Goal: Task Accomplishment & Management: Use online tool/utility

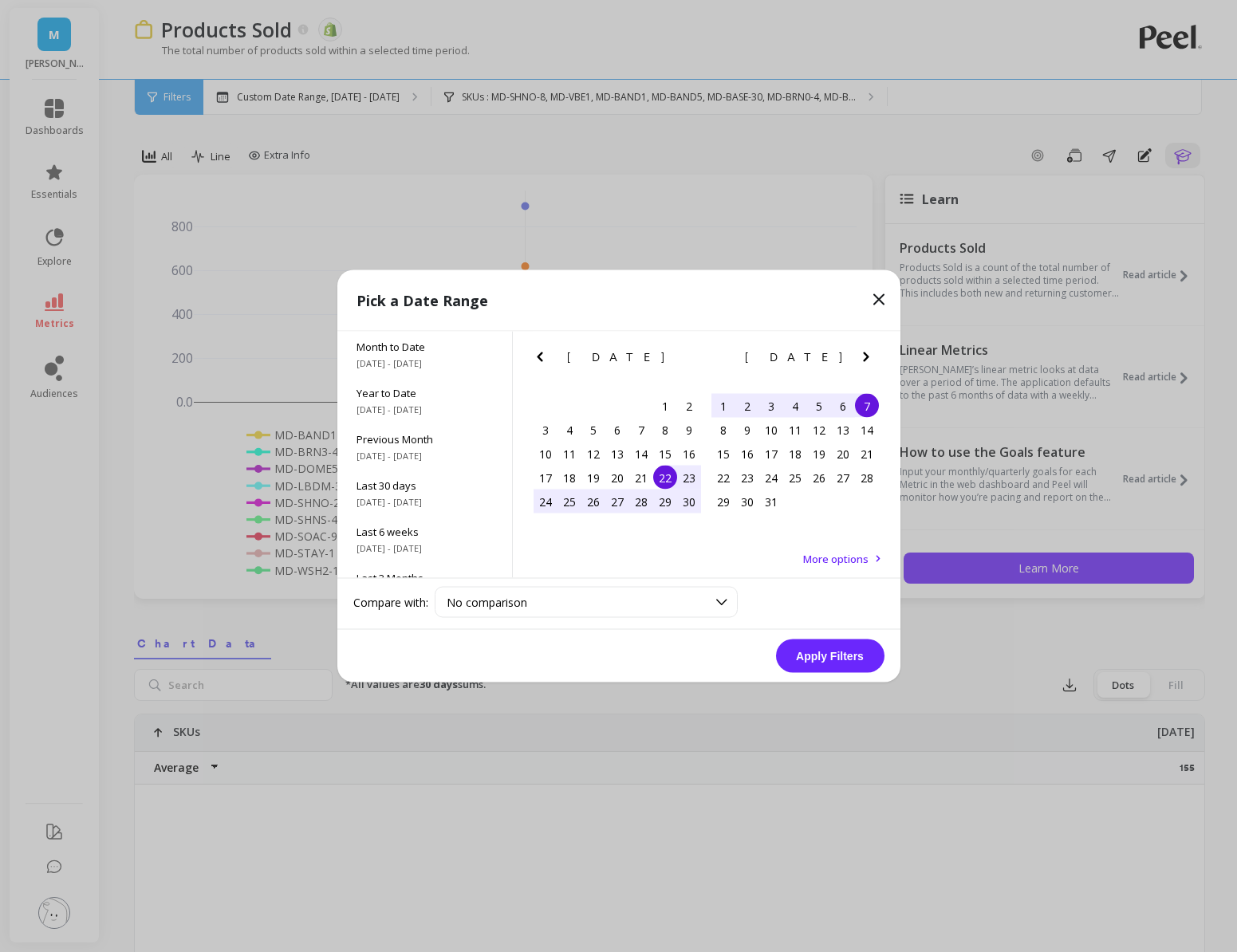
scroll to position [1042, 0]
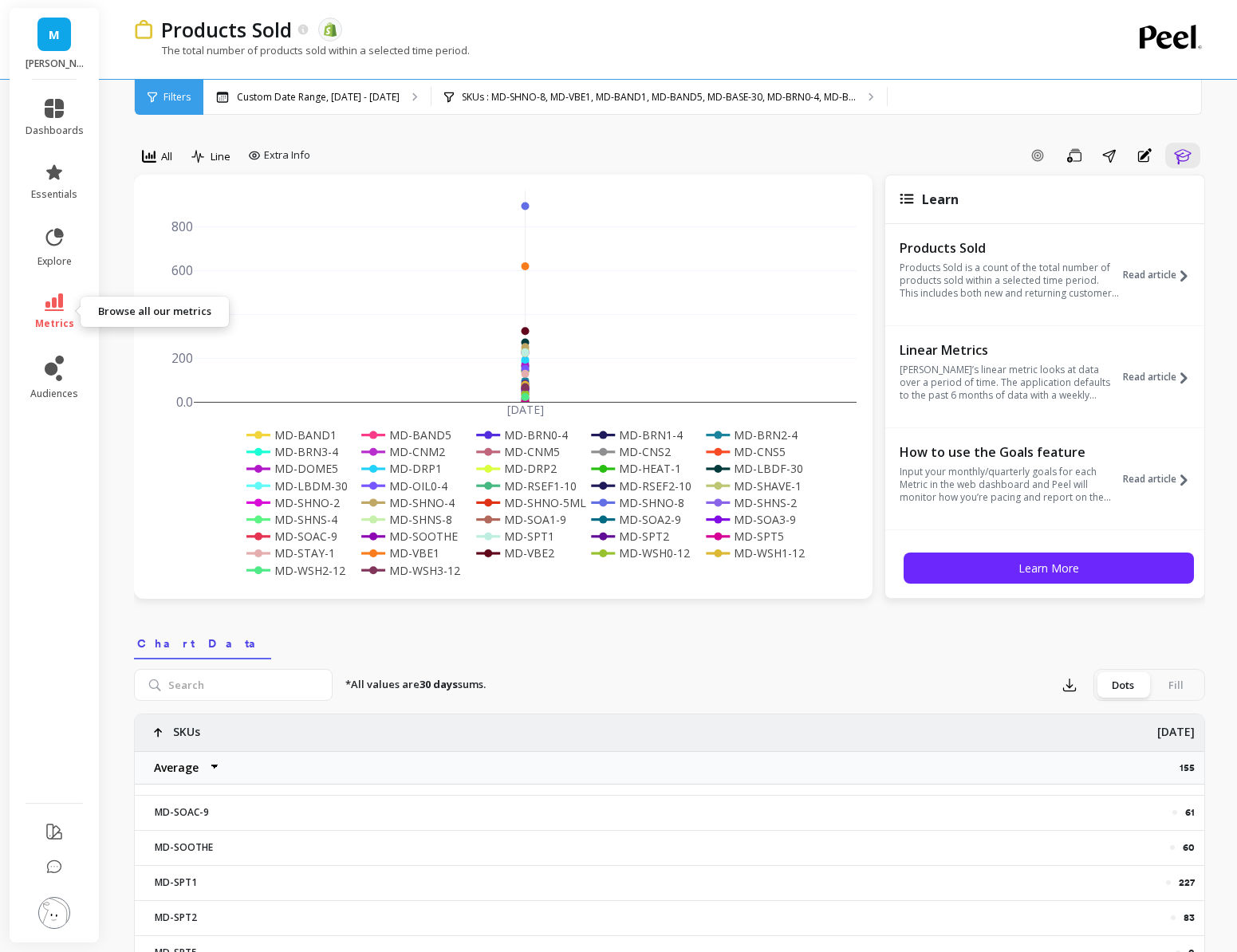
click at [52, 302] on icon at bounding box center [54, 302] width 19 height 18
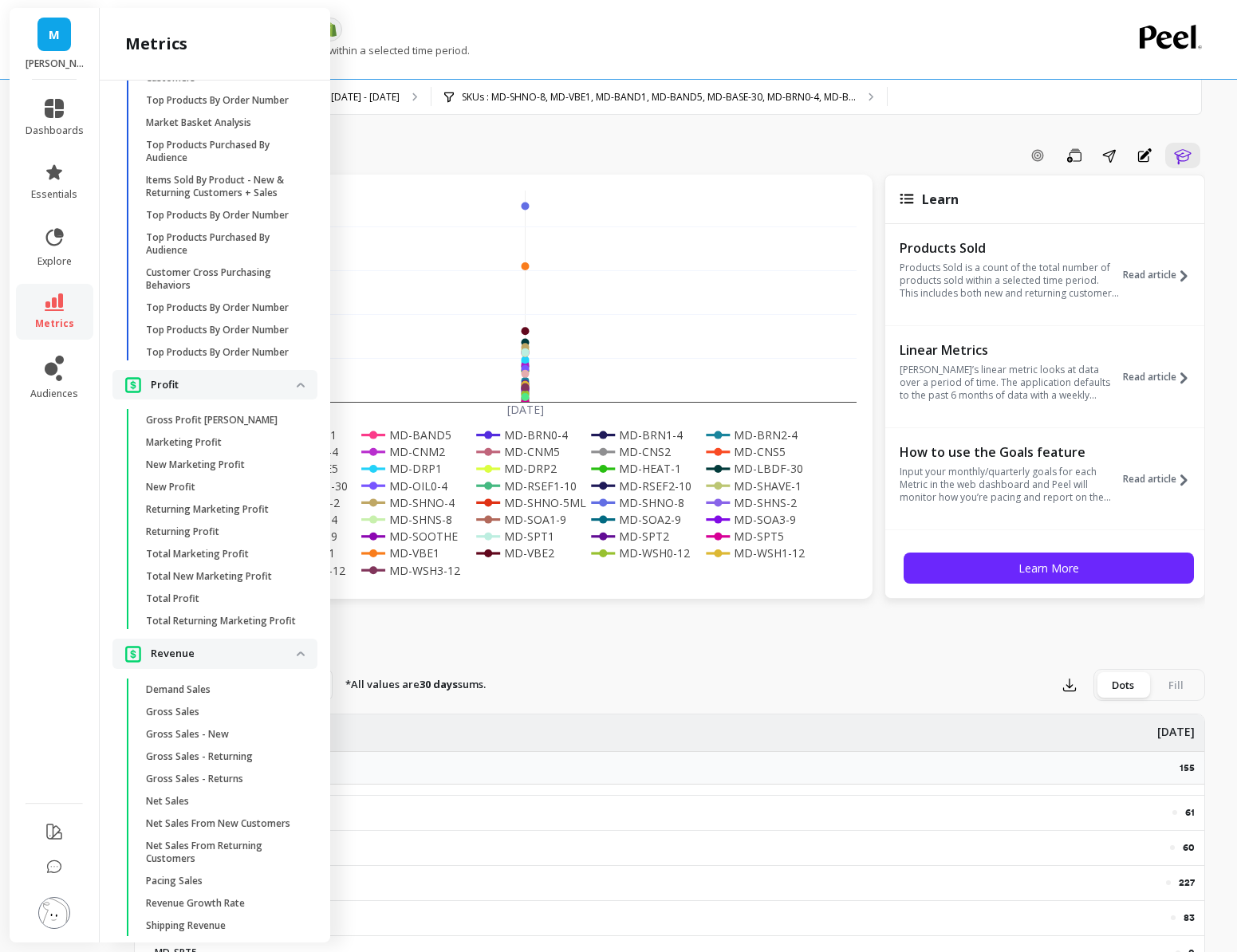
scroll to position [3487, 0]
click at [204, 718] on link "Gross Sales" at bounding box center [227, 711] width 179 height 23
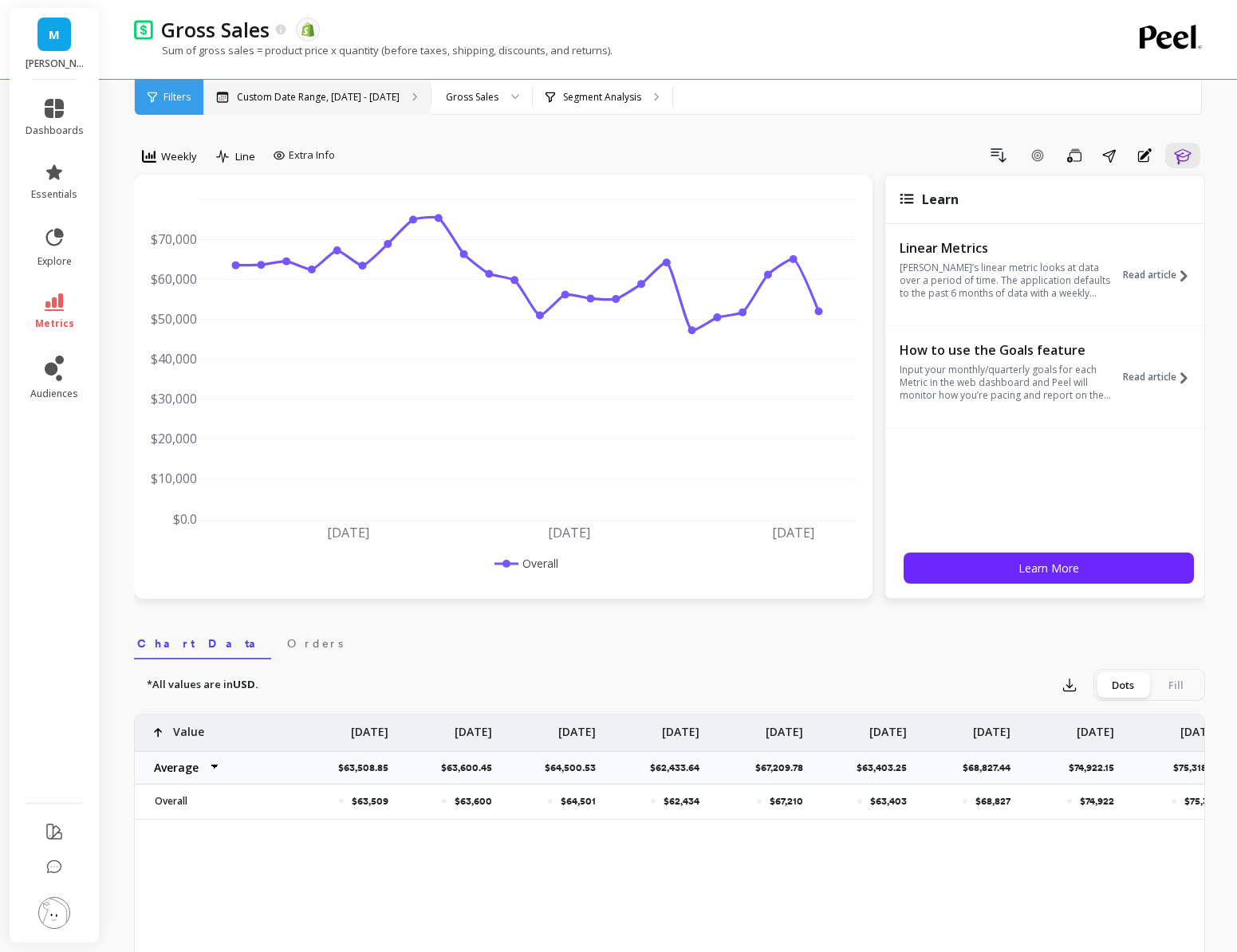
click at [343, 109] on div "Custom Date Range, [DATE] - [DATE]" at bounding box center [317, 97] width 227 height 35
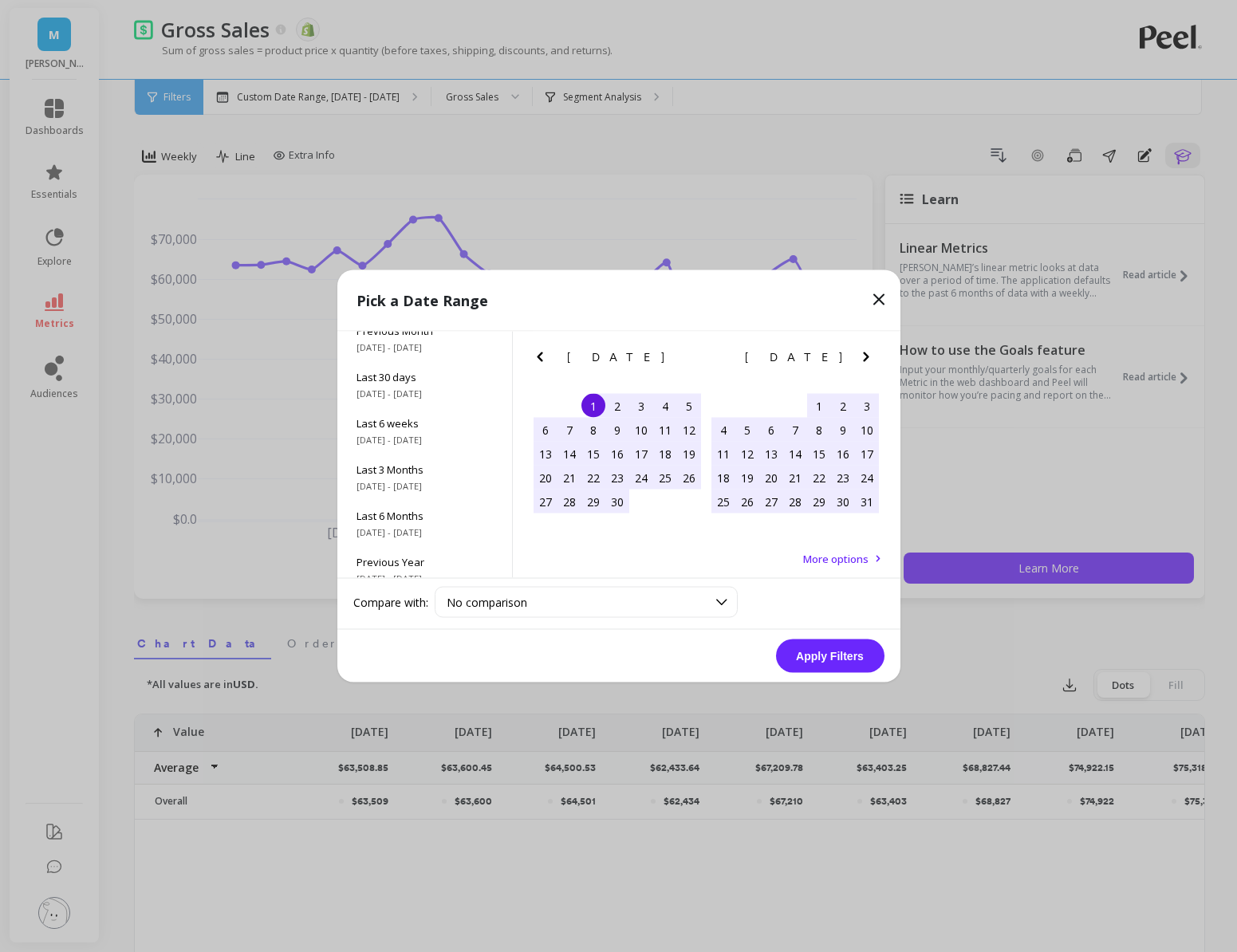
scroll to position [111, 0]
click at [535, 356] on icon "Previous Month" at bounding box center [540, 358] width 19 height 19
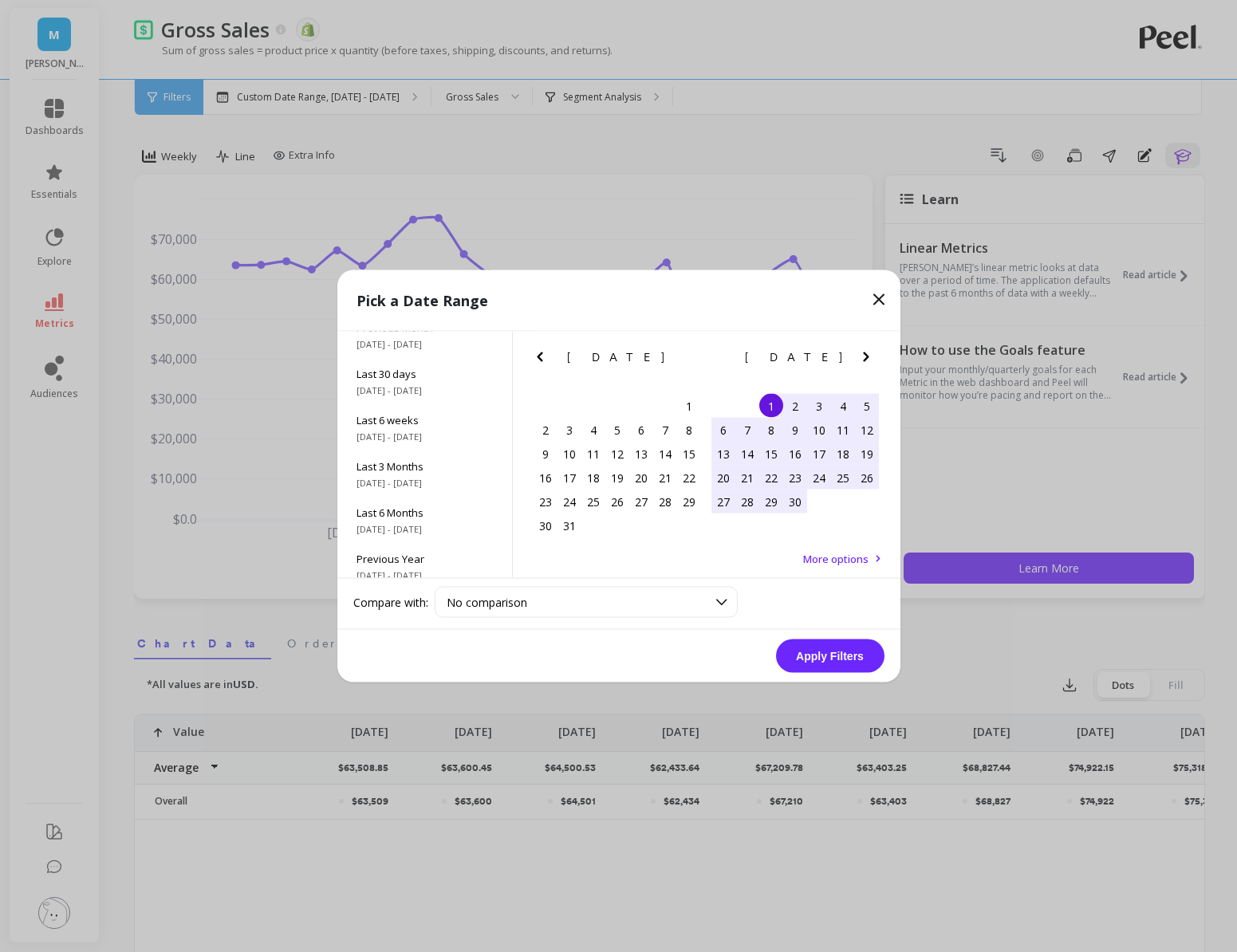
click at [535, 356] on icon "Previous Month" at bounding box center [540, 358] width 19 height 19
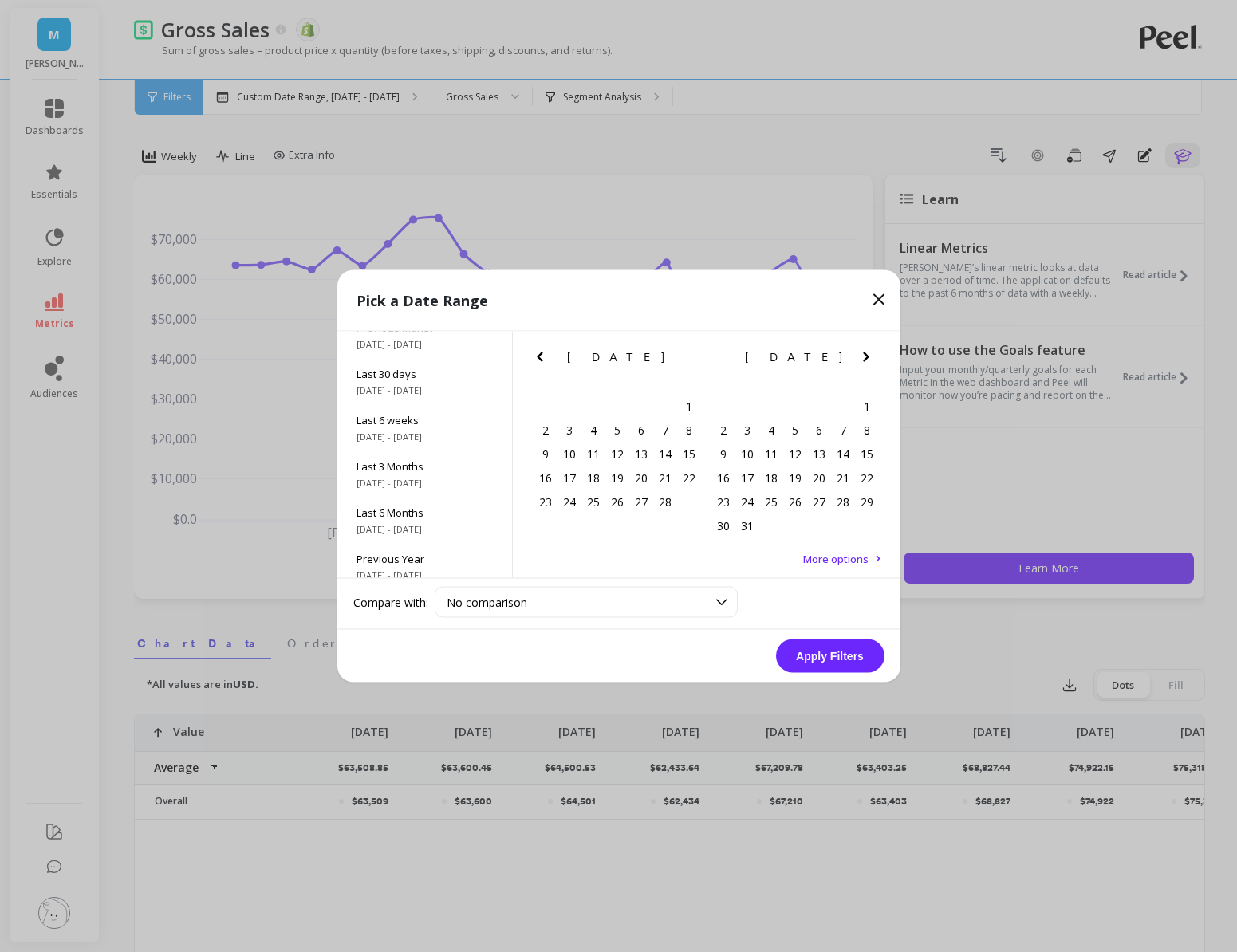
click at [538, 356] on icon "Previous Month" at bounding box center [540, 358] width 6 height 9
click at [538, 355] on icon "Previous Month" at bounding box center [540, 358] width 6 height 9
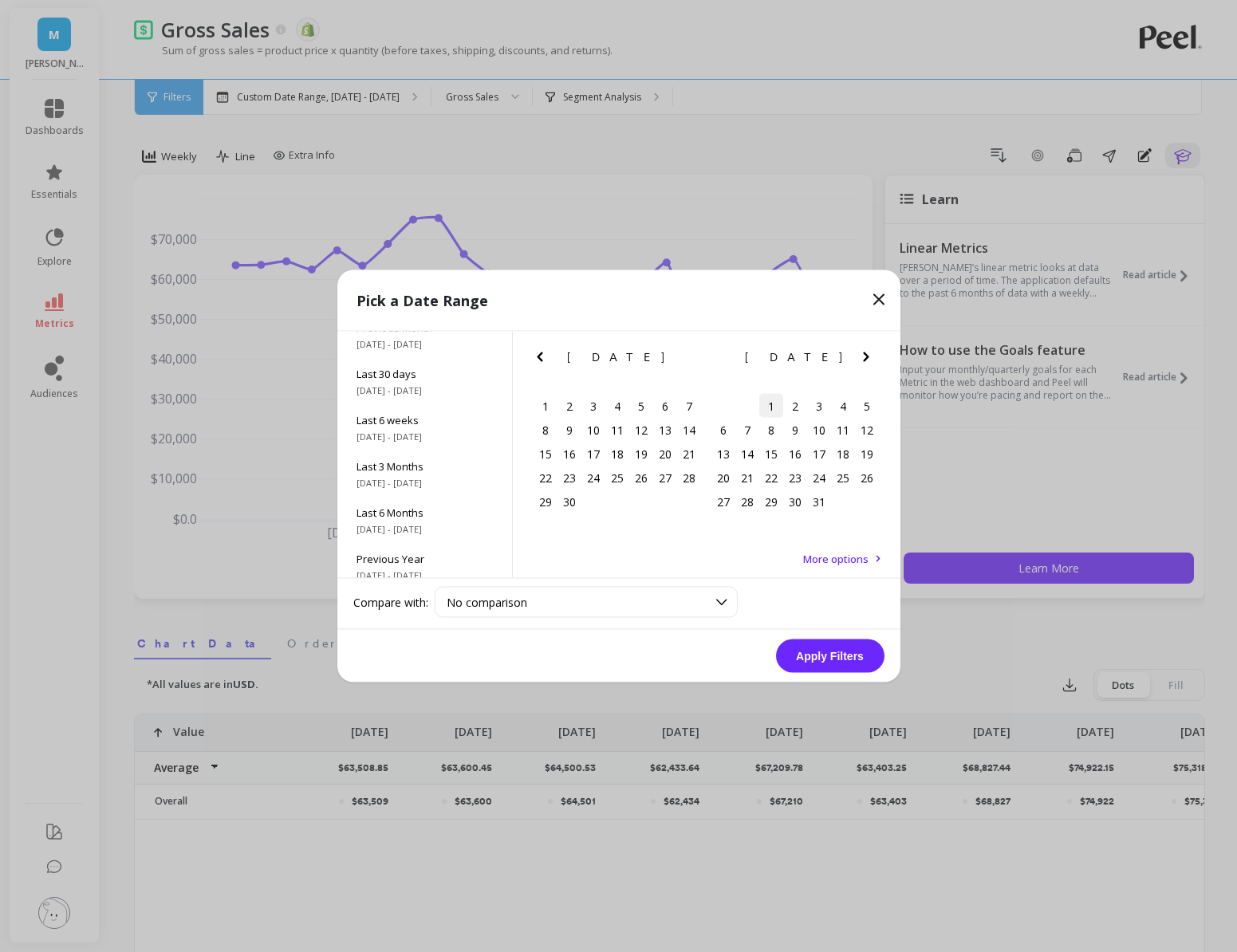
click at [774, 402] on div "1" at bounding box center [771, 406] width 24 height 24
click at [866, 360] on icon "Next Month" at bounding box center [866, 358] width 19 height 19
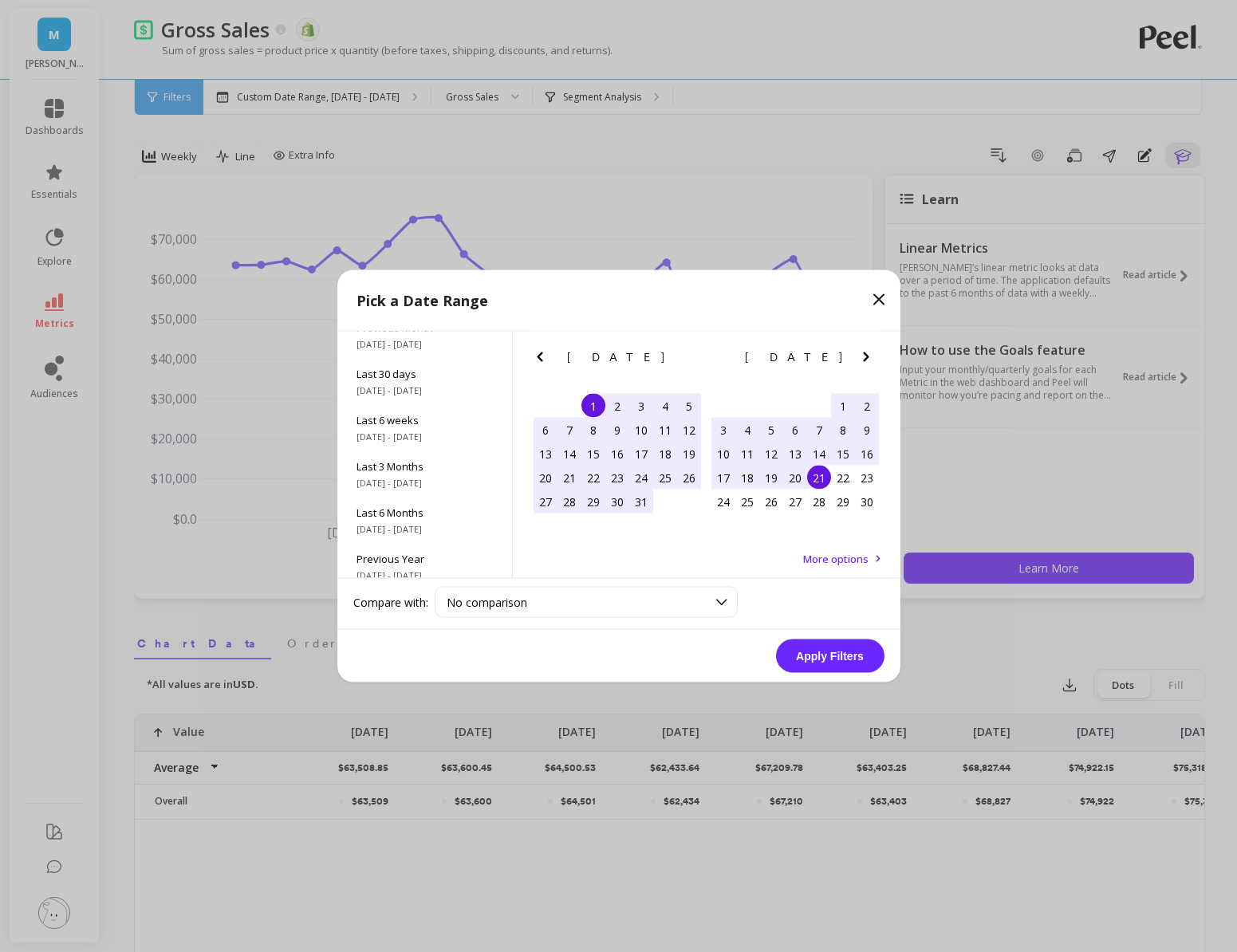
click at [818, 480] on div "21" at bounding box center [818, 477] width 24 height 24
click at [803, 668] on button "Apply Filters" at bounding box center [829, 657] width 109 height 34
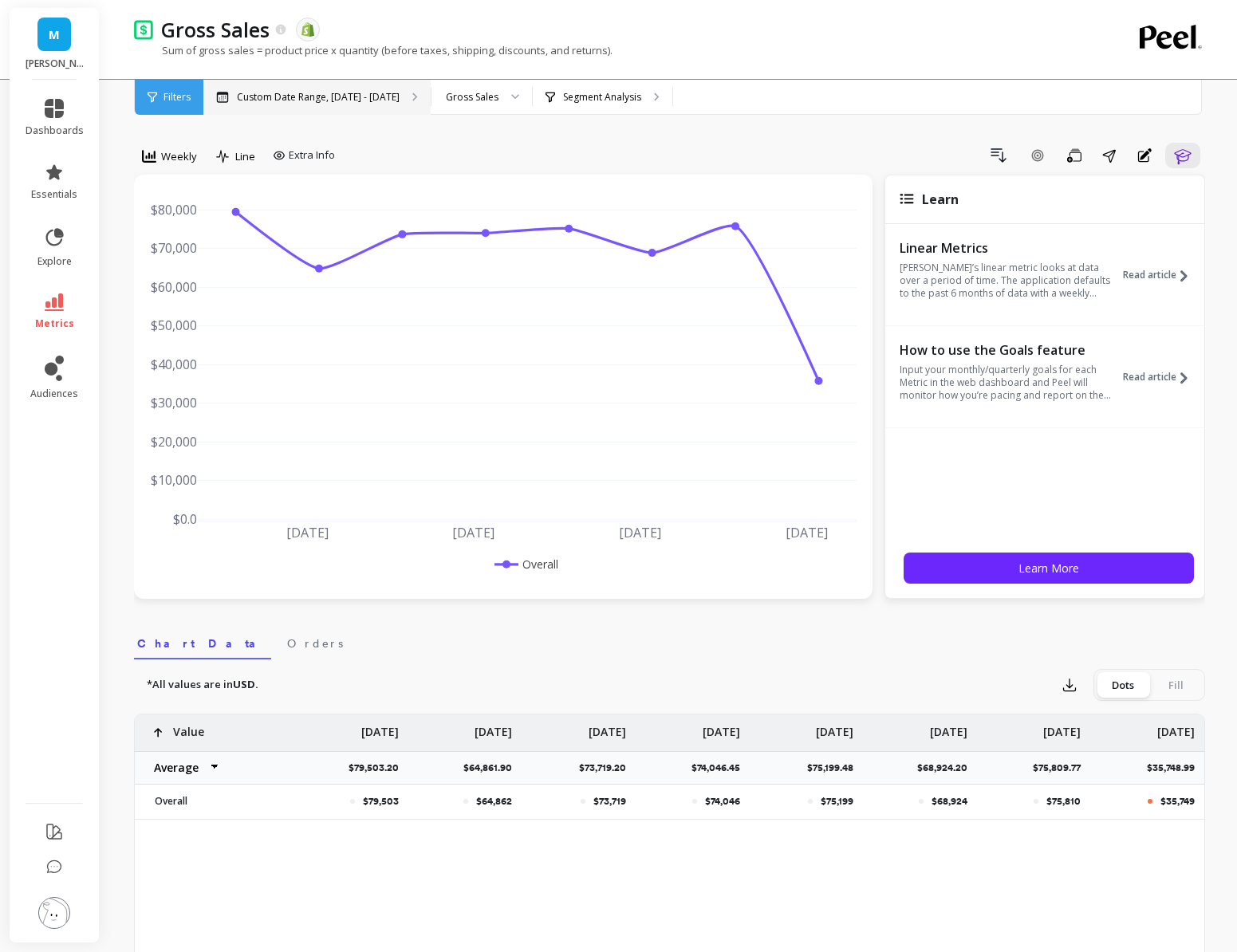
click at [343, 97] on p "Custom Date Range, [DATE] - [DATE]" at bounding box center [318, 97] width 162 height 13
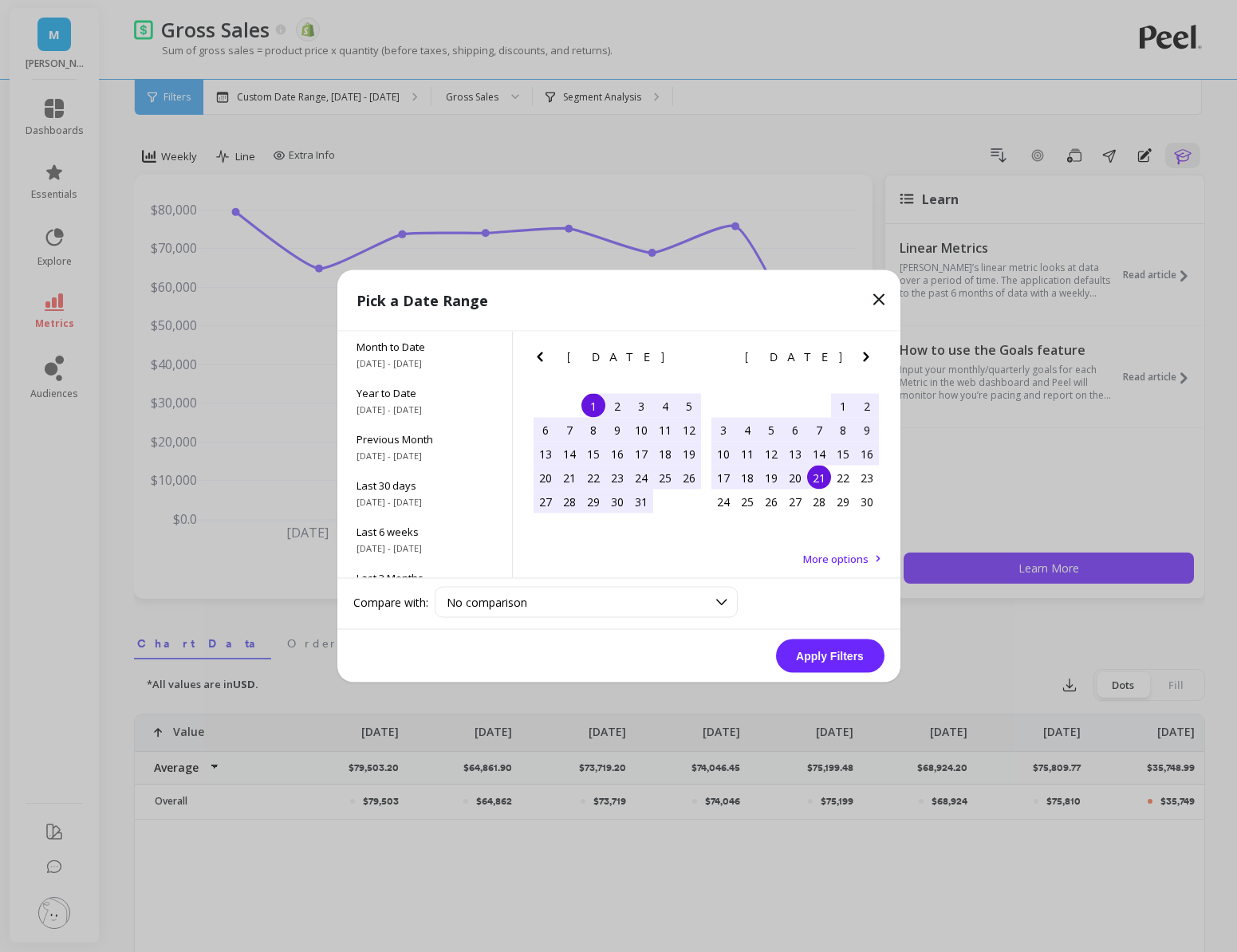
click at [548, 353] on icon "Previous Month" at bounding box center [540, 358] width 19 height 19
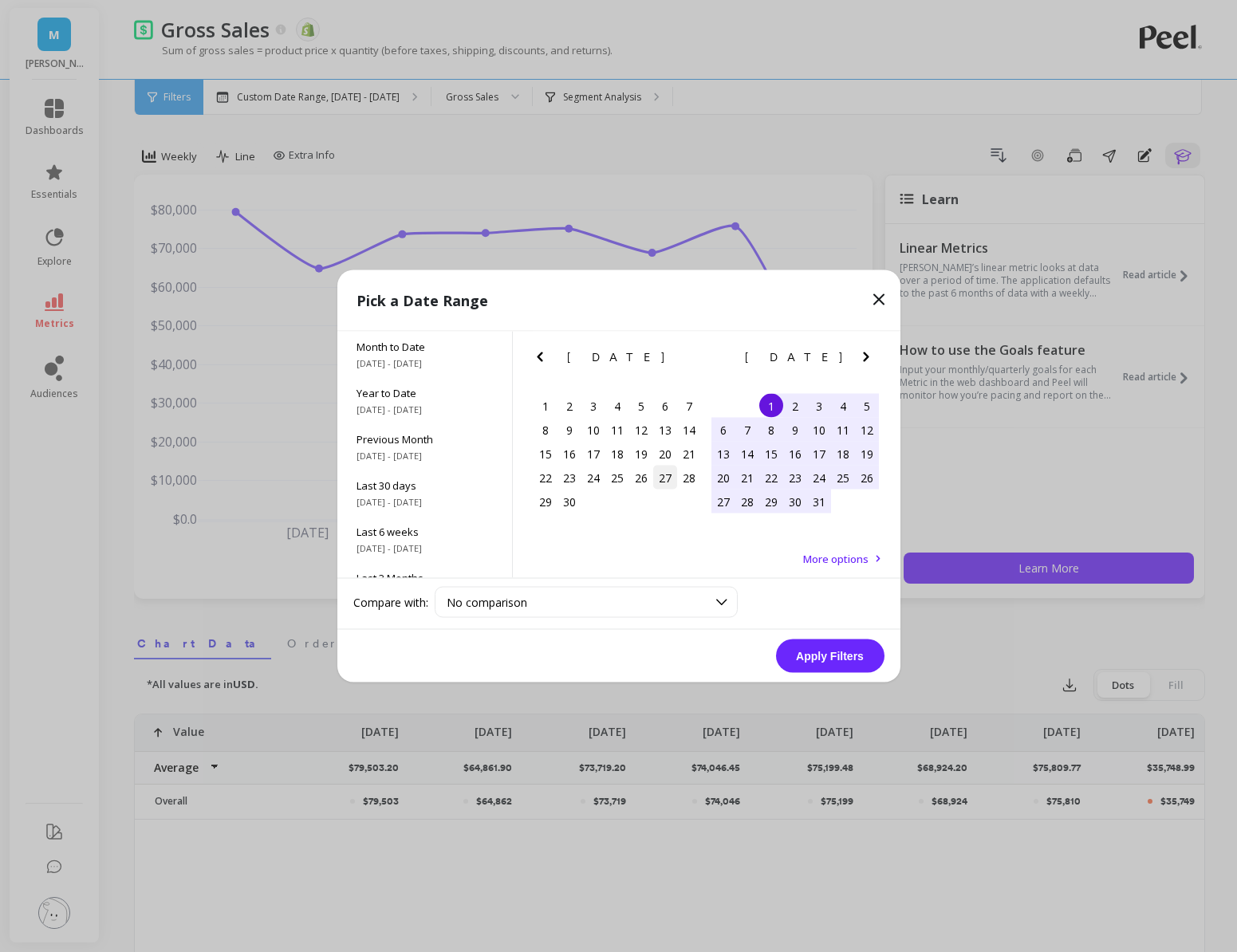
click at [658, 479] on div "27" at bounding box center [664, 477] width 24 height 24
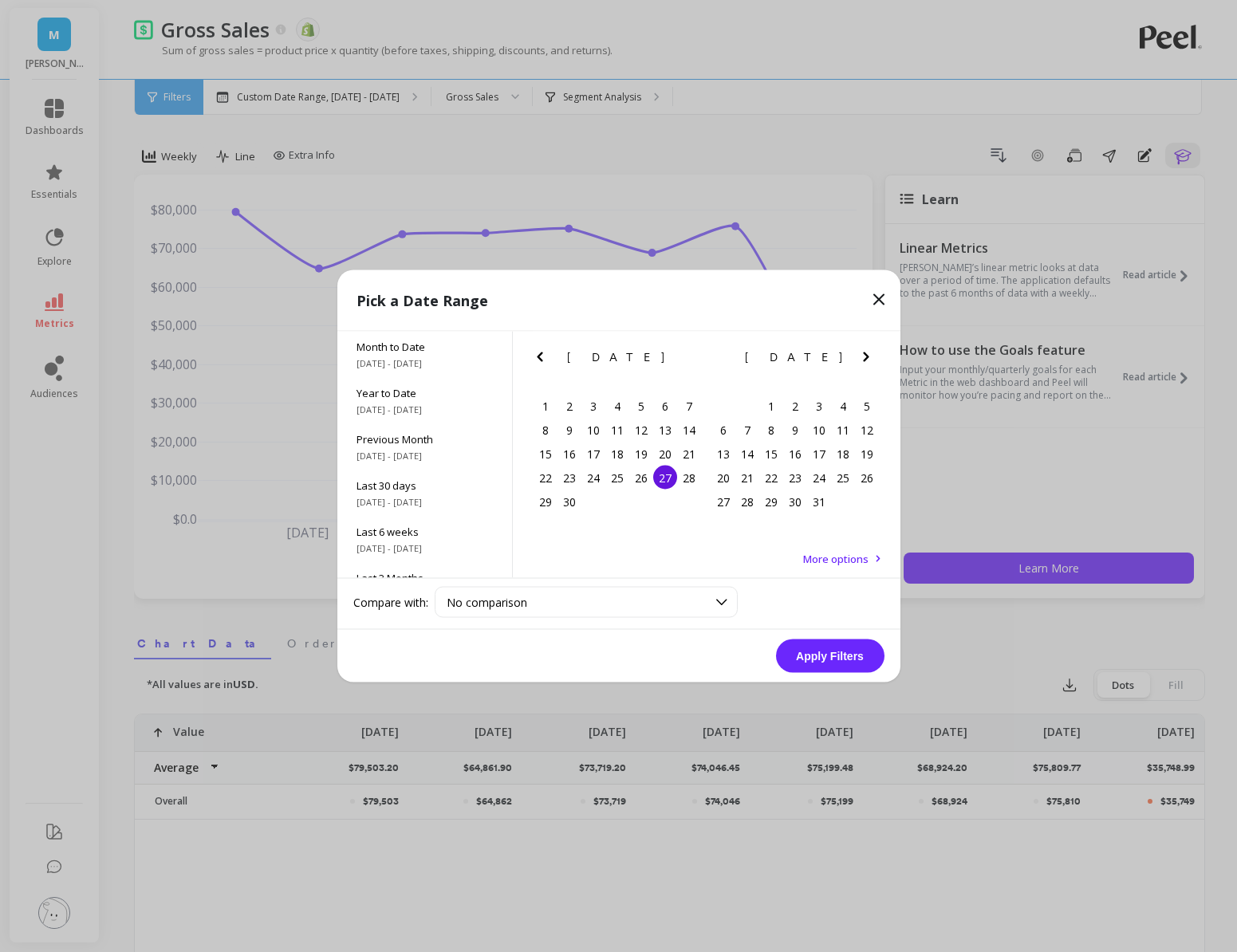
click at [867, 354] on icon "Next Month" at bounding box center [866, 358] width 19 height 19
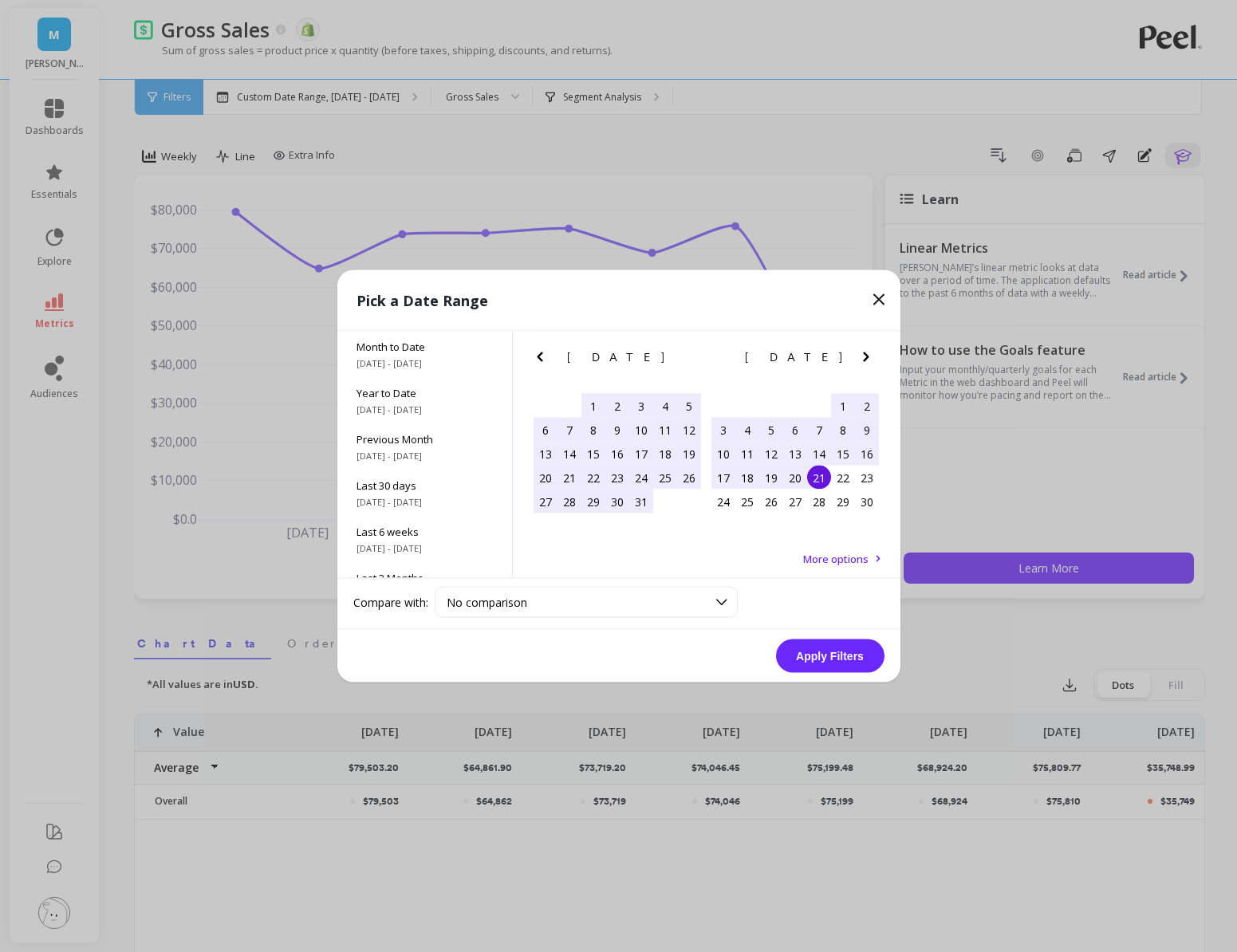
click at [819, 472] on div "21" at bounding box center [818, 477] width 24 height 24
click at [811, 660] on button "Apply Filters" at bounding box center [829, 657] width 109 height 34
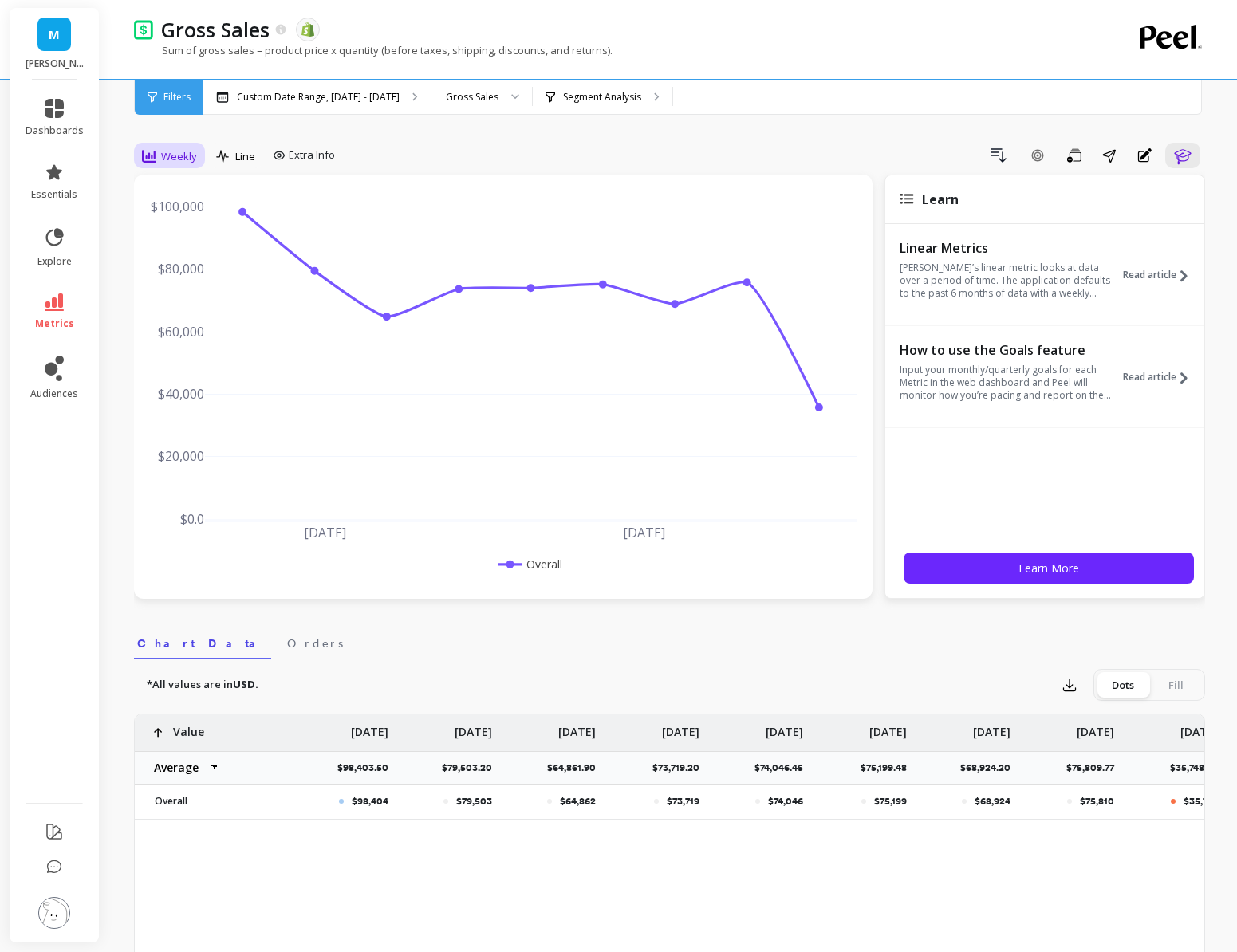
click at [169, 147] on div "Weekly" at bounding box center [169, 157] width 55 height 19
click at [194, 200] on div "All" at bounding box center [192, 192] width 110 height 28
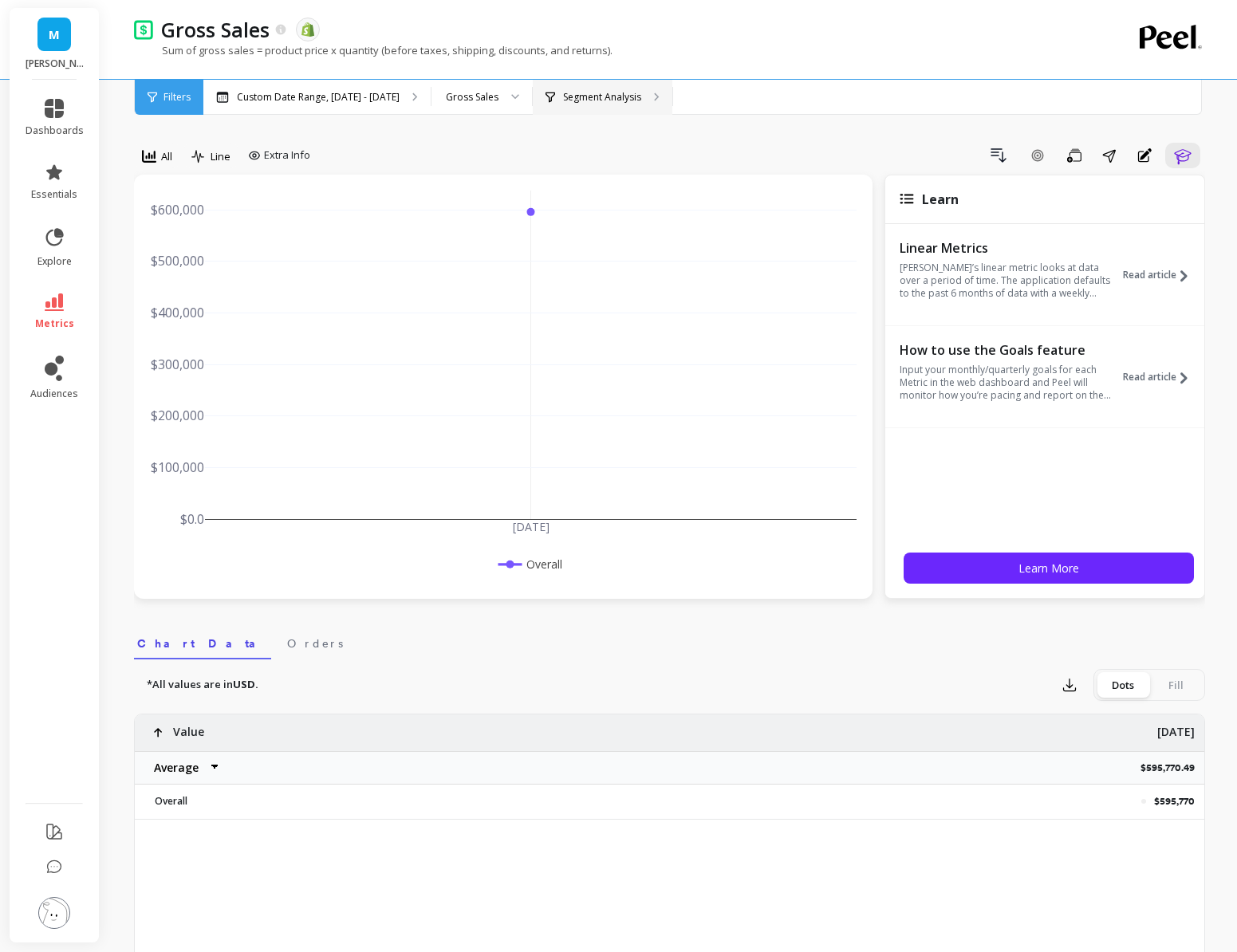
click at [561, 85] on div "Segment Analysis" at bounding box center [603, 97] width 140 height 35
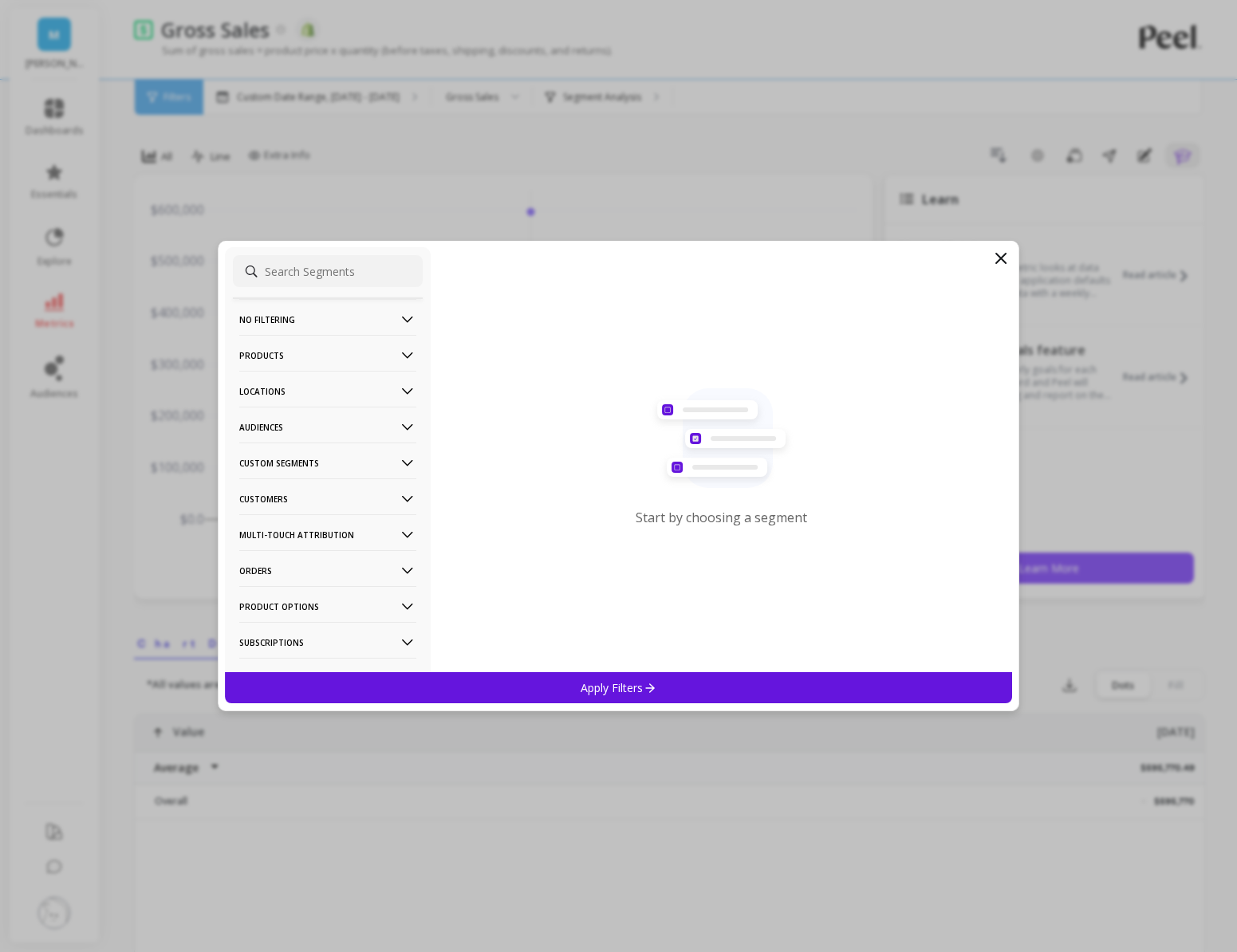
click at [302, 359] on p "Products" at bounding box center [328, 355] width 177 height 41
click at [281, 496] on div "SKUs" at bounding box center [327, 497] width 190 height 25
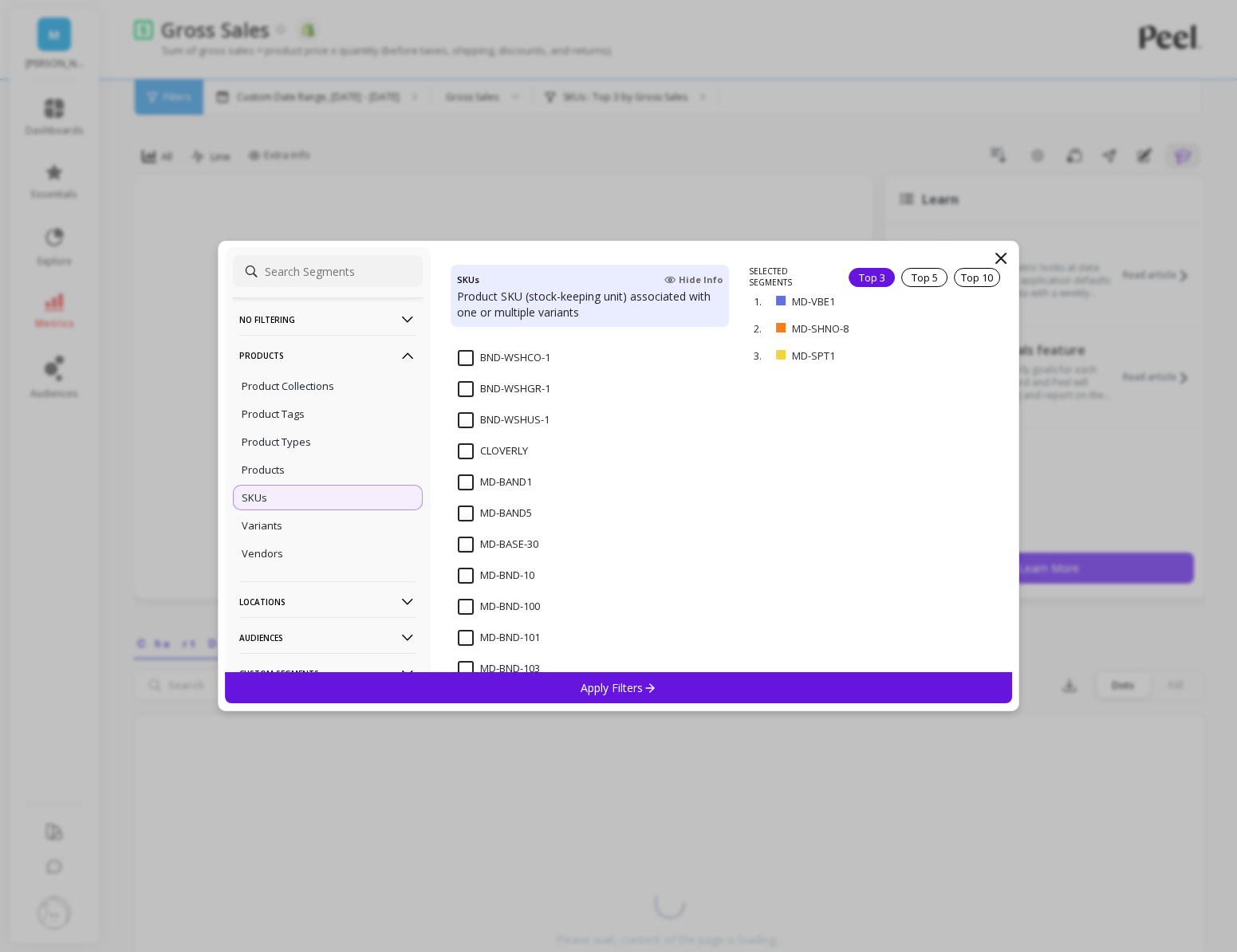
scroll to position [1834, 0]
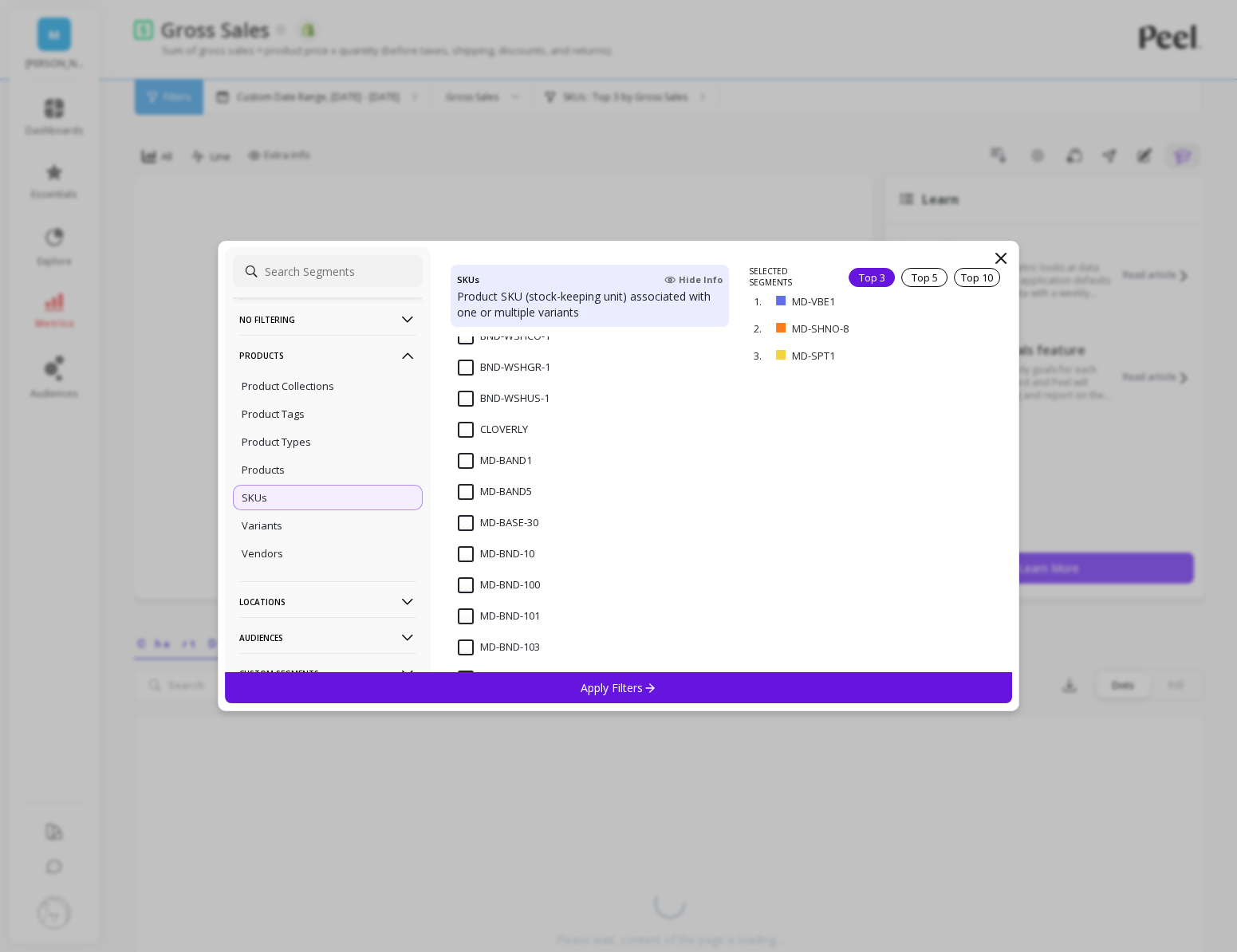
click at [466, 460] on input "MD-BAND1" at bounding box center [494, 460] width 75 height 16
click at [465, 491] on input "MD-BAND5" at bounding box center [494, 492] width 75 height 16
click at [465, 526] on input "MD-BASE-30" at bounding box center [497, 523] width 80 height 16
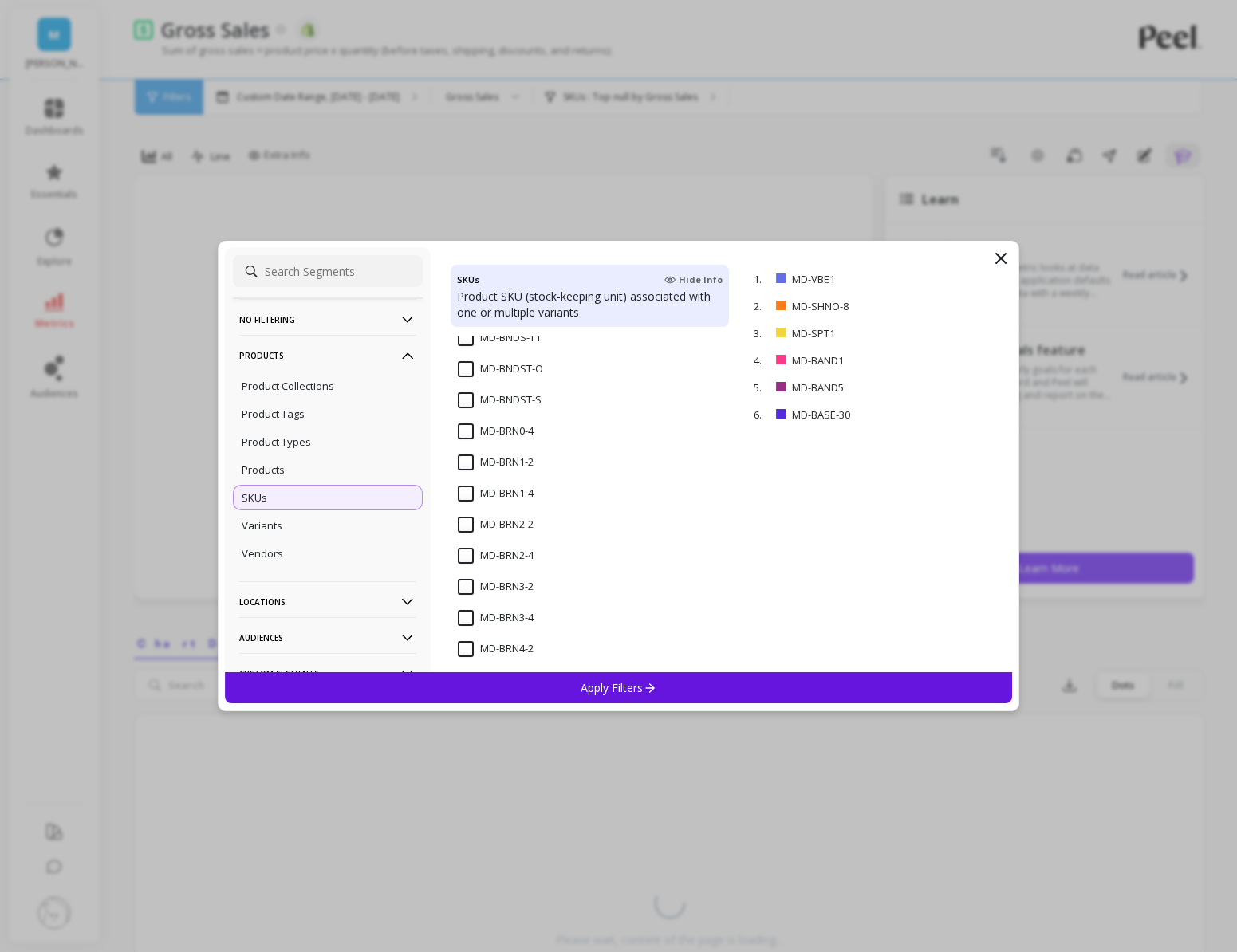
scroll to position [4969, 0]
click at [458, 438] on input "MD-BRN0-4" at bounding box center [495, 436] width 75 height 16
click at [462, 493] on input "MD-BRN1-4" at bounding box center [495, 498] width 75 height 16
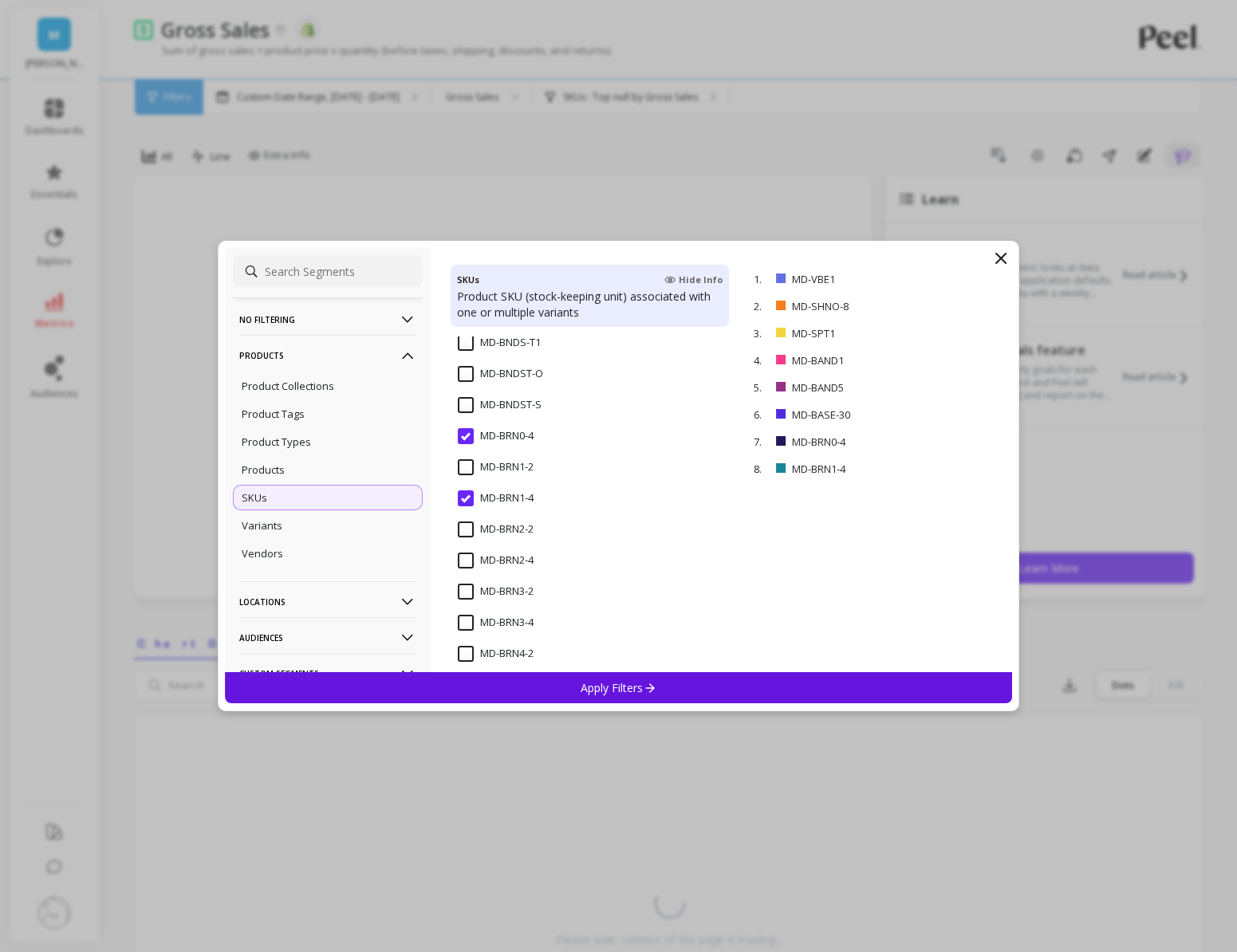
click at [465, 561] on input "MD-BRN2-4" at bounding box center [495, 560] width 75 height 16
click at [463, 625] on input "MD-BRN3-4" at bounding box center [495, 623] width 75 height 16
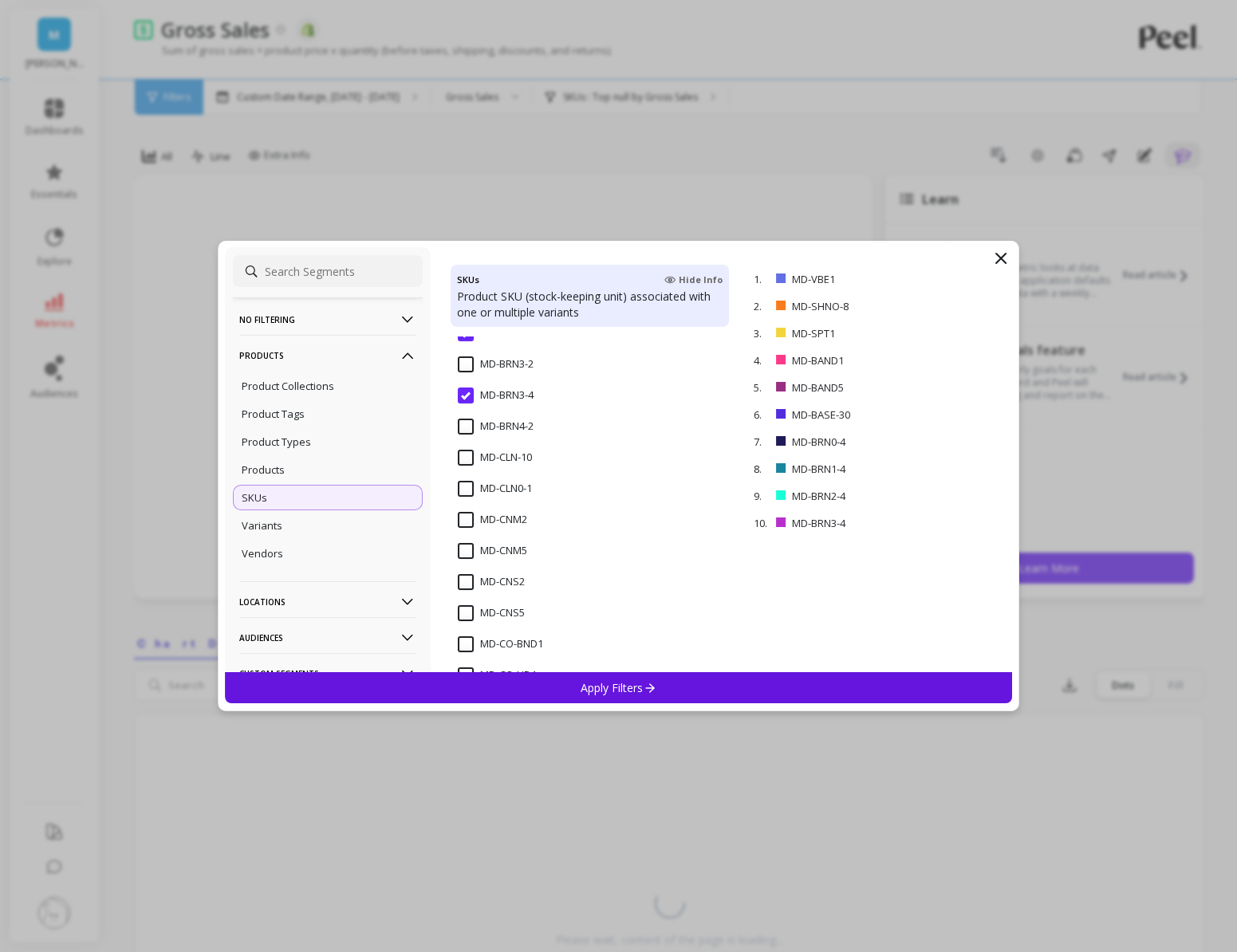
click at [470, 526] on input "MD-CNM2" at bounding box center [493, 520] width 70 height 16
click at [466, 556] on input "MD-CNM5" at bounding box center [493, 551] width 70 height 16
click at [466, 590] on input "MD-CNS2" at bounding box center [491, 582] width 67 height 16
click at [466, 604] on div "MD-CNS5" at bounding box center [590, 622] width 278 height 48
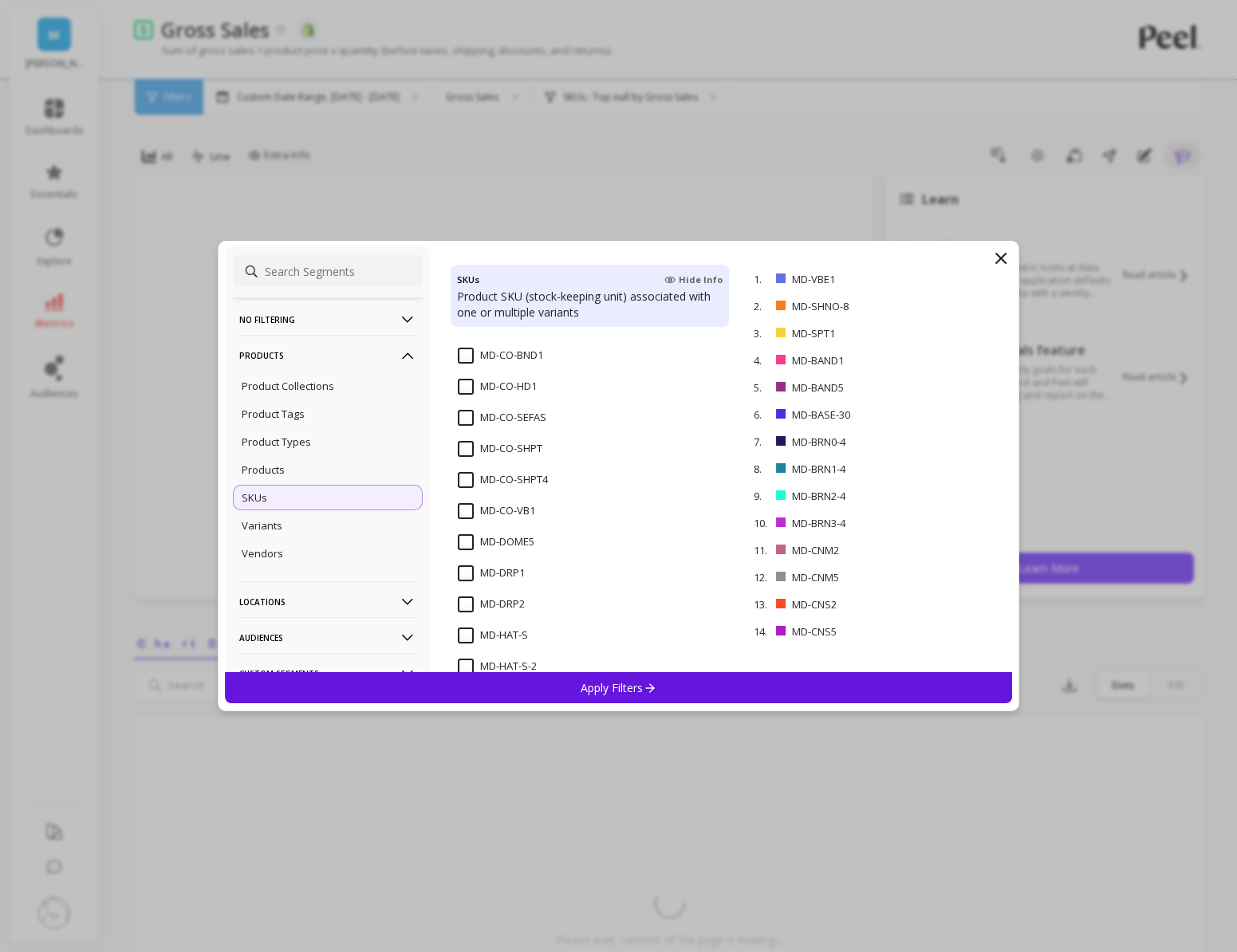
click at [463, 587] on span "MD-DRP1" at bounding box center [491, 582] width 67 height 34
click at [463, 599] on input "MD-DRP2" at bounding box center [491, 604] width 67 height 16
click at [468, 534] on input "MD-DOME5" at bounding box center [495, 542] width 76 height 16
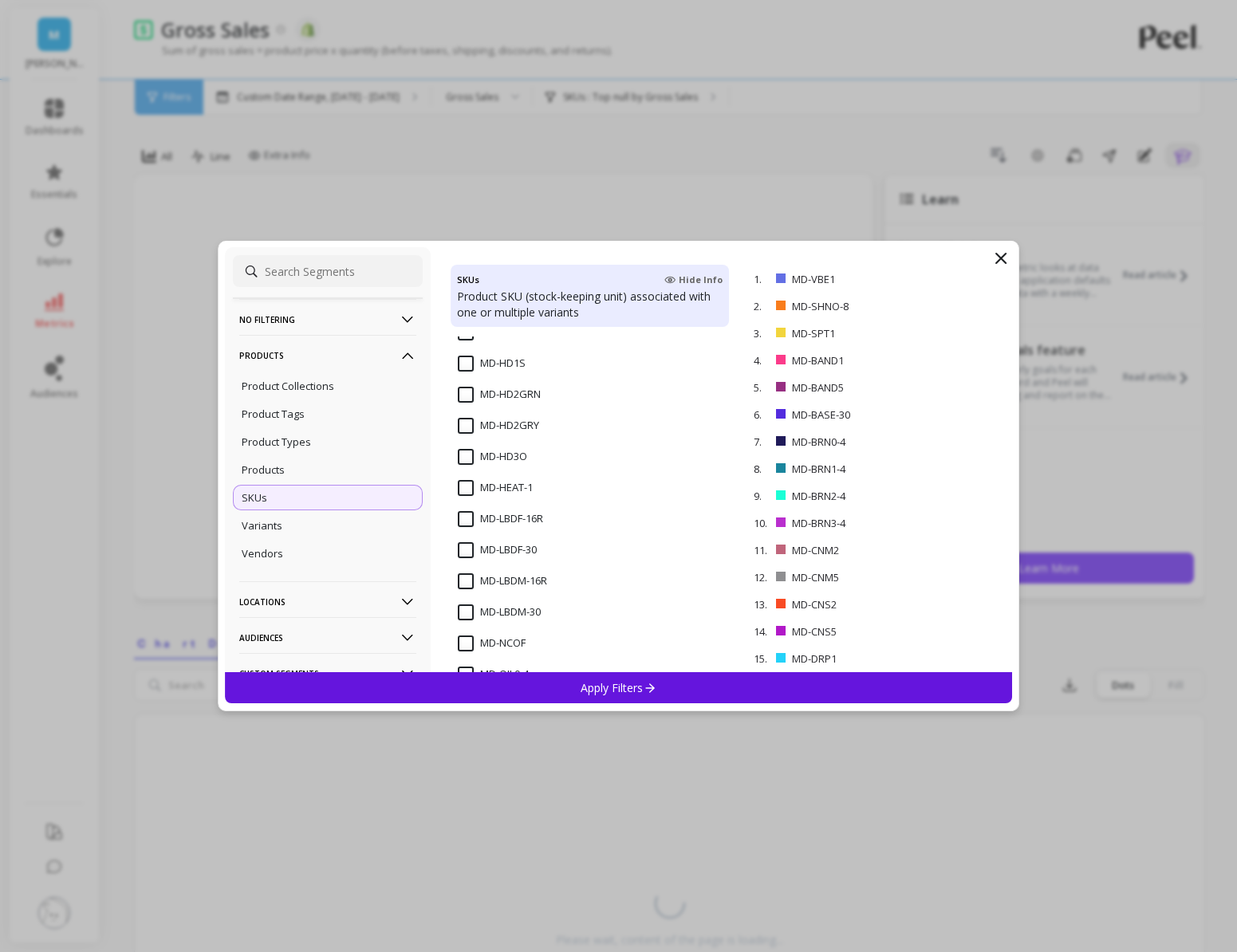
scroll to position [5914, 0]
click at [467, 551] on input "MD-LBDF-30" at bounding box center [497, 549] width 79 height 16
click at [471, 483] on input "MD-HEAT-1" at bounding box center [494, 487] width 75 height 16
click at [460, 609] on input "MD-LBDM-30" at bounding box center [499, 611] width 83 height 16
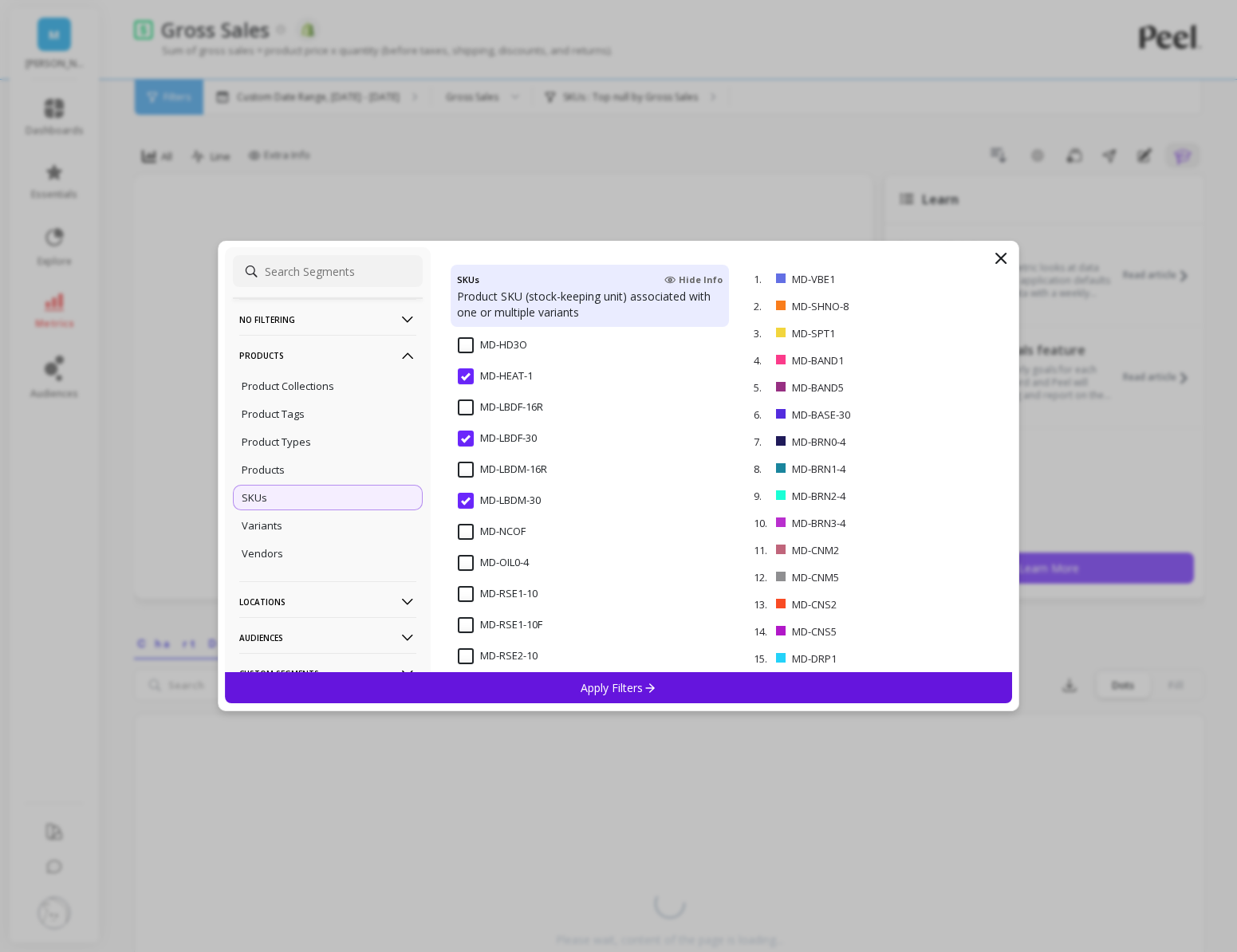
click at [468, 564] on input "MD-OIL0-4" at bounding box center [493, 562] width 71 height 16
click at [471, 505] on span "MD-RSE1-10" at bounding box center [497, 506] width 80 height 34
click at [461, 560] on input "MD-RSE2-10" at bounding box center [497, 559] width 80 height 16
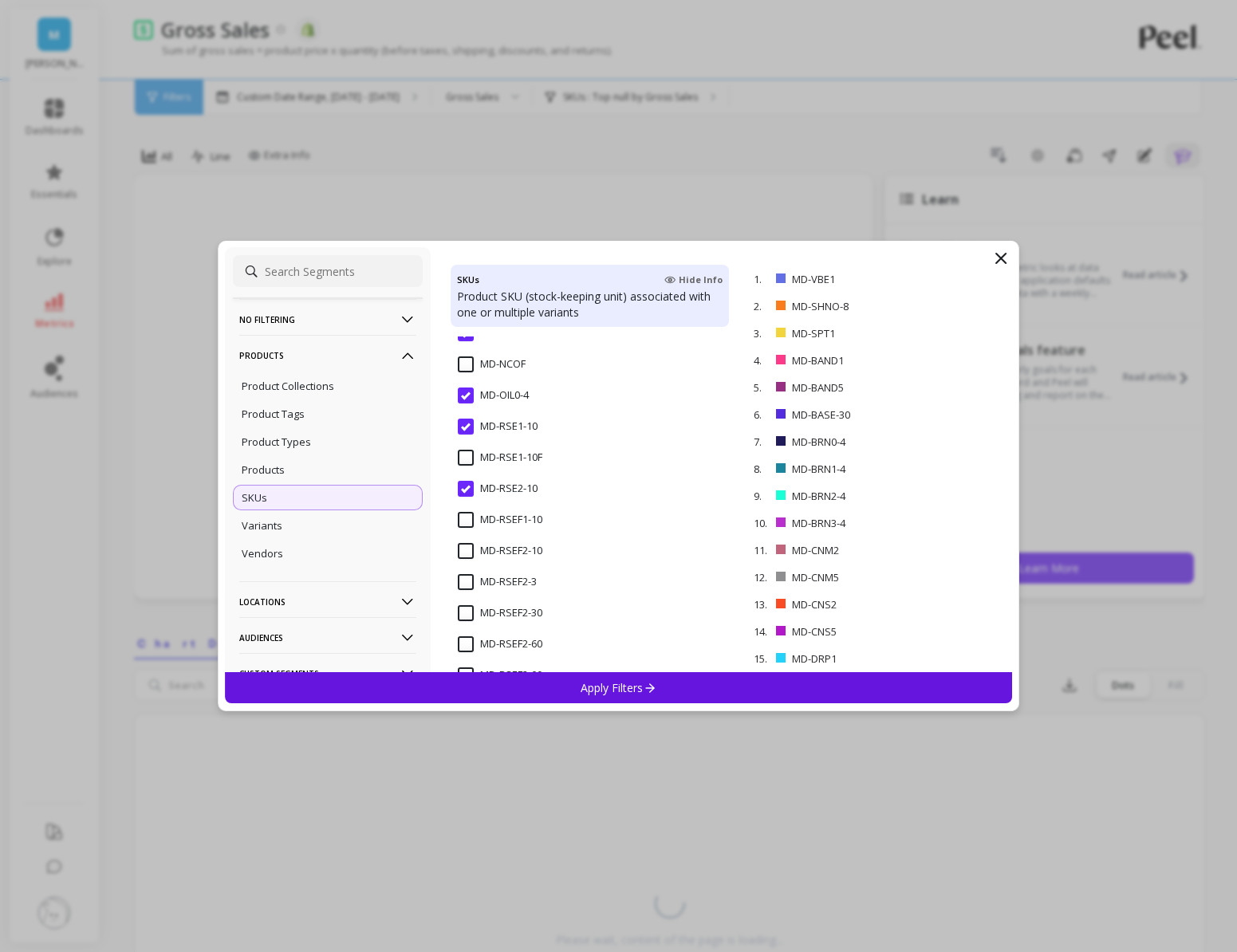
scroll to position [6205, 0]
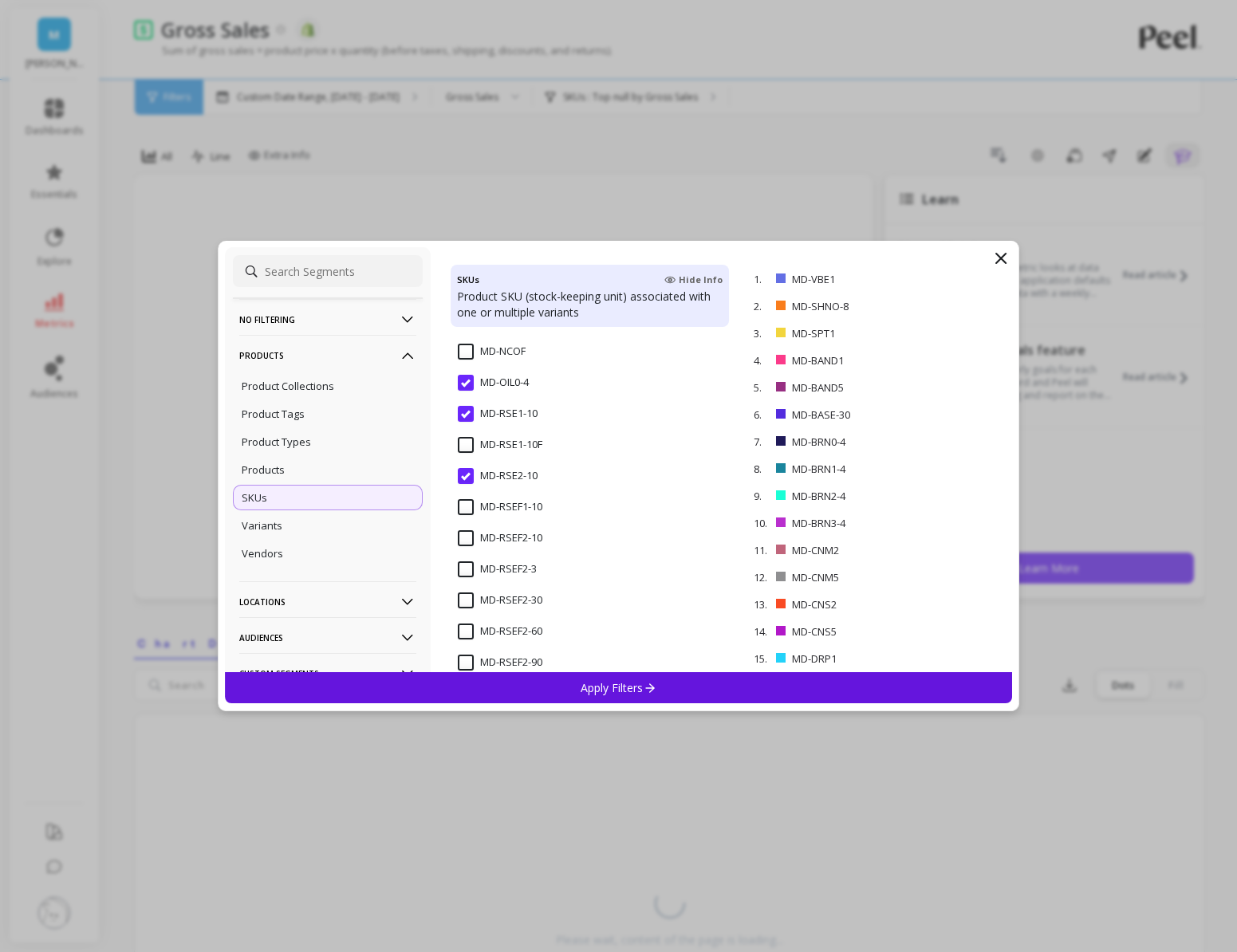
click at [462, 511] on input "MD-RSEF1-10" at bounding box center [500, 507] width 85 height 16
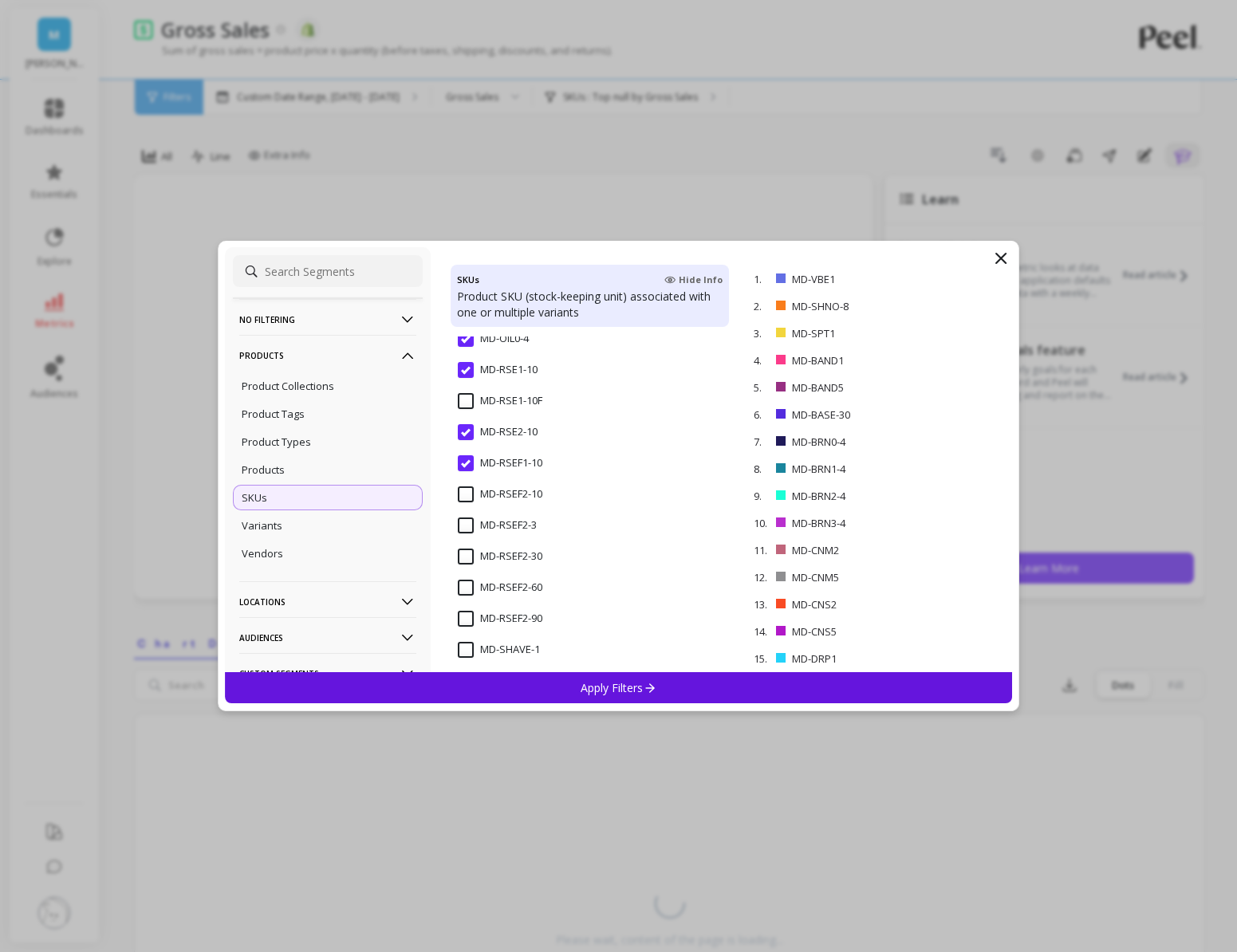
scroll to position [6275, 0]
click at [468, 508] on span "MD-RSEF2-3" at bounding box center [497, 509] width 79 height 34
click at [468, 523] on input "MD-RSEF2-30" at bounding box center [500, 530] width 85 height 16
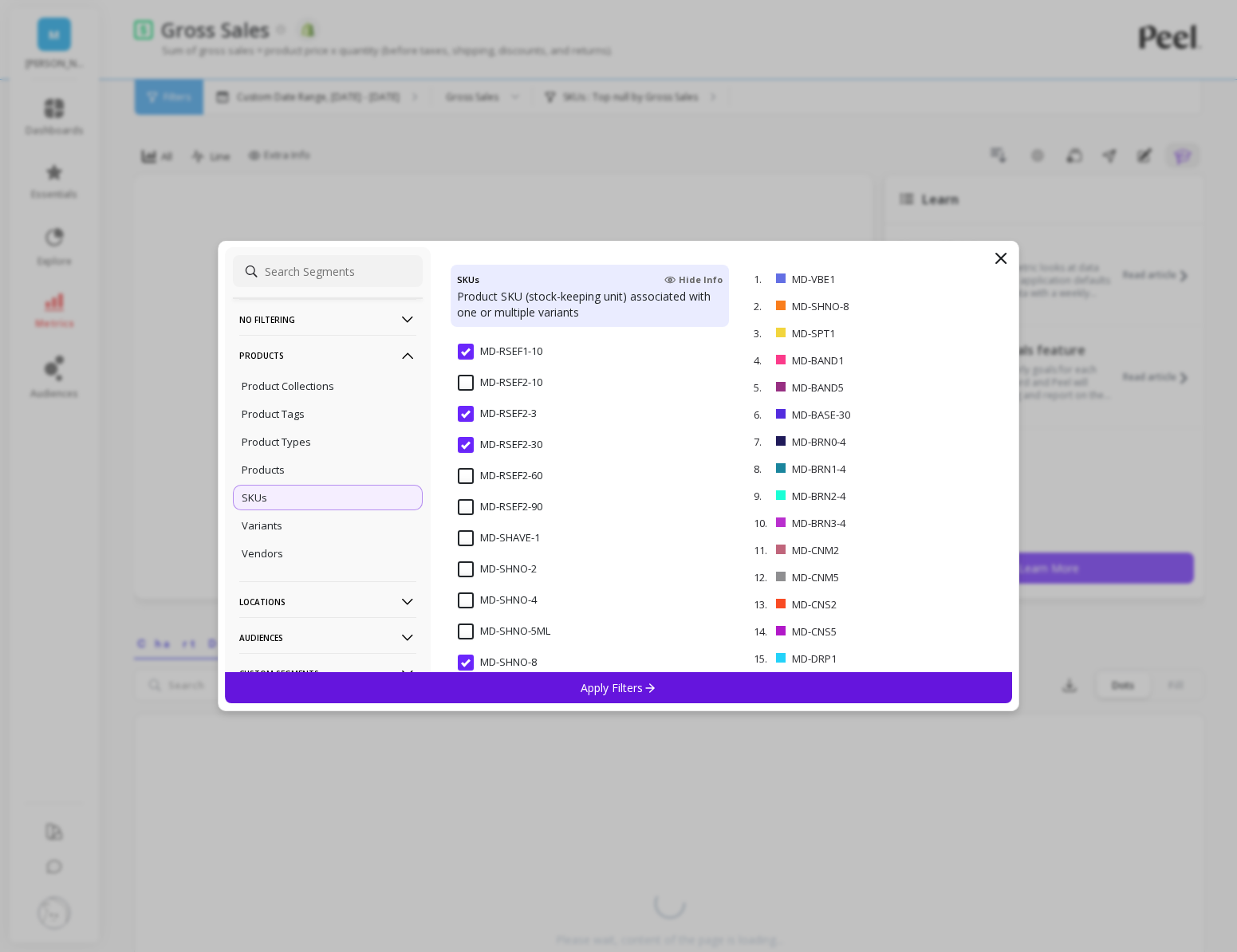
scroll to position [6381, 0]
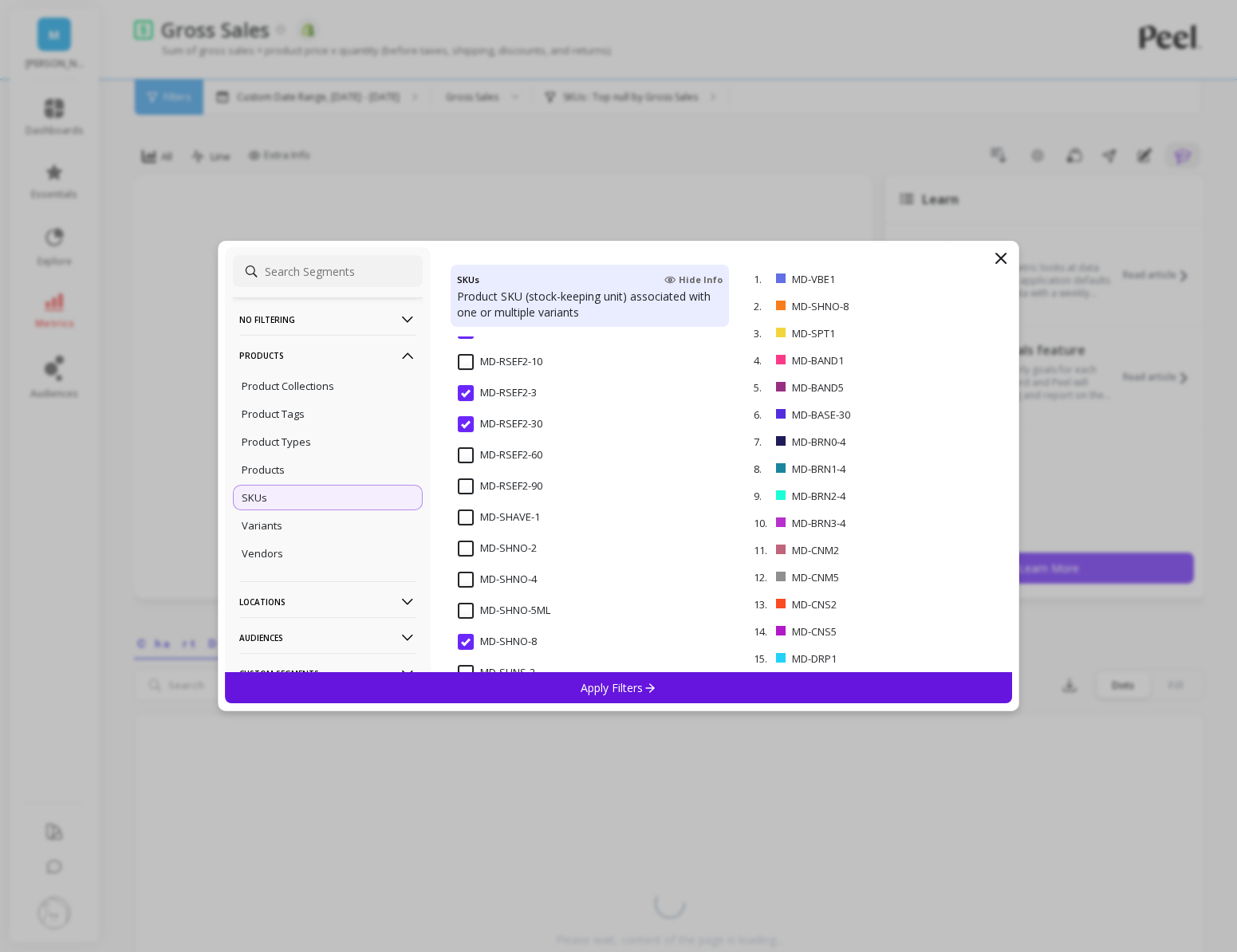
click at [465, 520] on input "MD-SHAVE-1" at bounding box center [498, 517] width 82 height 16
click at [463, 554] on input "MD-SHNO-2" at bounding box center [497, 548] width 79 height 16
click at [472, 356] on input "MD-RSEF2-10" at bounding box center [500, 361] width 85 height 16
click at [460, 580] on input "MD-SHNO-4" at bounding box center [497, 579] width 79 height 16
click at [472, 612] on input "MD-SHNO-5ML" at bounding box center [504, 610] width 92 height 16
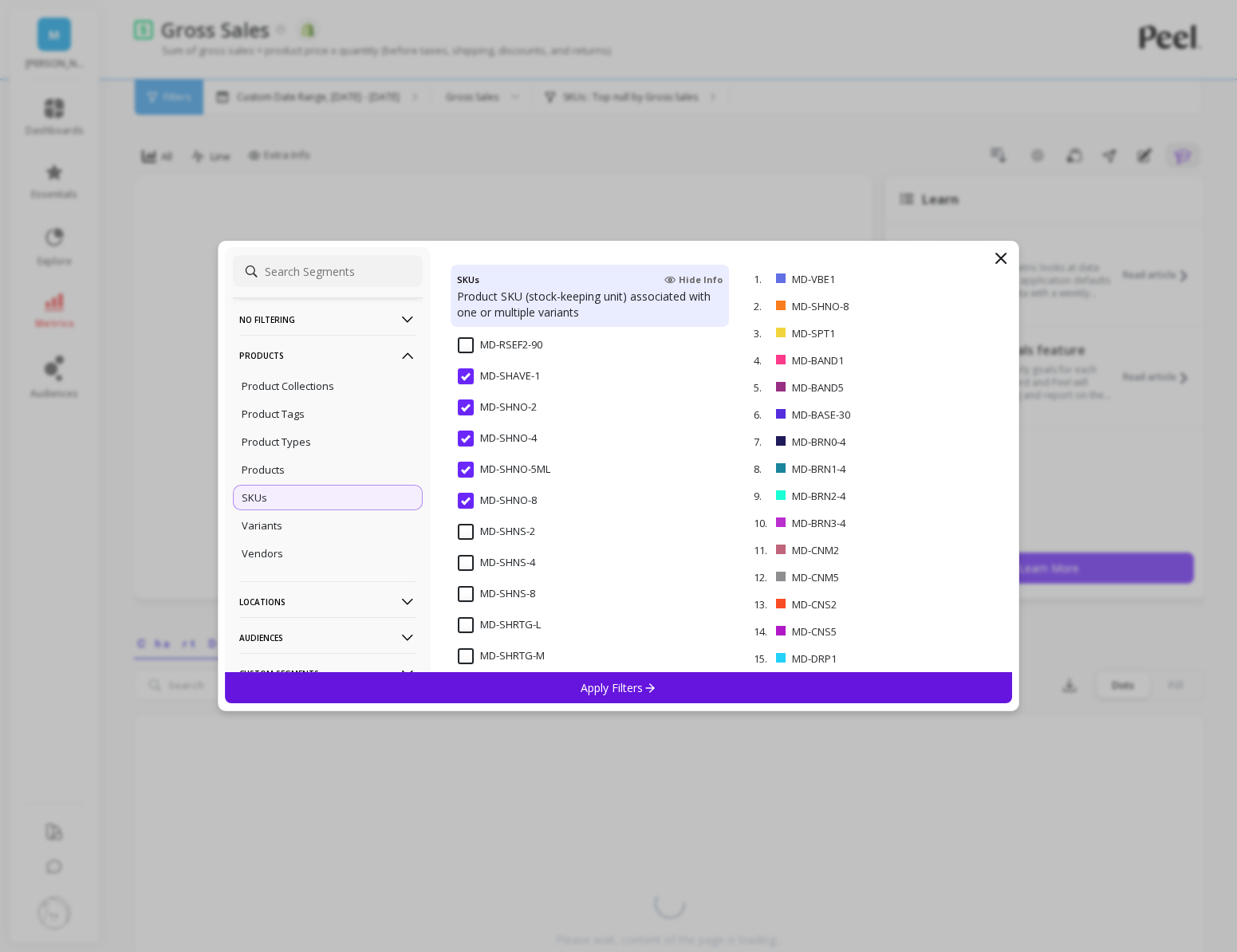
scroll to position [6534, 0]
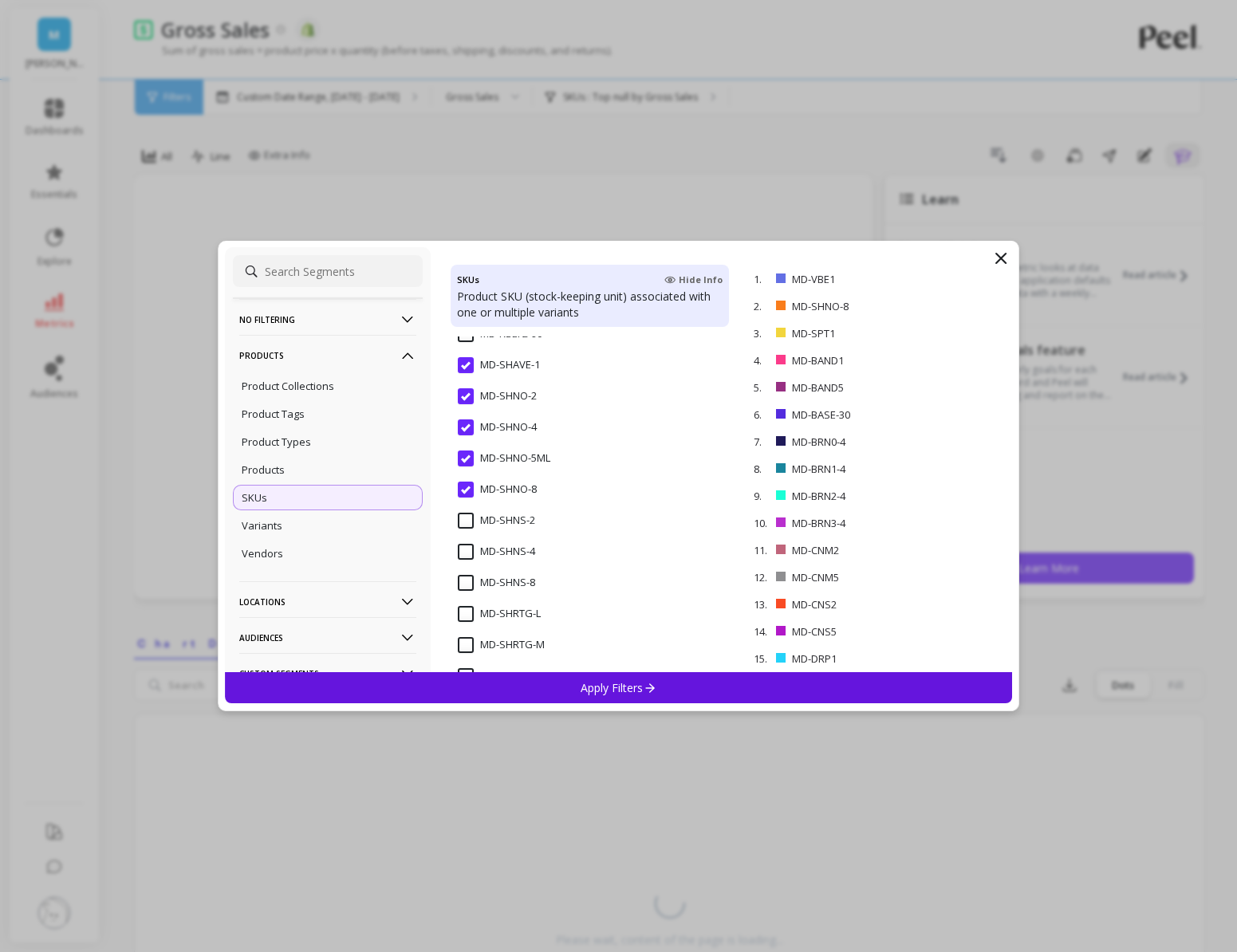
click at [467, 525] on input "MD-SHNS-2" at bounding box center [496, 521] width 77 height 16
click at [467, 547] on input "MD-SHNS-4" at bounding box center [496, 552] width 77 height 16
click at [467, 570] on div "MD-SHNS-8" at bounding box center [590, 592] width 278 height 48
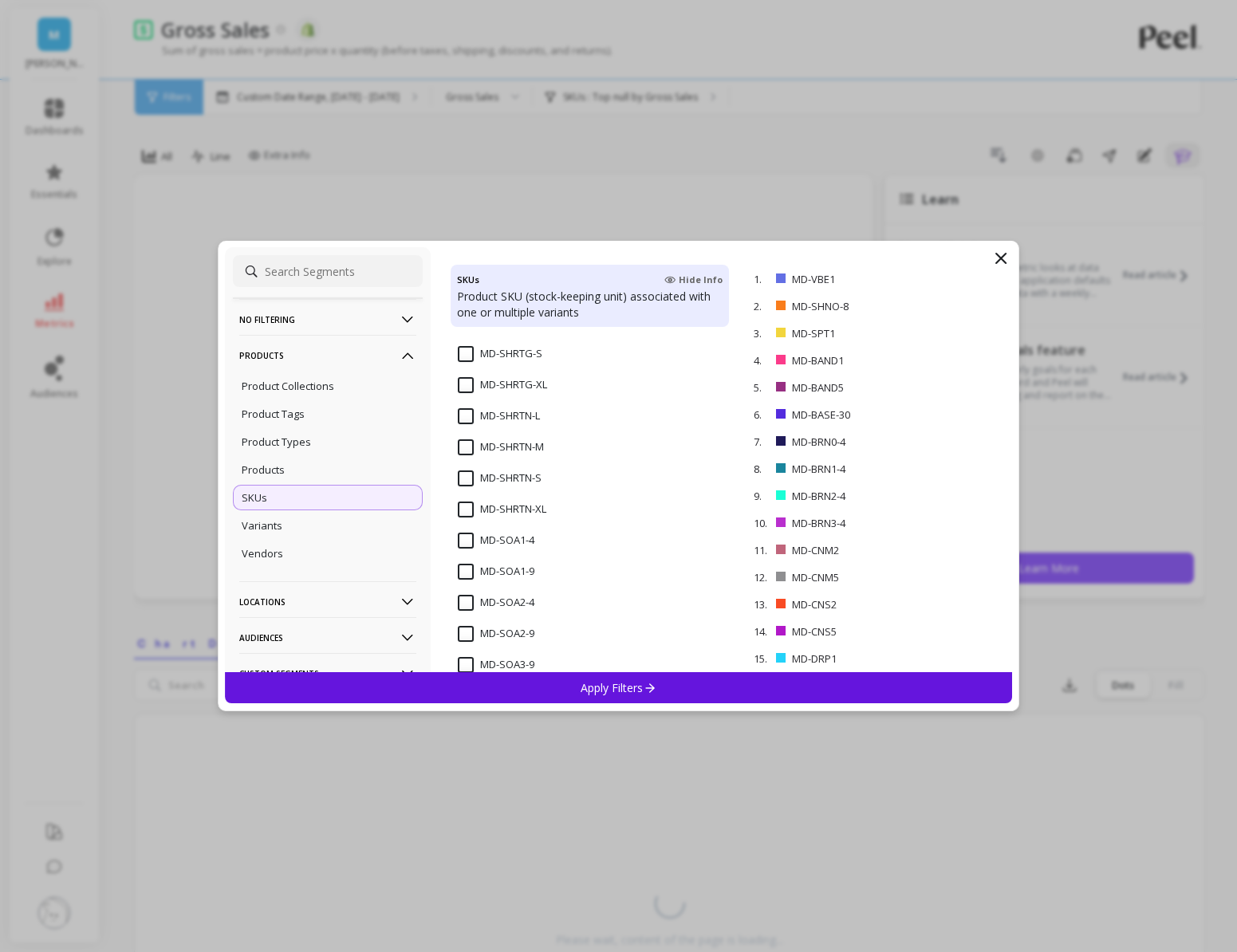
scroll to position [6856, 0]
click at [462, 551] on span "MD-SOA1-4" at bounding box center [495, 549] width 76 height 34
click at [462, 565] on input "MD-SOA1-9" at bounding box center [495, 571] width 76 height 16
click at [460, 597] on input "MD-SOA2-4" at bounding box center [495, 602] width 76 height 16
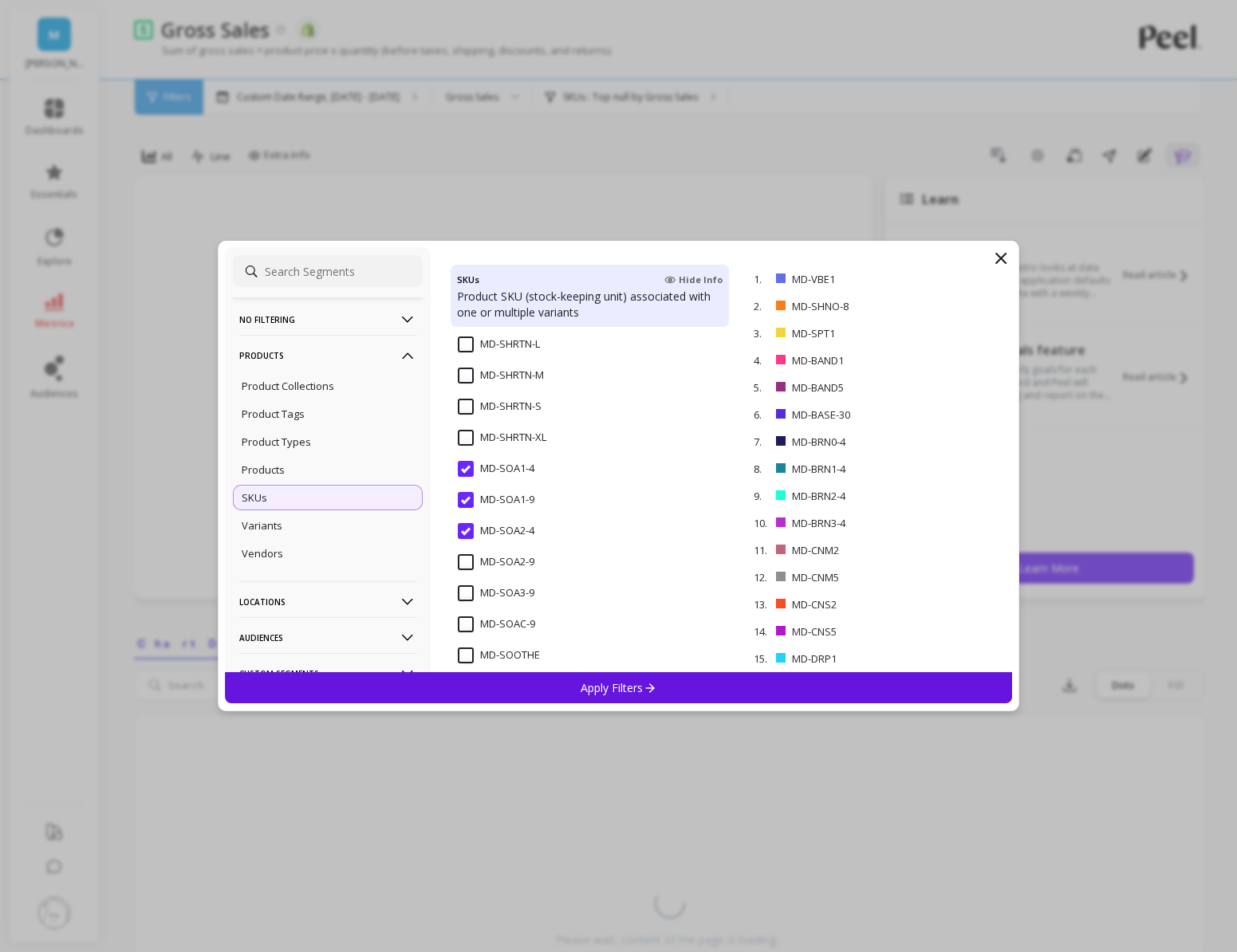
click at [475, 556] on input "MD-SOA2-9" at bounding box center [495, 561] width 76 height 16
click at [473, 593] on input "MD-SOA3-9" at bounding box center [495, 593] width 76 height 16
click at [473, 622] on input "MD-SOAC-9" at bounding box center [496, 624] width 77 height 16
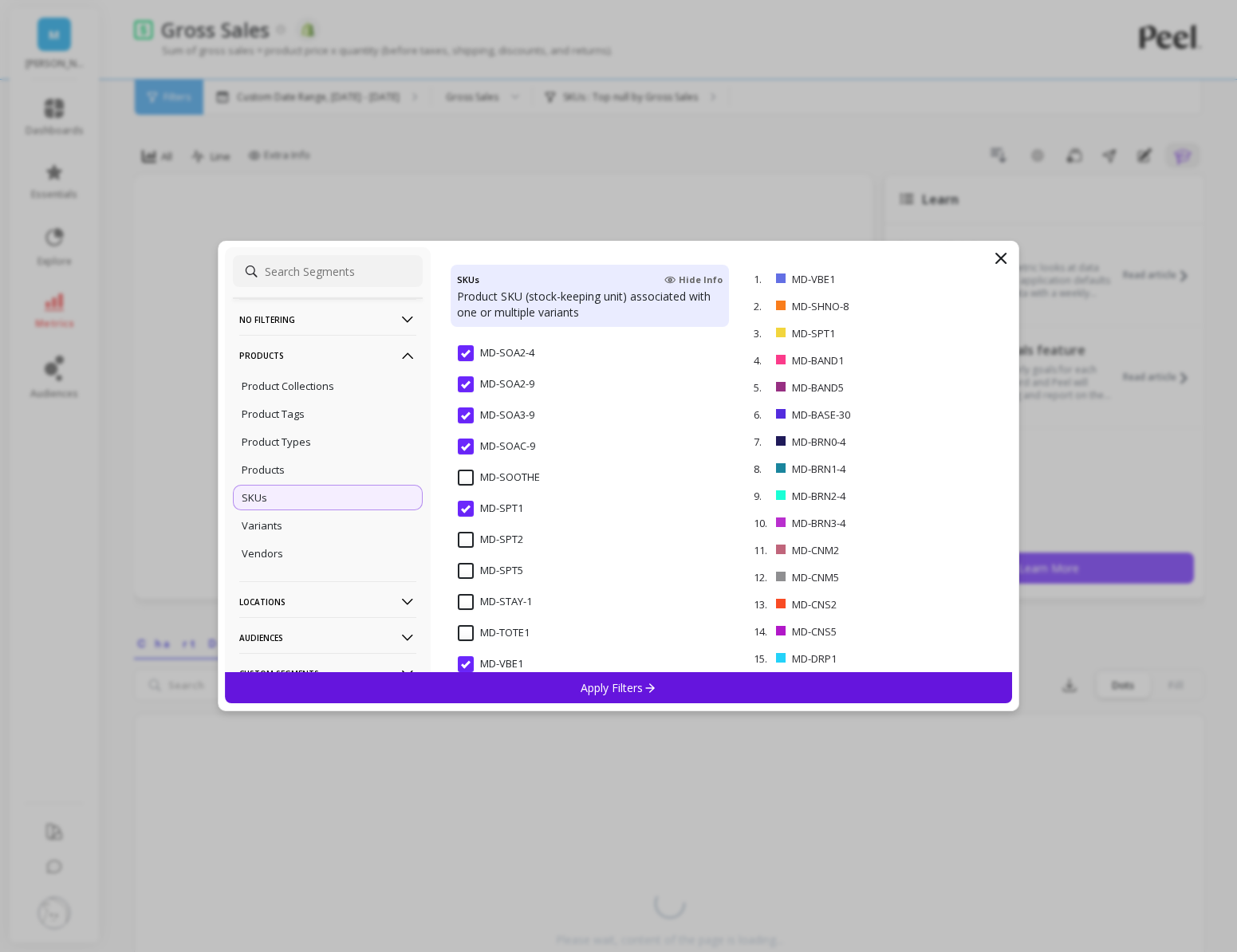
scroll to position [7107, 0]
click at [472, 477] on input "MD-SOOTHE" at bounding box center [498, 476] width 82 height 16
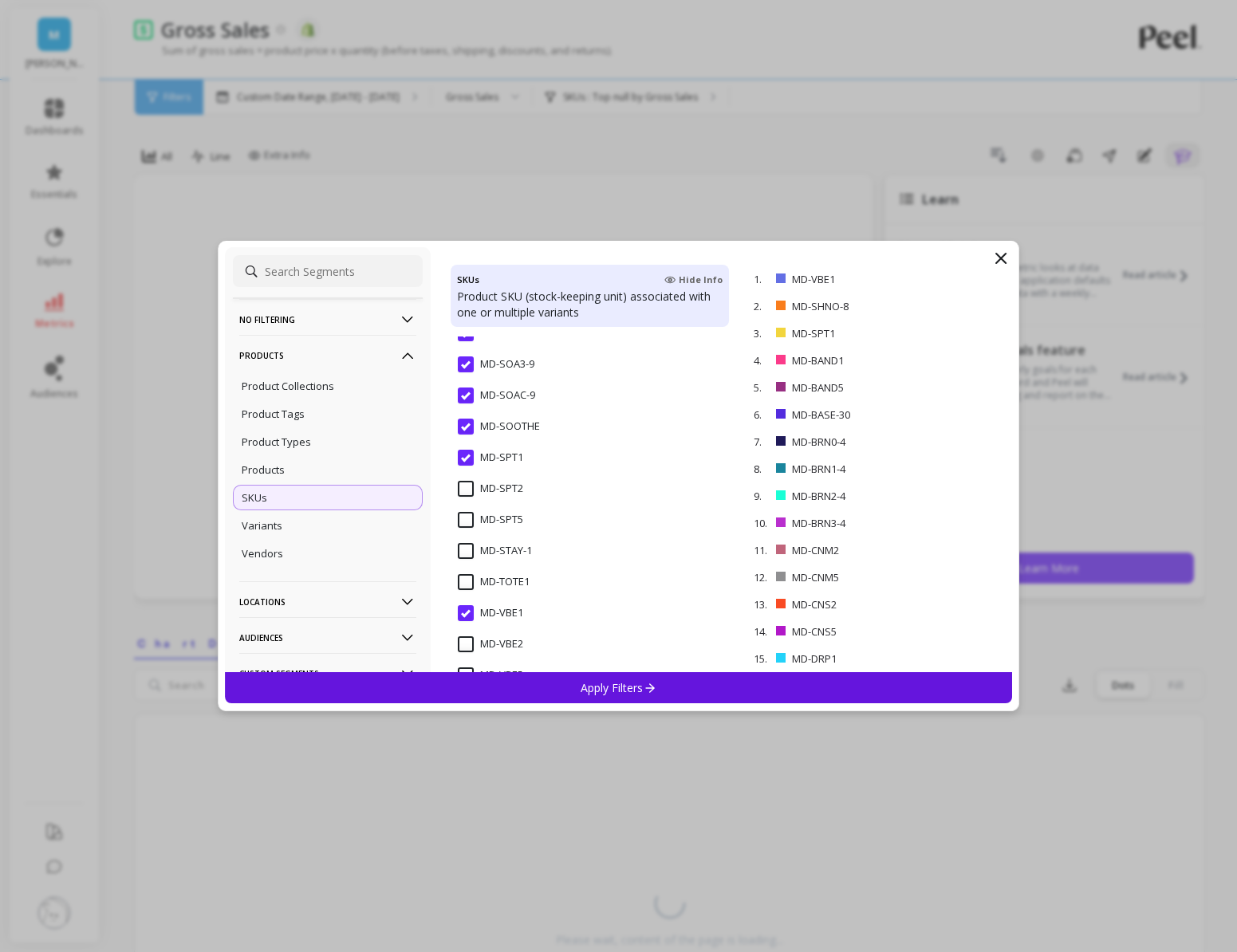
scroll to position [7168, 0]
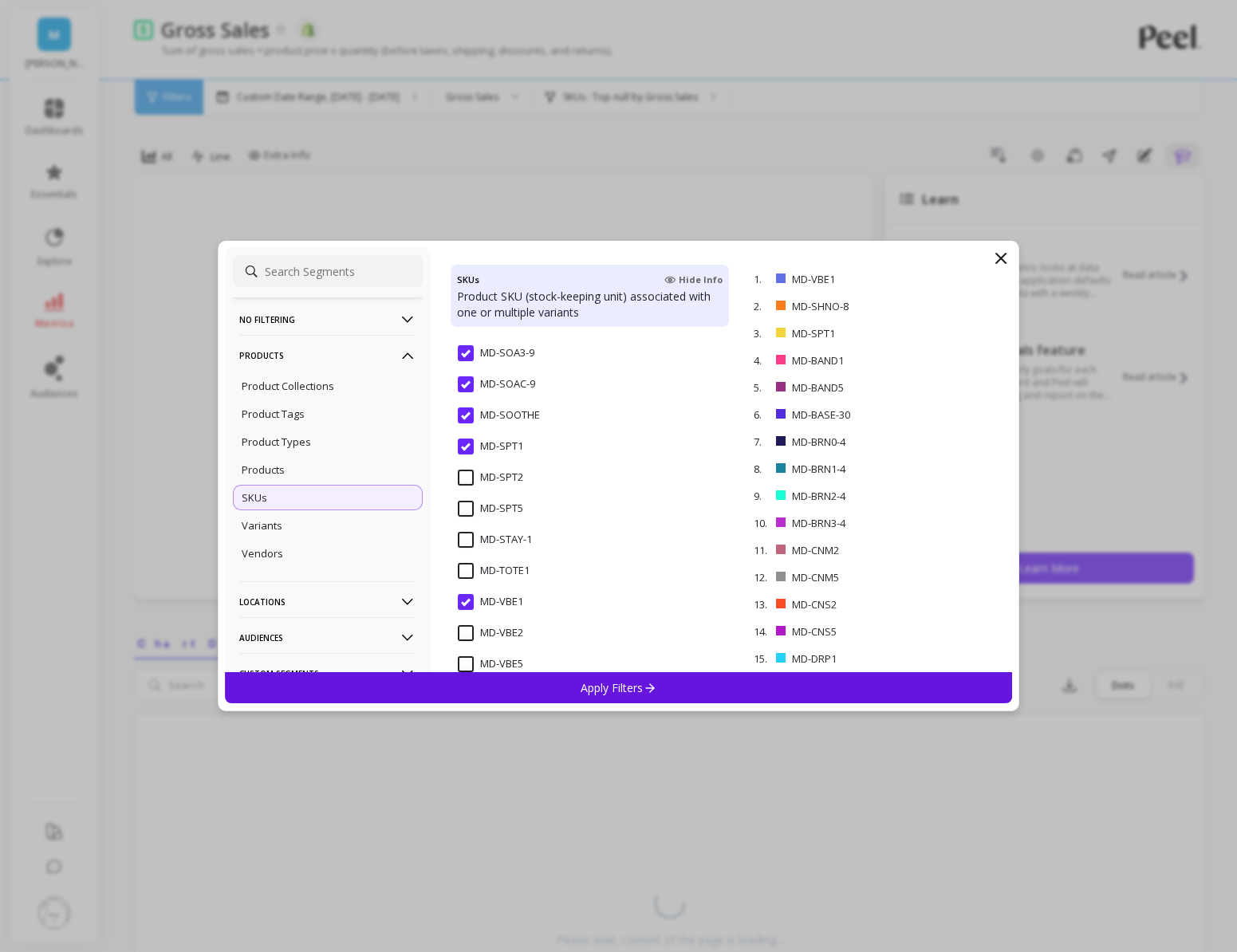
click at [468, 482] on input "MD-SPT2" at bounding box center [490, 477] width 65 height 16
click at [467, 538] on input "MD-STAY-1" at bounding box center [494, 540] width 75 height 16
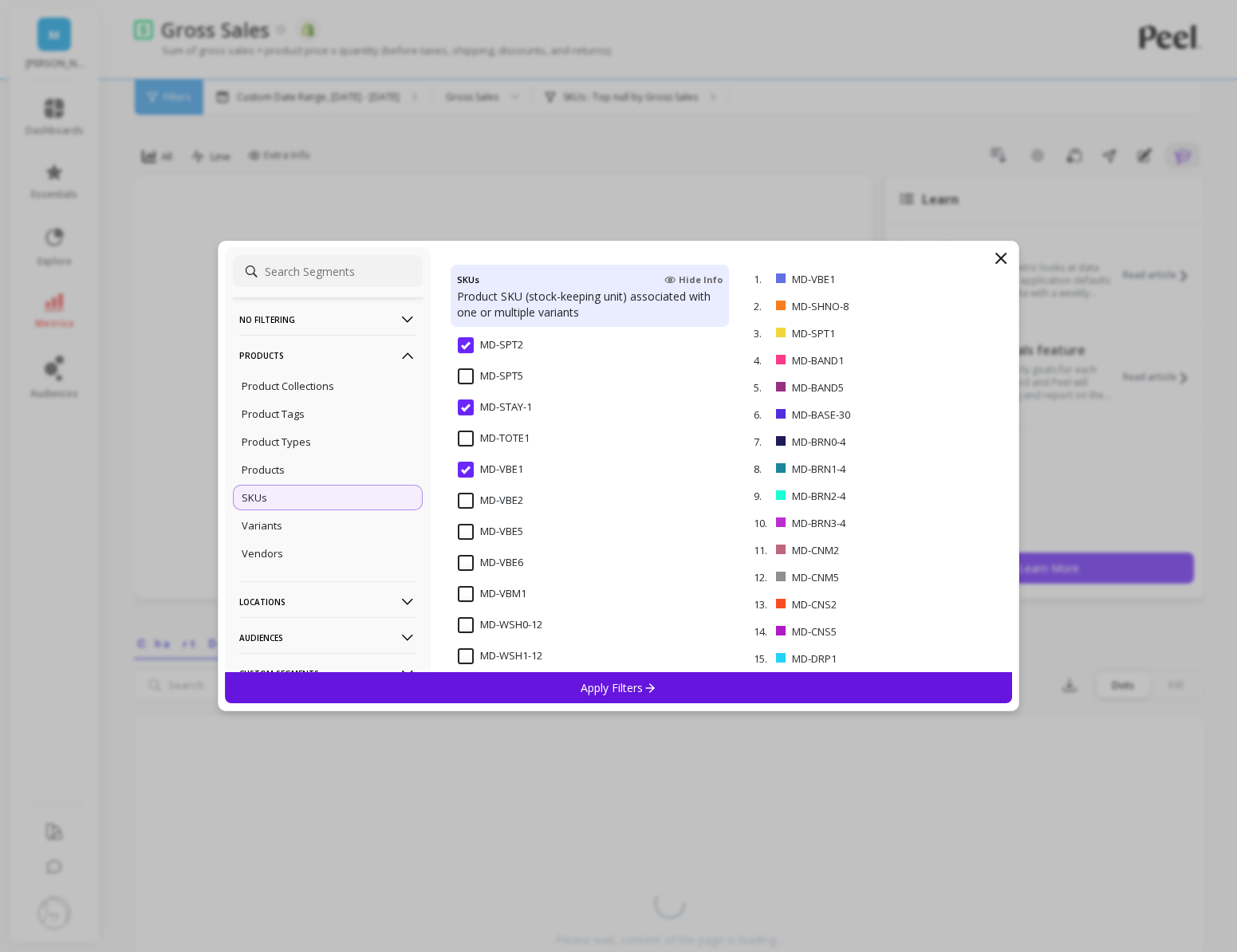
scroll to position [7312, 0]
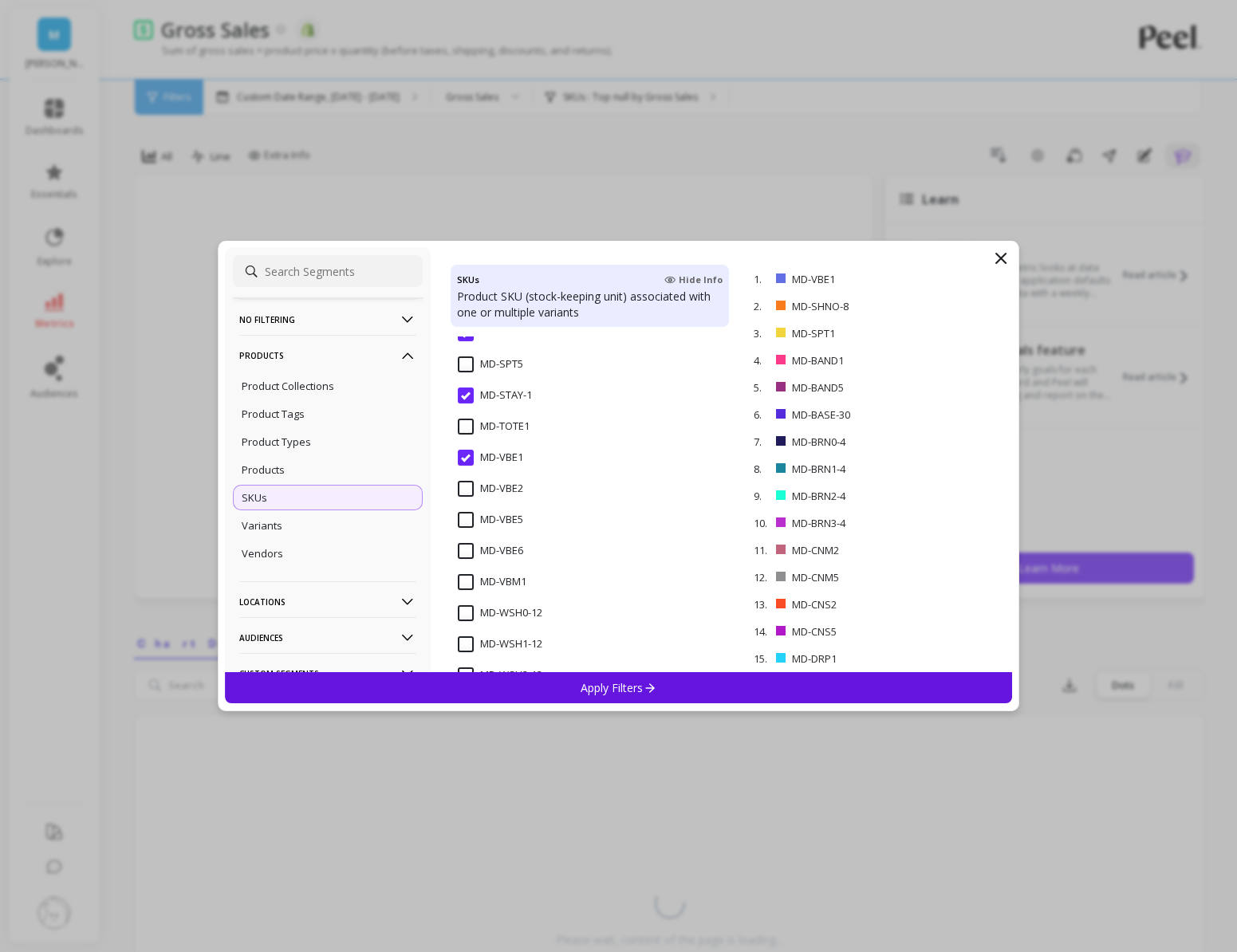
click at [465, 497] on span "MD-VBE2" at bounding box center [490, 498] width 65 height 34
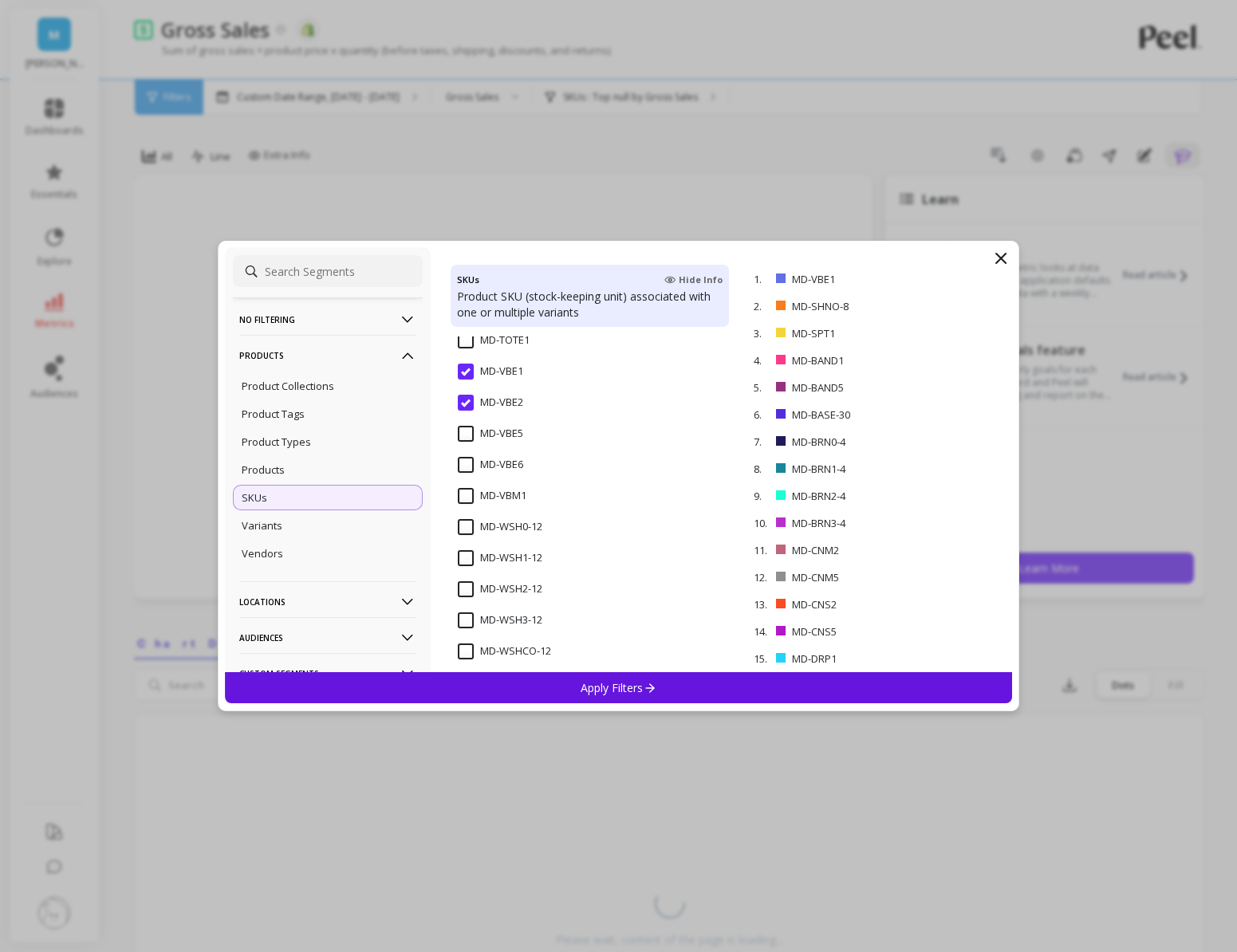
scroll to position [7423, 0]
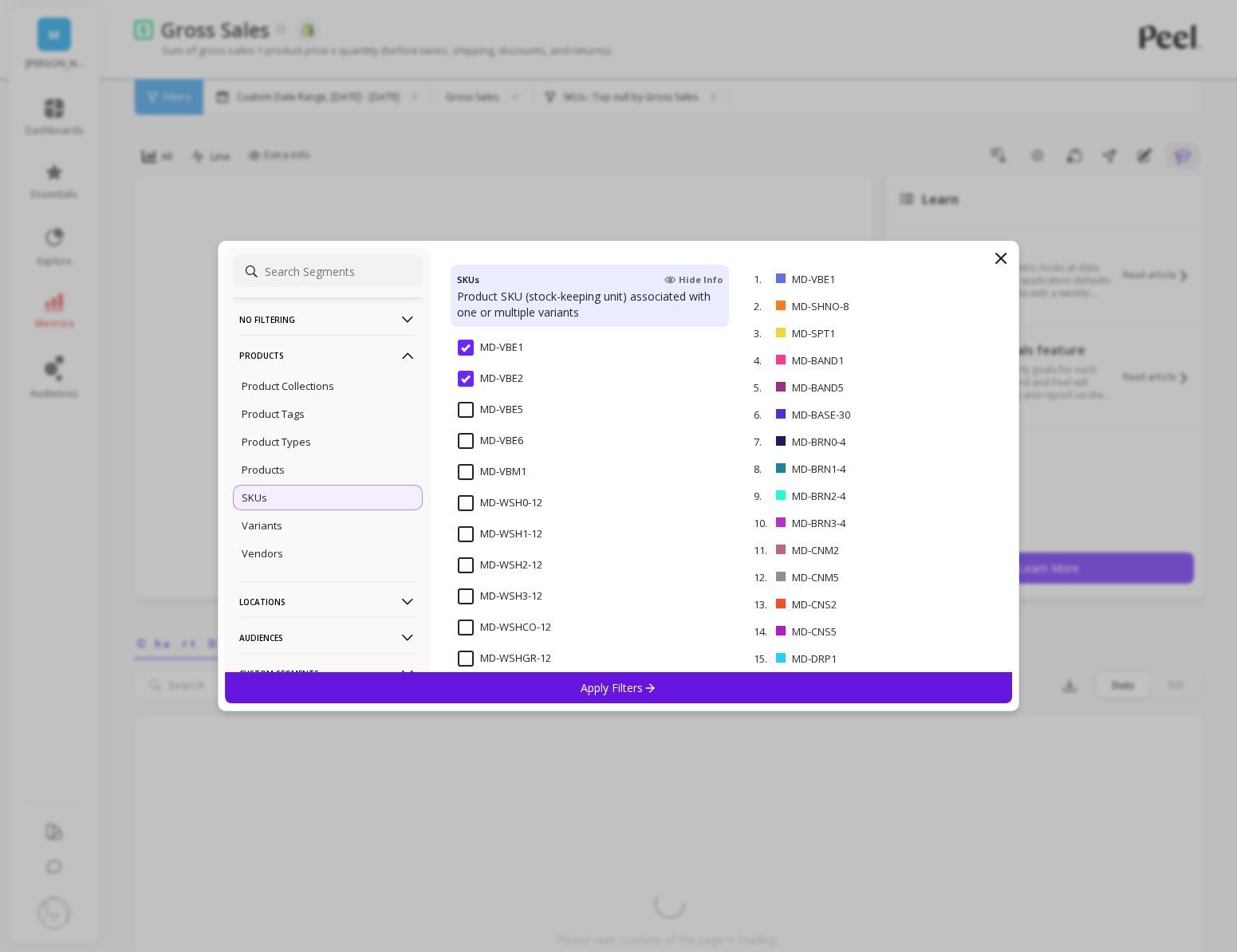
click at [463, 508] on input "MD-WSH0-12" at bounding box center [500, 503] width 85 height 16
click at [461, 528] on input "MD-WSH1-12" at bounding box center [500, 534] width 85 height 16
click at [461, 562] on input "MD-WSH2-12" at bounding box center [500, 565] width 85 height 16
click at [461, 581] on div "MD-WSH3-12" at bounding box center [590, 605] width 278 height 48
click at [462, 610] on span "MD-WSH3-12" at bounding box center [500, 606] width 85 height 34
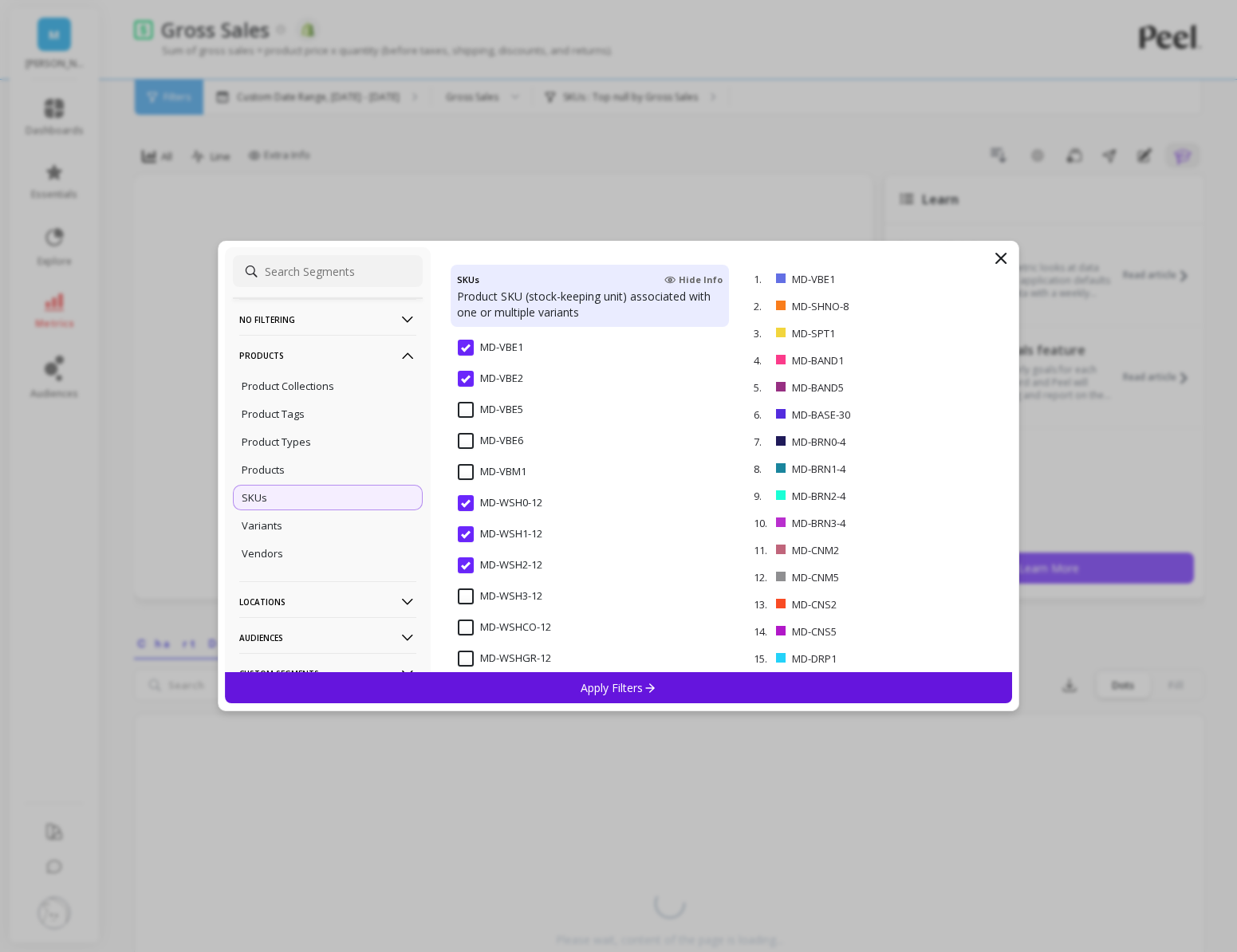
click at [465, 602] on input "MD-WSH3-12" at bounding box center [500, 596] width 85 height 16
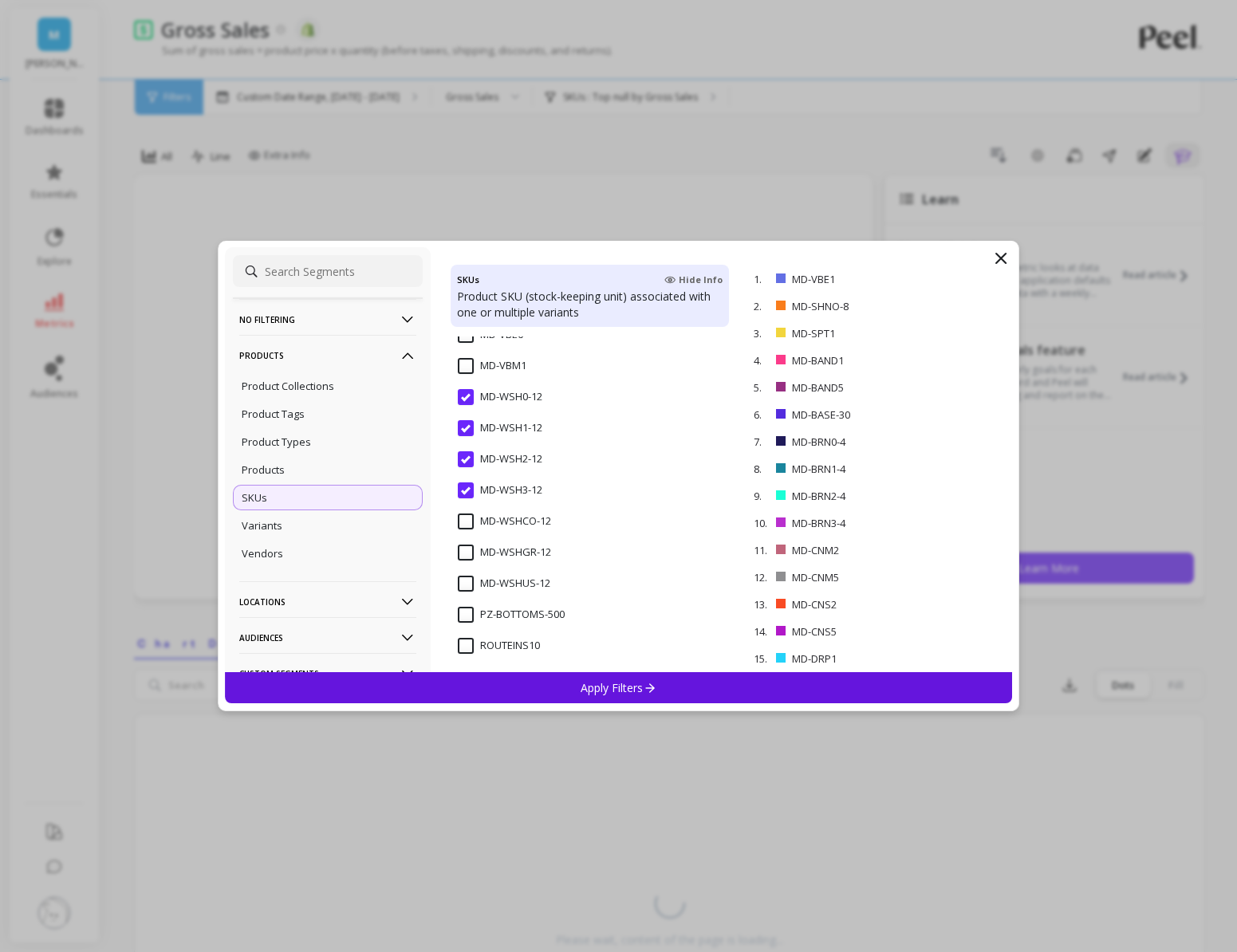
scroll to position [7527, 0]
click at [513, 683] on div "Apply Filters" at bounding box center [618, 688] width 788 height 31
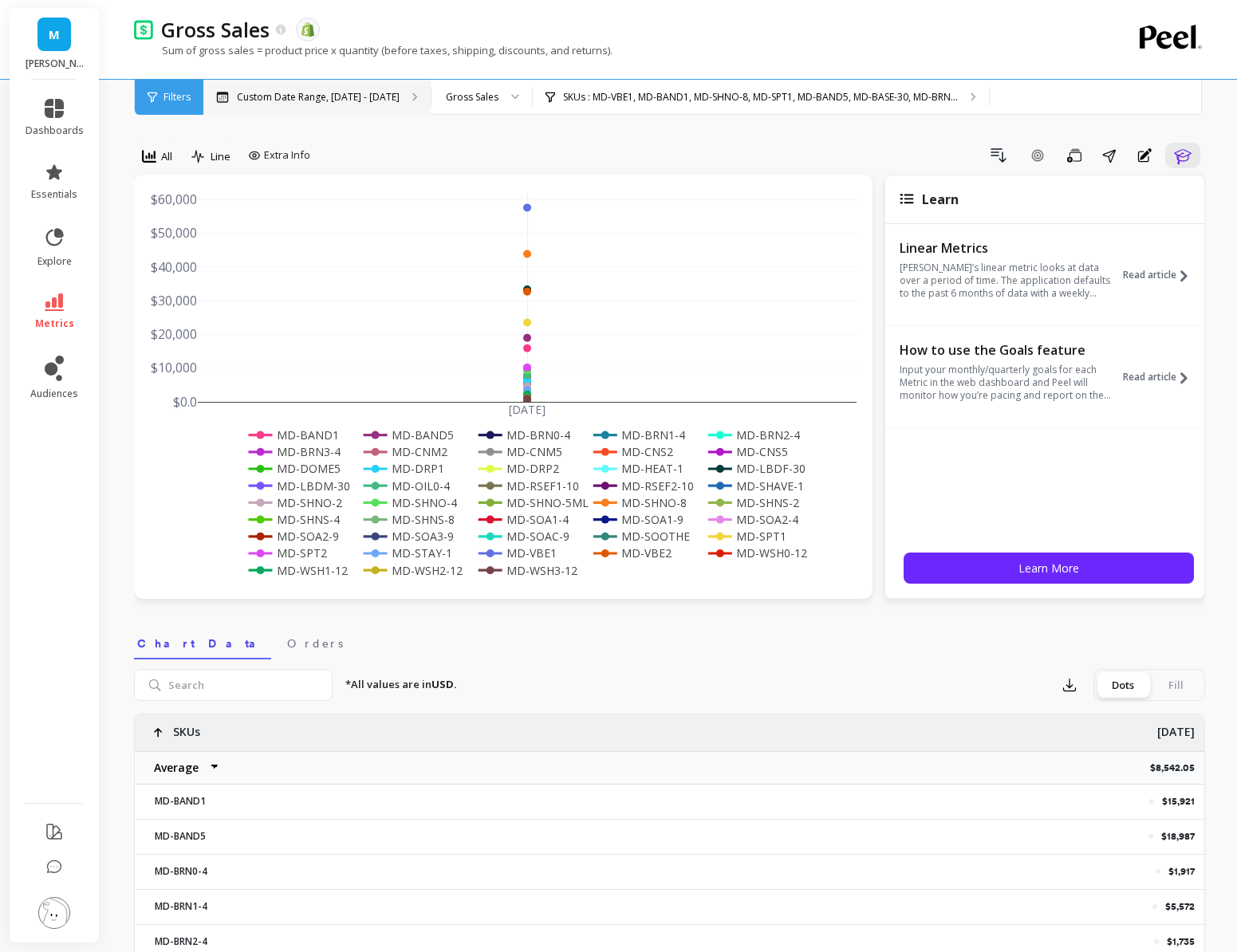
click at [402, 92] on div "Custom Date Range, [DATE] - [DATE]" at bounding box center [317, 97] width 227 height 35
click at [500, 110] on div at bounding box center [510, 97] width 19 height 35
click at [497, 142] on div "Gross Sales" at bounding box center [481, 142] width 80 height 15
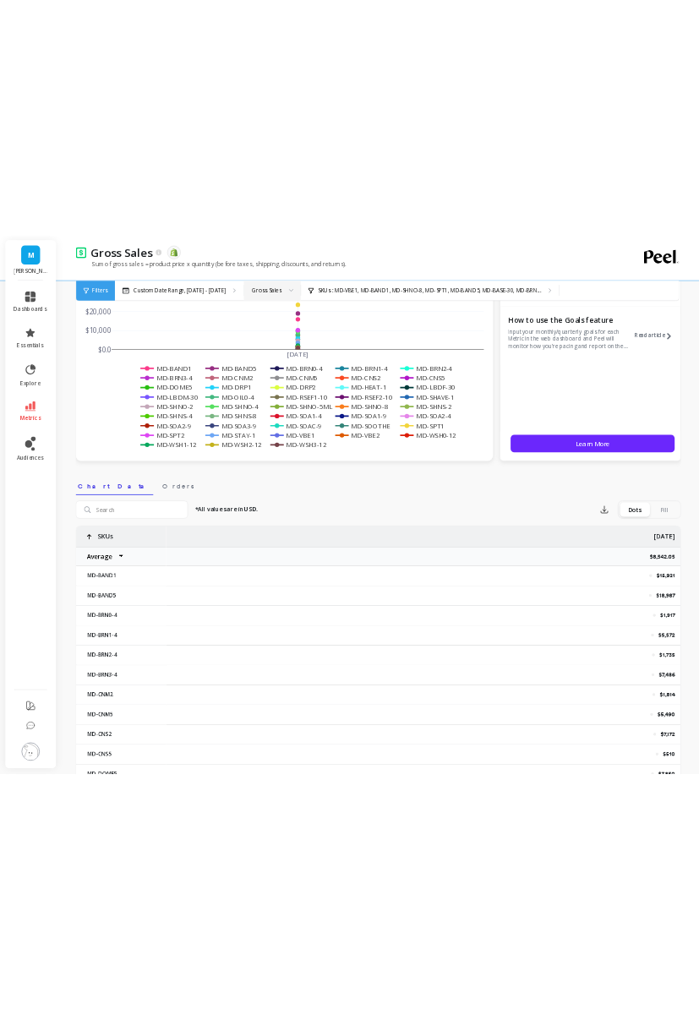
scroll to position [226, 0]
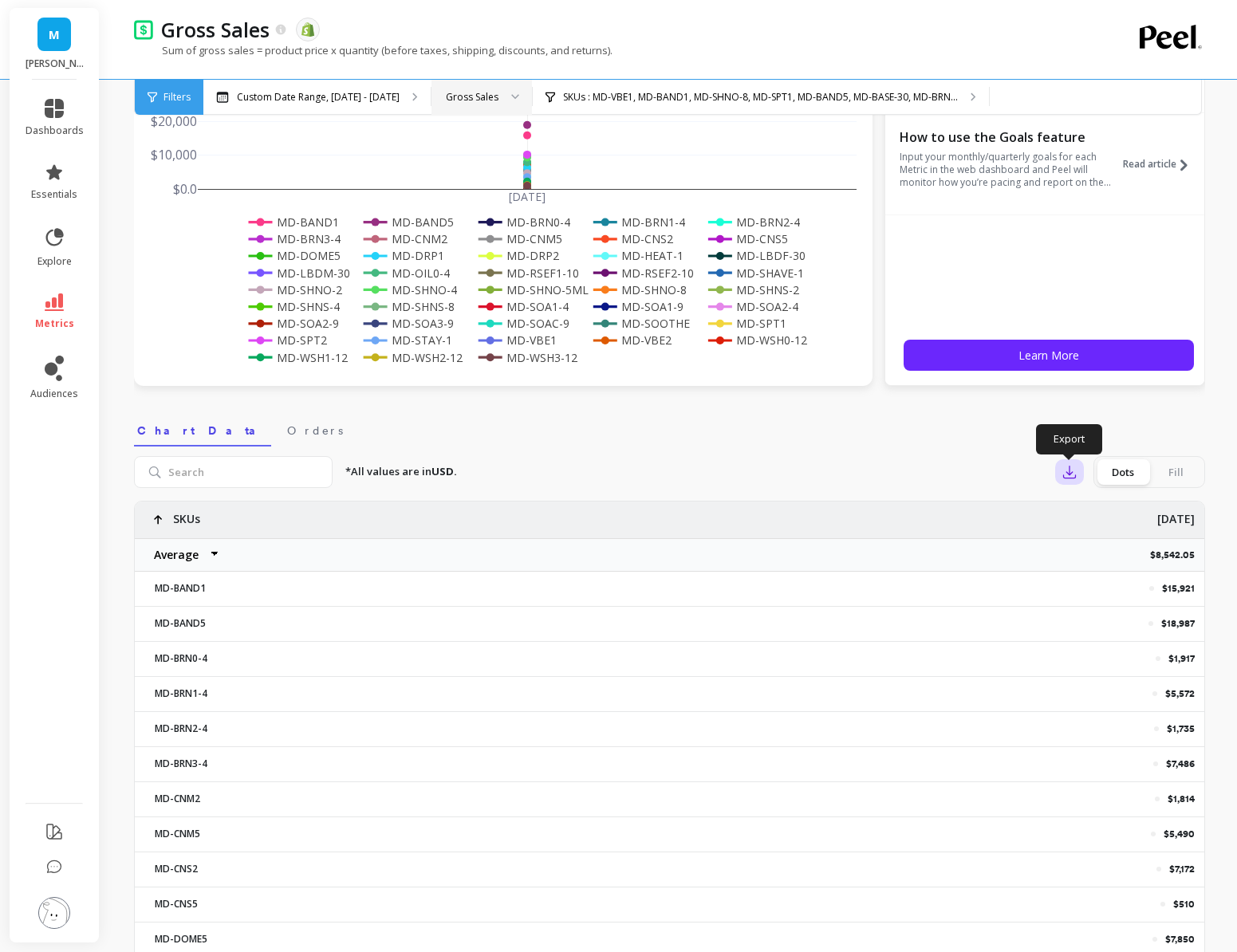
click at [1069, 471] on icon "button" at bounding box center [1069, 472] width 16 height 16
click at [1106, 588] on button "Google Sheets" at bounding box center [1127, 575] width 142 height 30
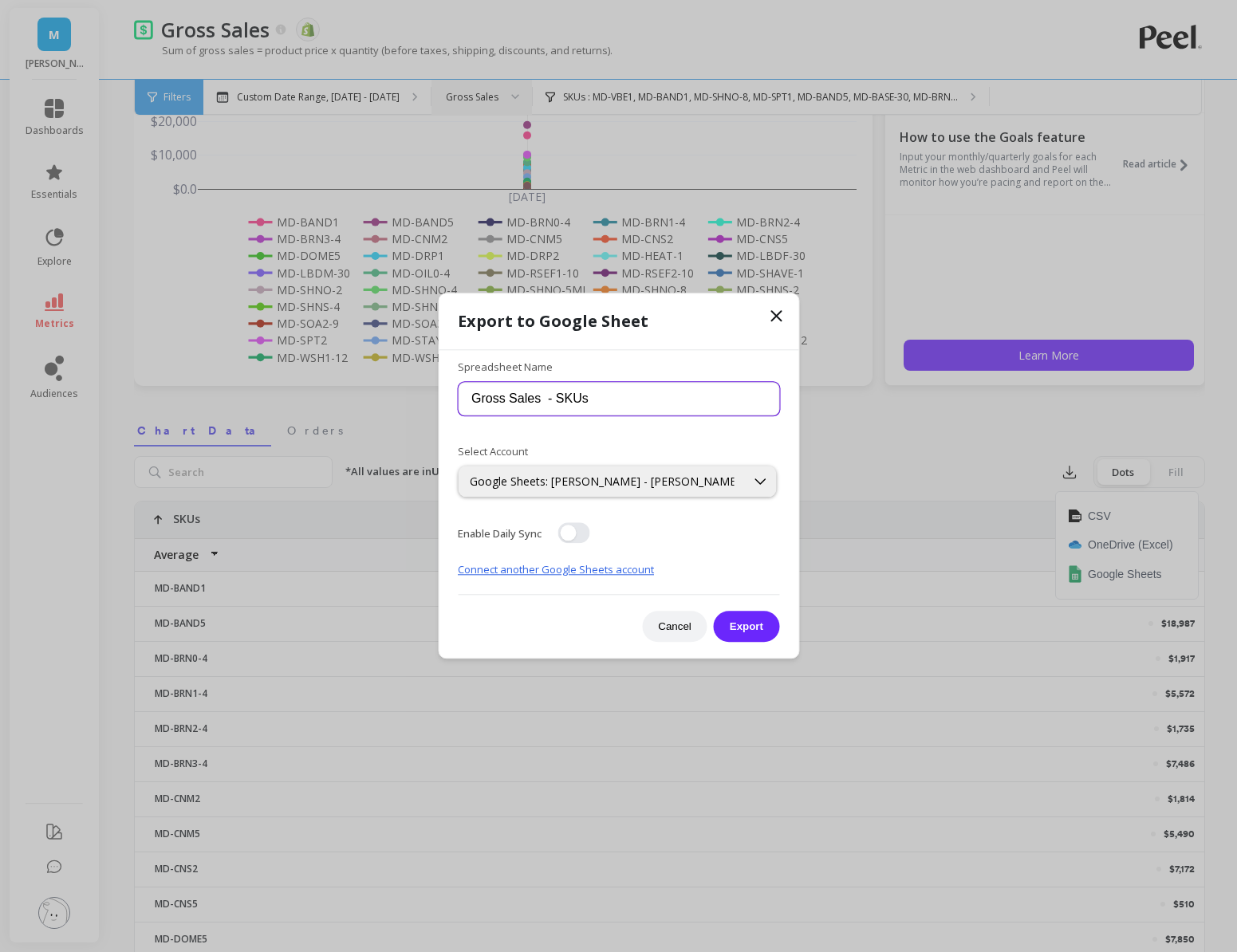
click at [634, 392] on input "Gross Sales - SKUs" at bounding box center [618, 399] width 322 height 34
type input "Gross Sales - SKUs pre"
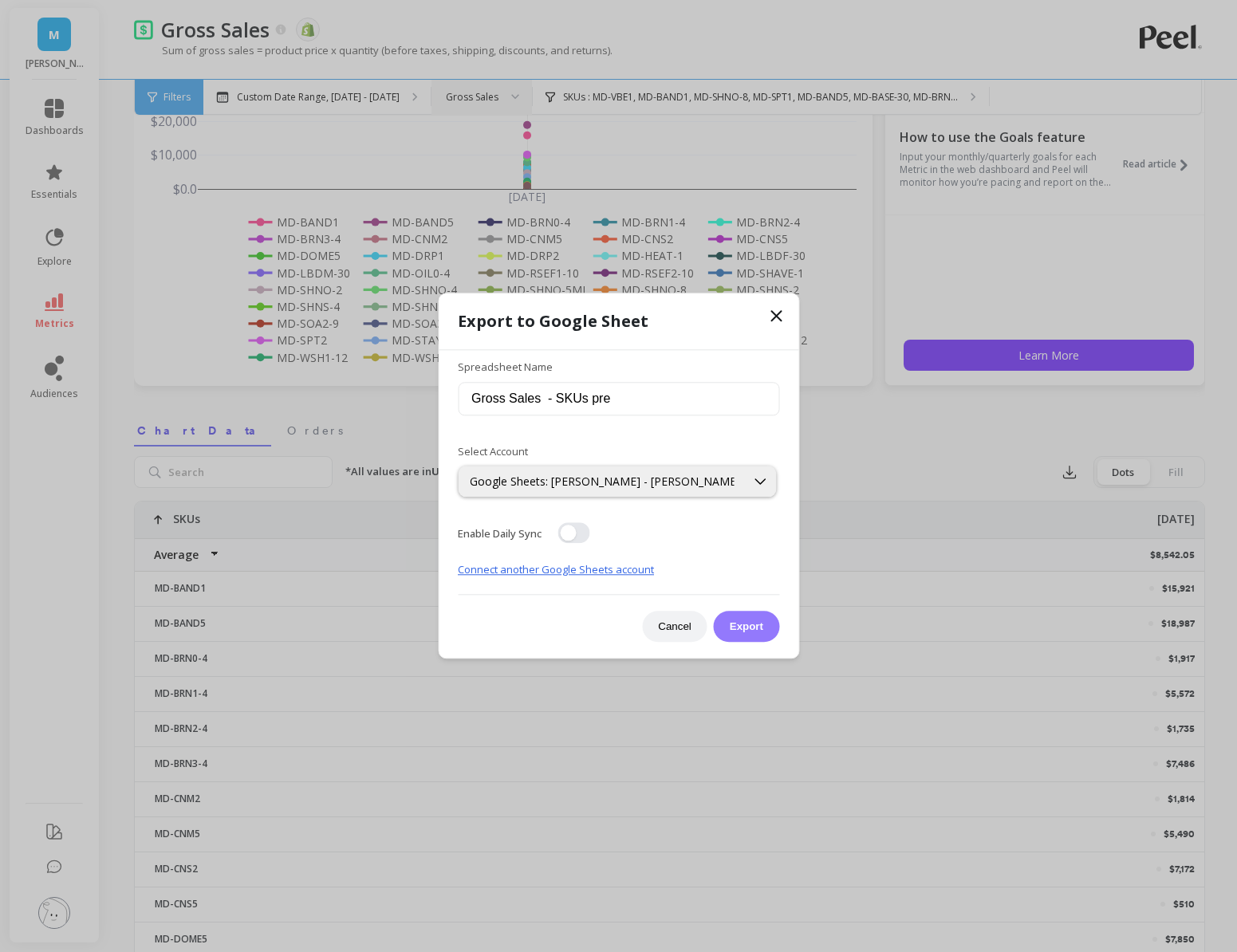
click at [746, 616] on button "Export" at bounding box center [746, 626] width 65 height 31
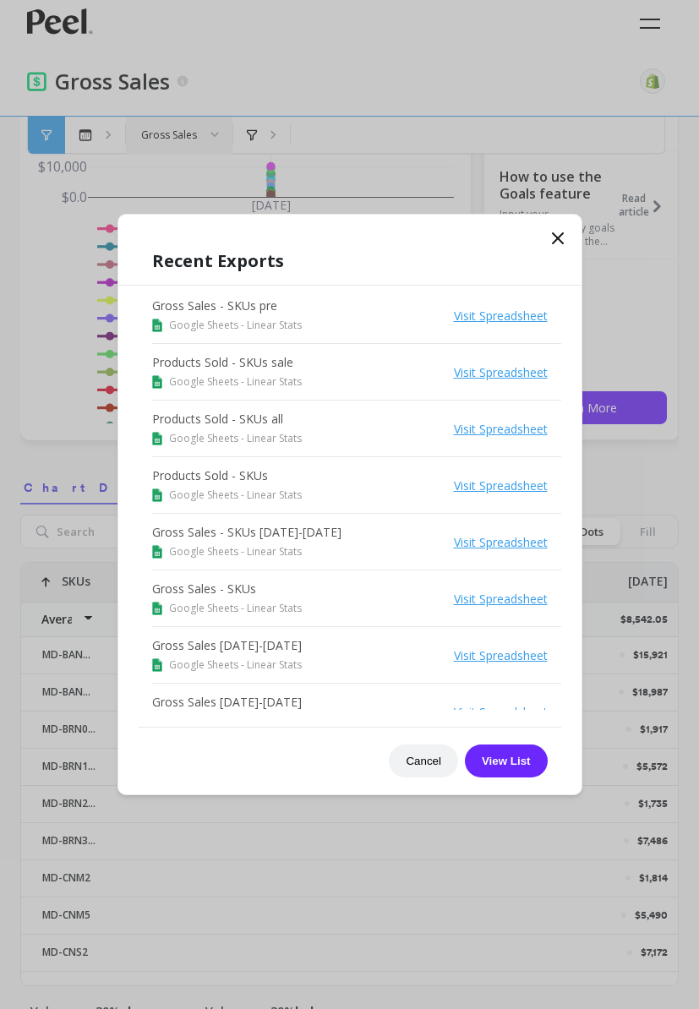
click at [554, 238] on icon at bounding box center [558, 238] width 20 height 20
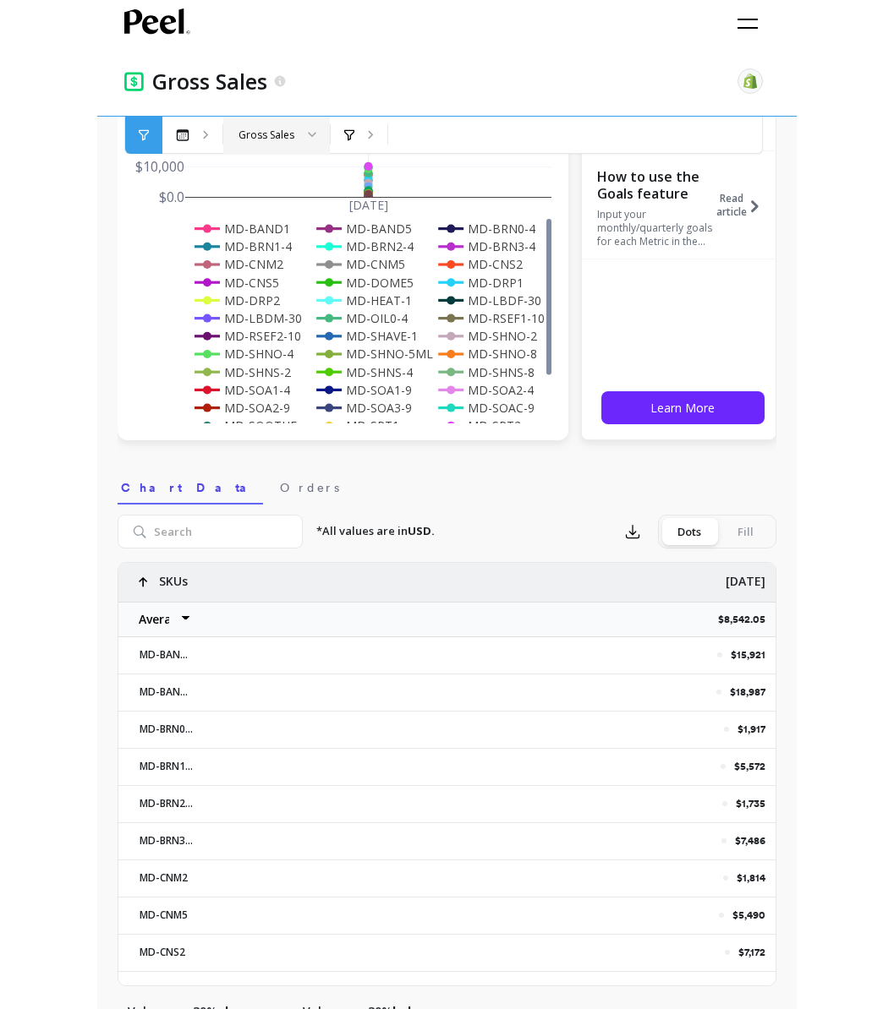
scroll to position [0, 0]
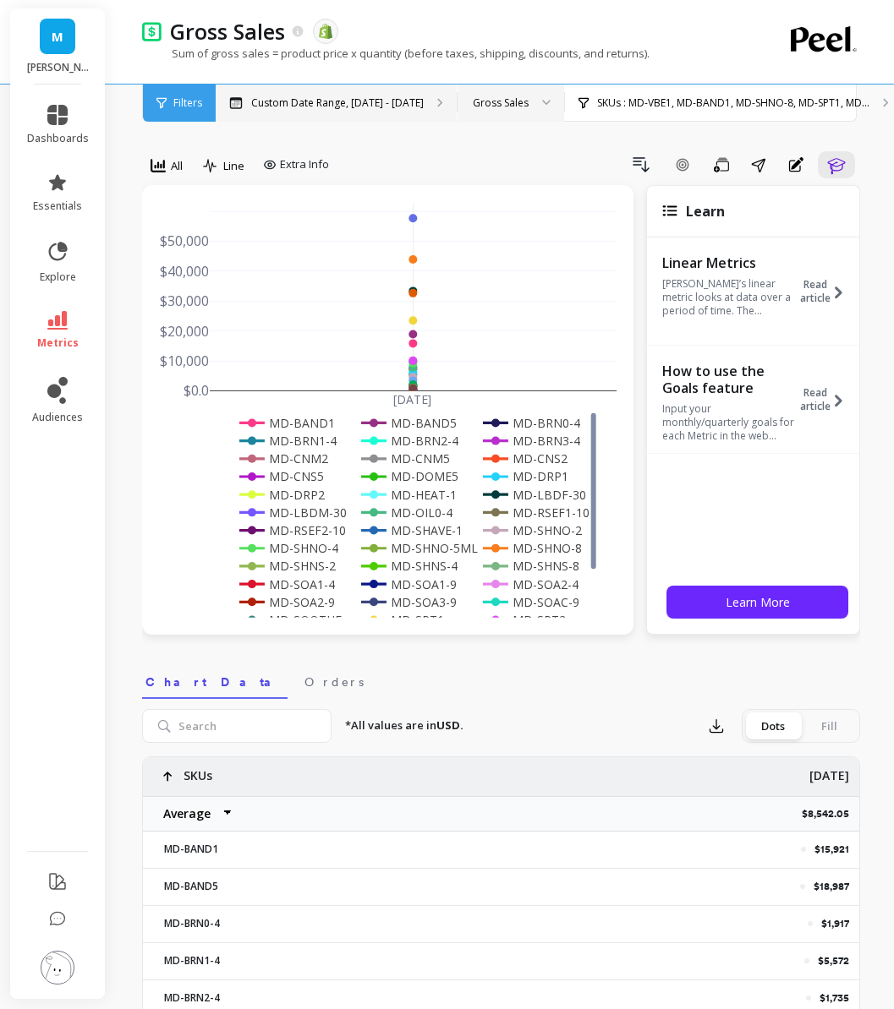
click at [338, 101] on p "Custom Date Range, [DATE] - [DATE]" at bounding box center [337, 103] width 172 height 14
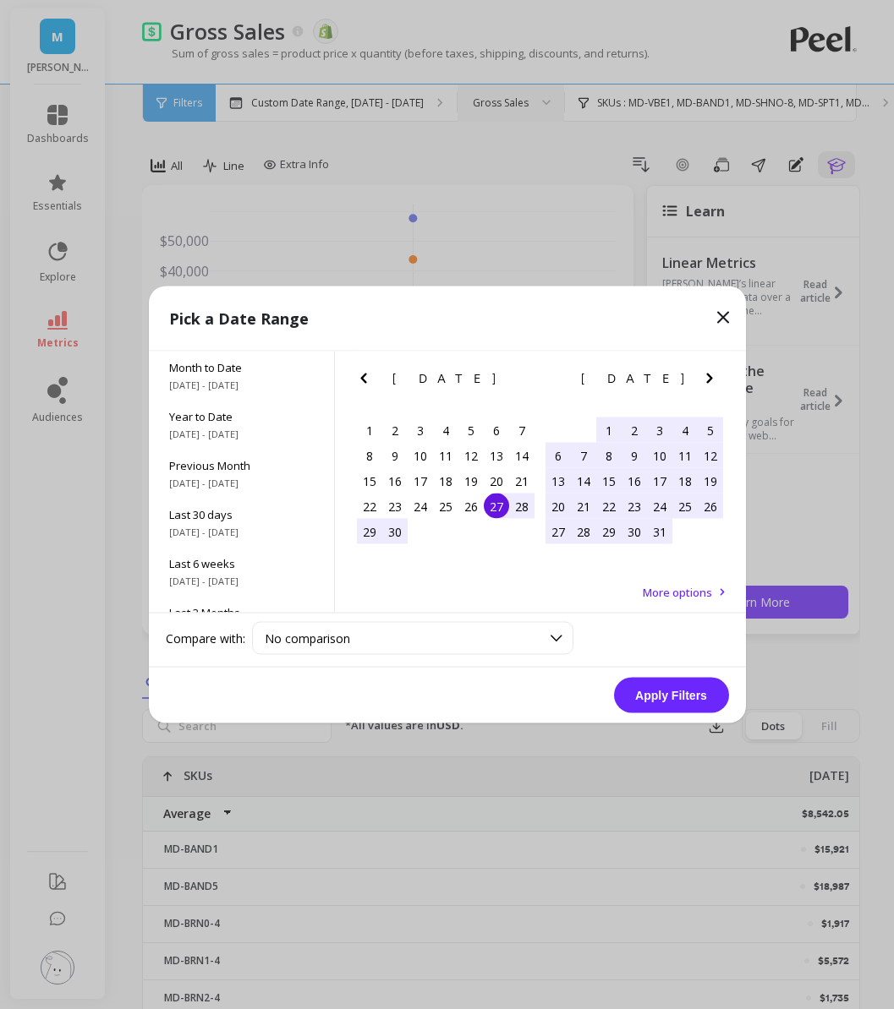
click at [696, 384] on div "[DATE]" at bounding box center [633, 379] width 189 height 18
click at [706, 382] on icon "Next Month" at bounding box center [709, 379] width 6 height 10
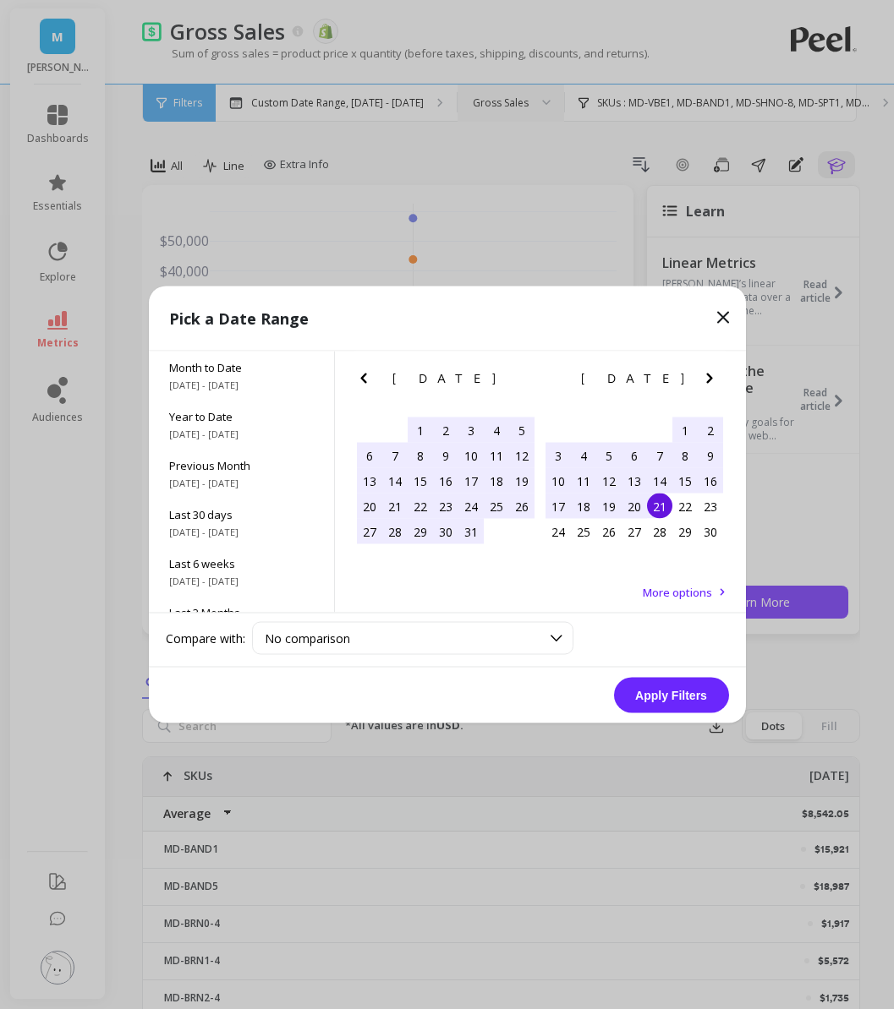
click at [713, 384] on icon "Next Month" at bounding box center [709, 379] width 20 height 20
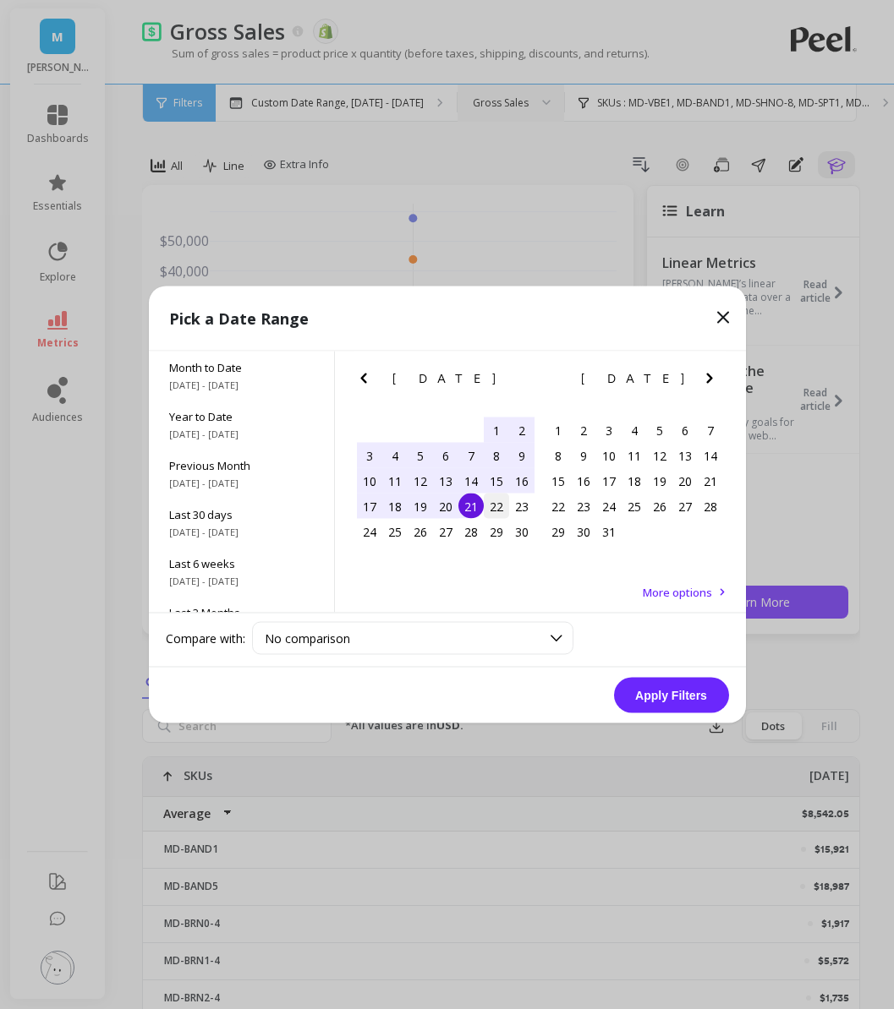
click at [489, 502] on div "22" at bounding box center [496, 506] width 25 height 25
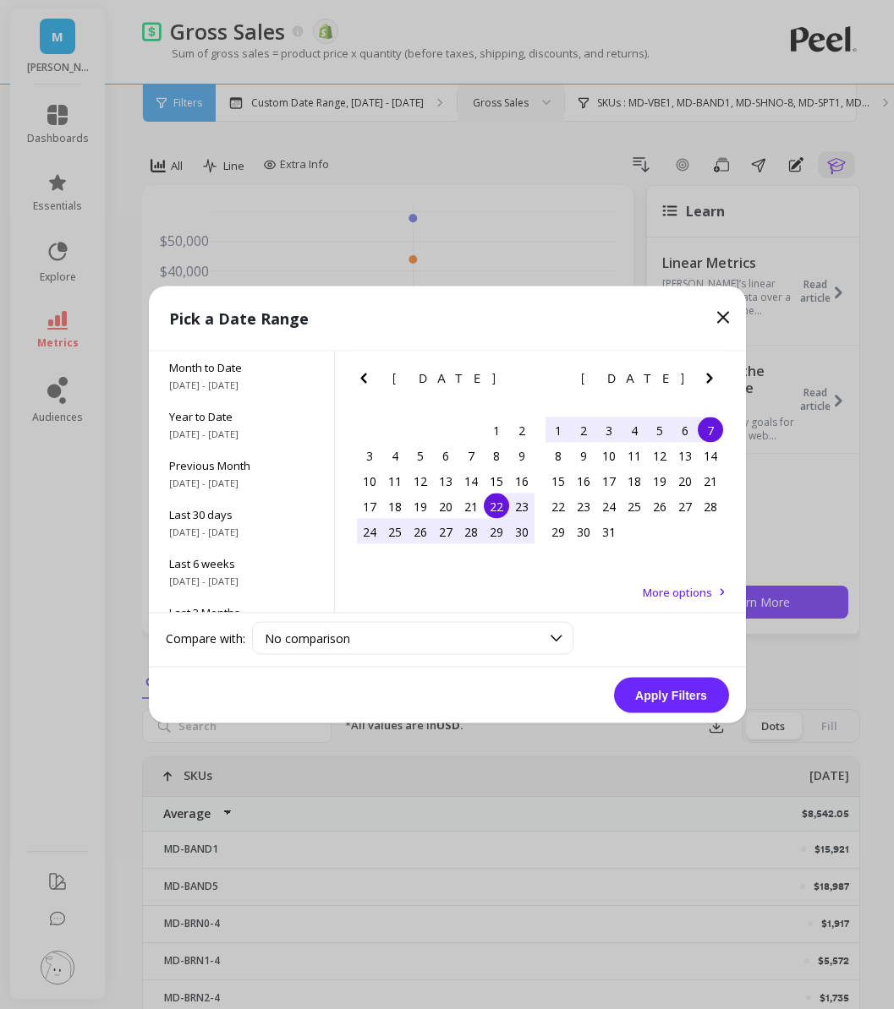
click at [705, 434] on div "7" at bounding box center [709, 430] width 25 height 25
click at [691, 697] on button "Apply Filters" at bounding box center [671, 696] width 115 height 36
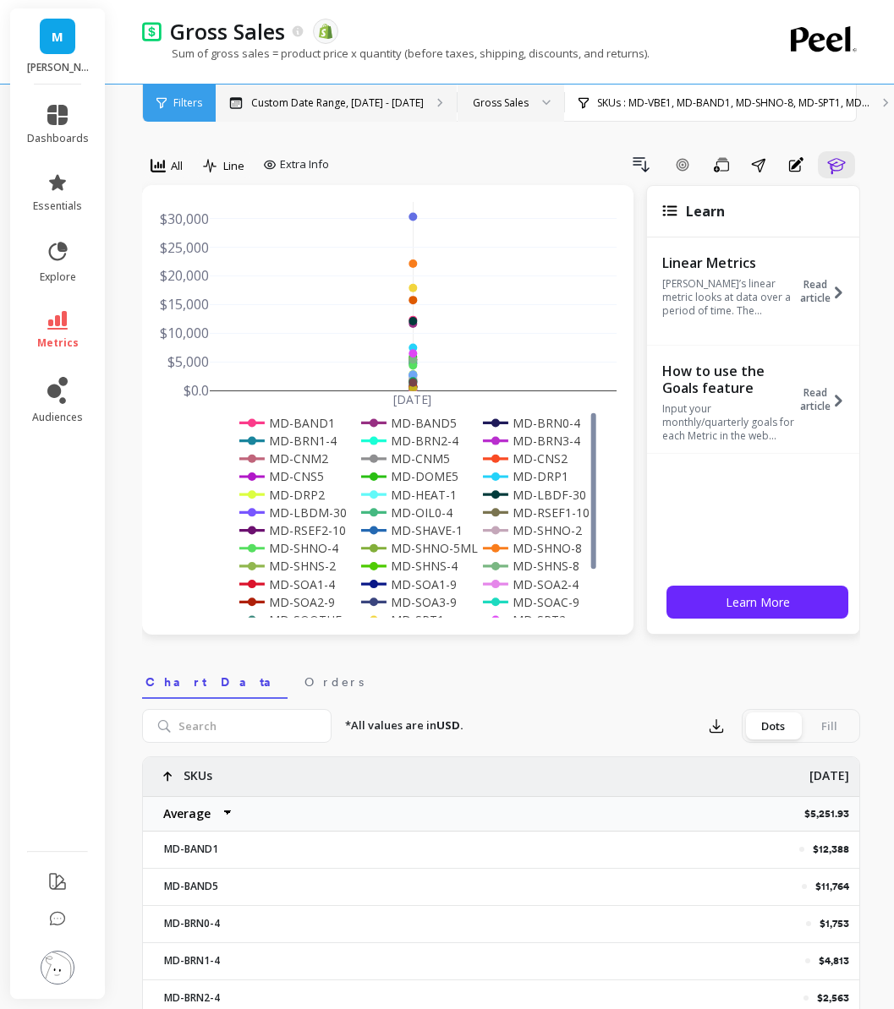
click at [381, 101] on p "Custom Date Range, [DATE] - [DATE]" at bounding box center [337, 103] width 172 height 14
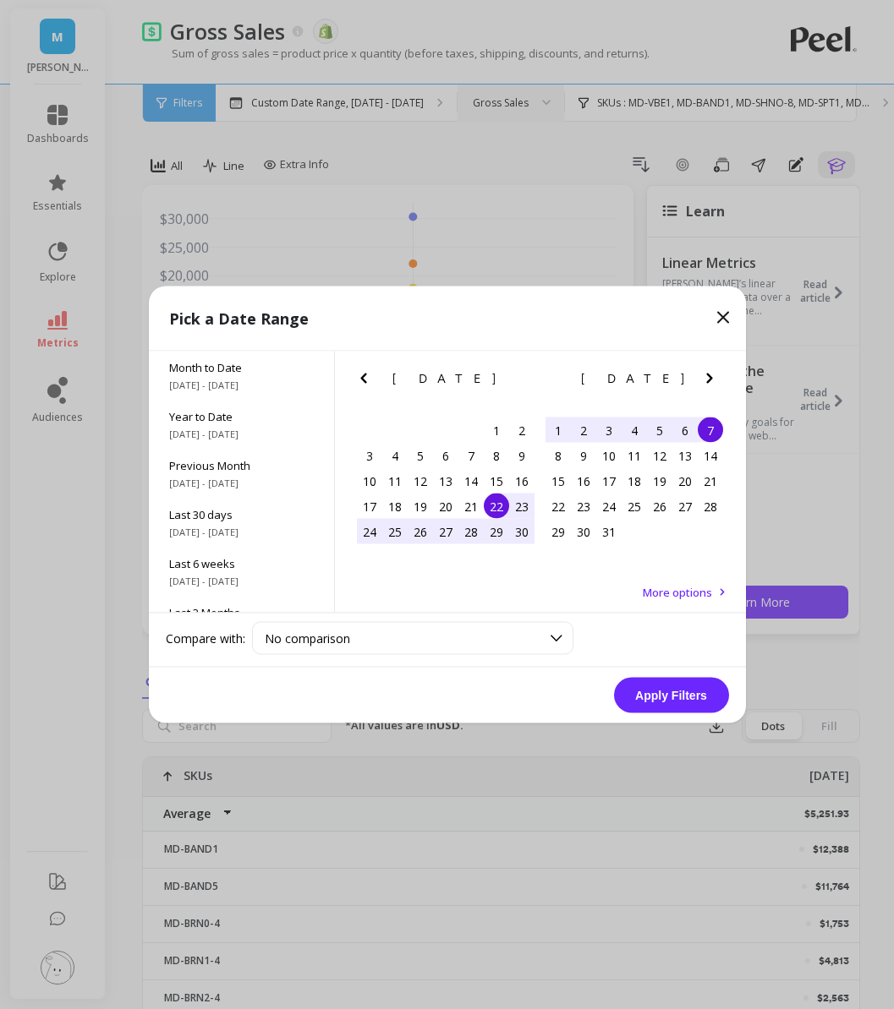
click at [723, 323] on icon at bounding box center [723, 318] width 20 height 20
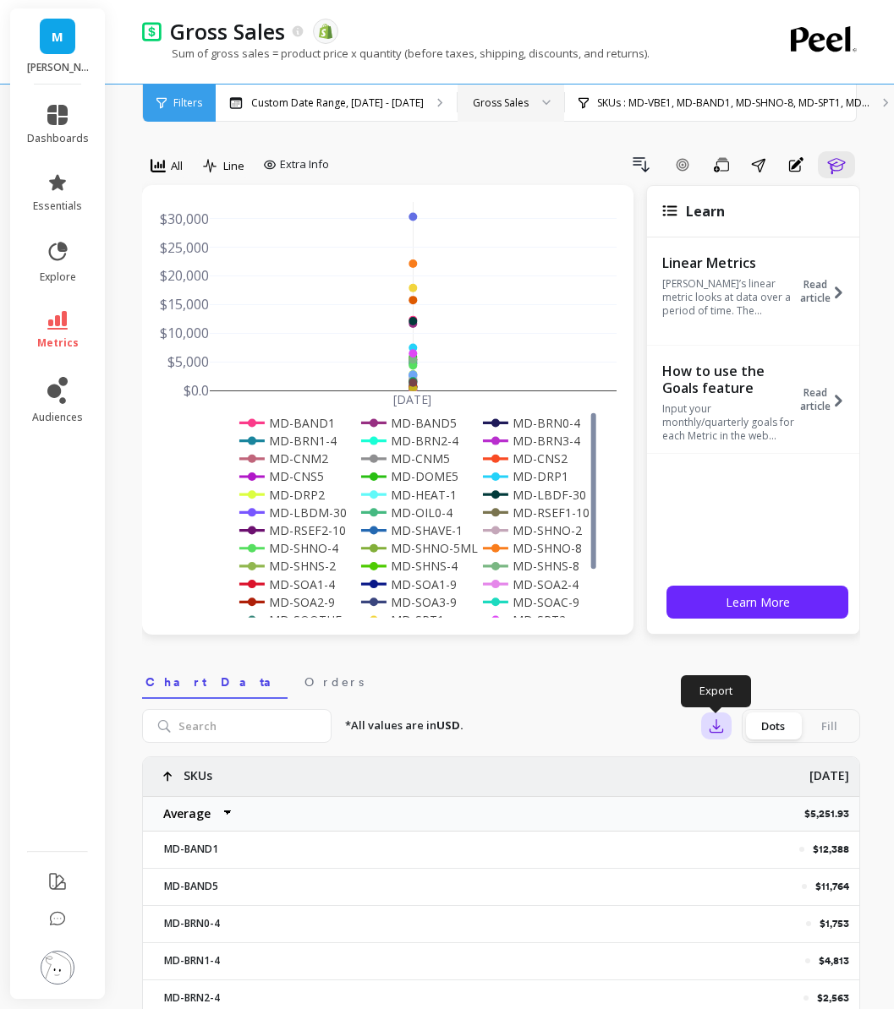
click at [720, 731] on icon "button" at bounding box center [716, 726] width 17 height 17
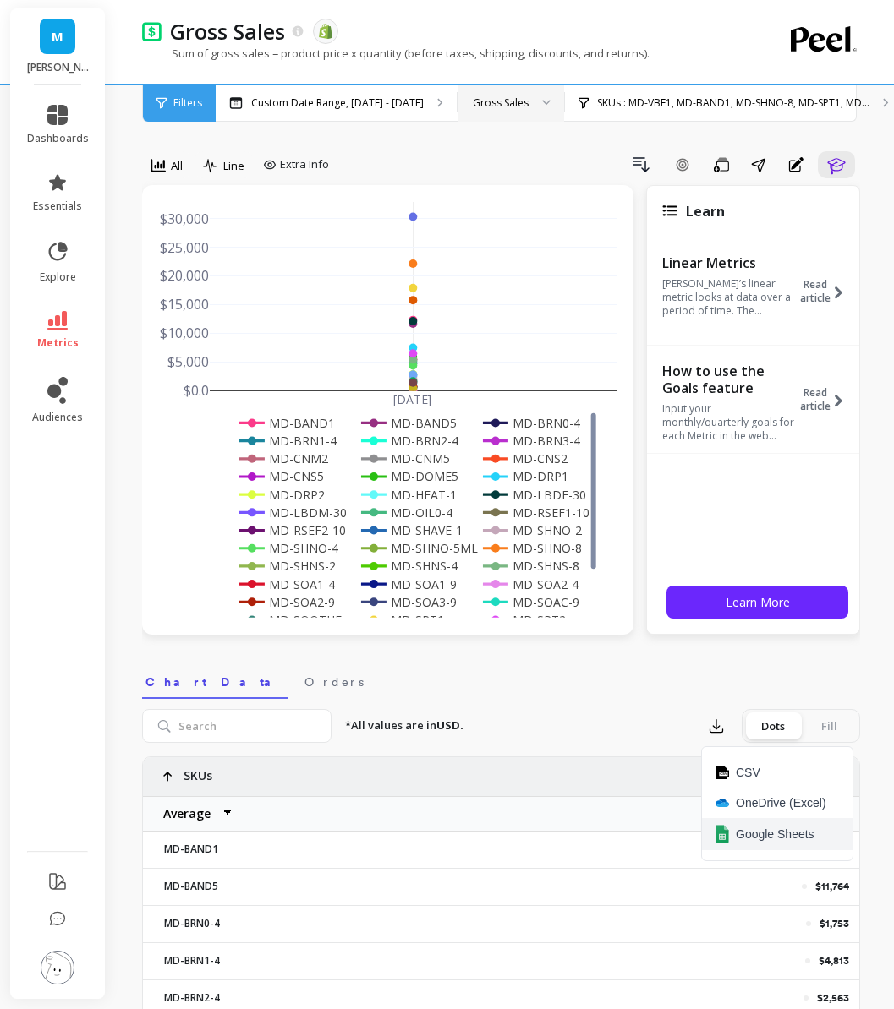
click at [758, 822] on button "Google Sheets" at bounding box center [777, 834] width 150 height 32
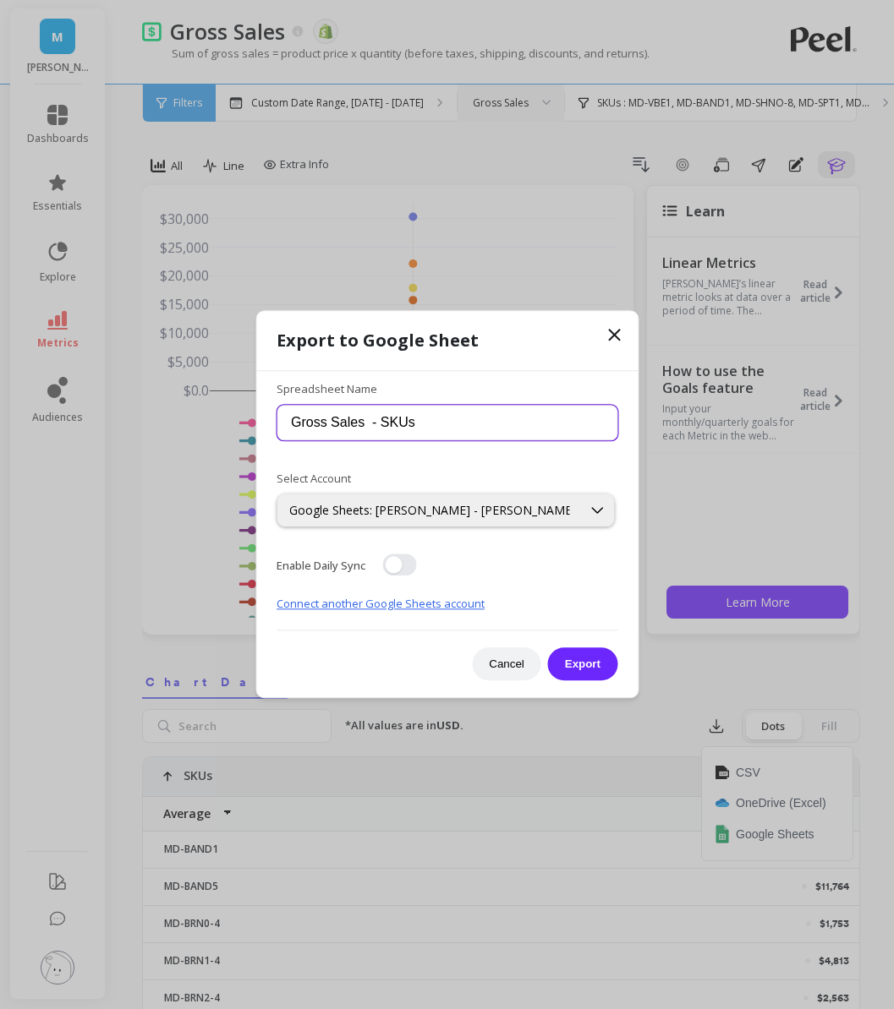
click at [477, 424] on input "Gross Sales - SKUs" at bounding box center [446, 423] width 341 height 36
type input "Gross Sales - SKUs sale"
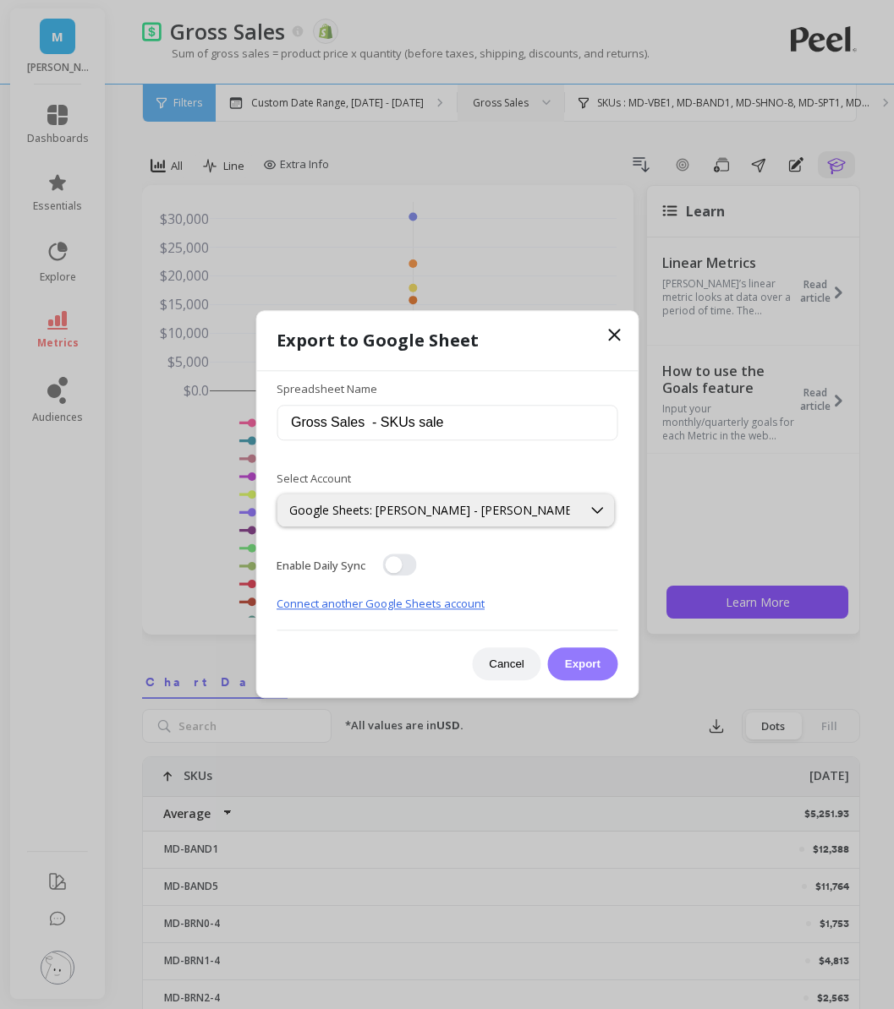
click at [576, 666] on button "Export" at bounding box center [582, 664] width 69 height 33
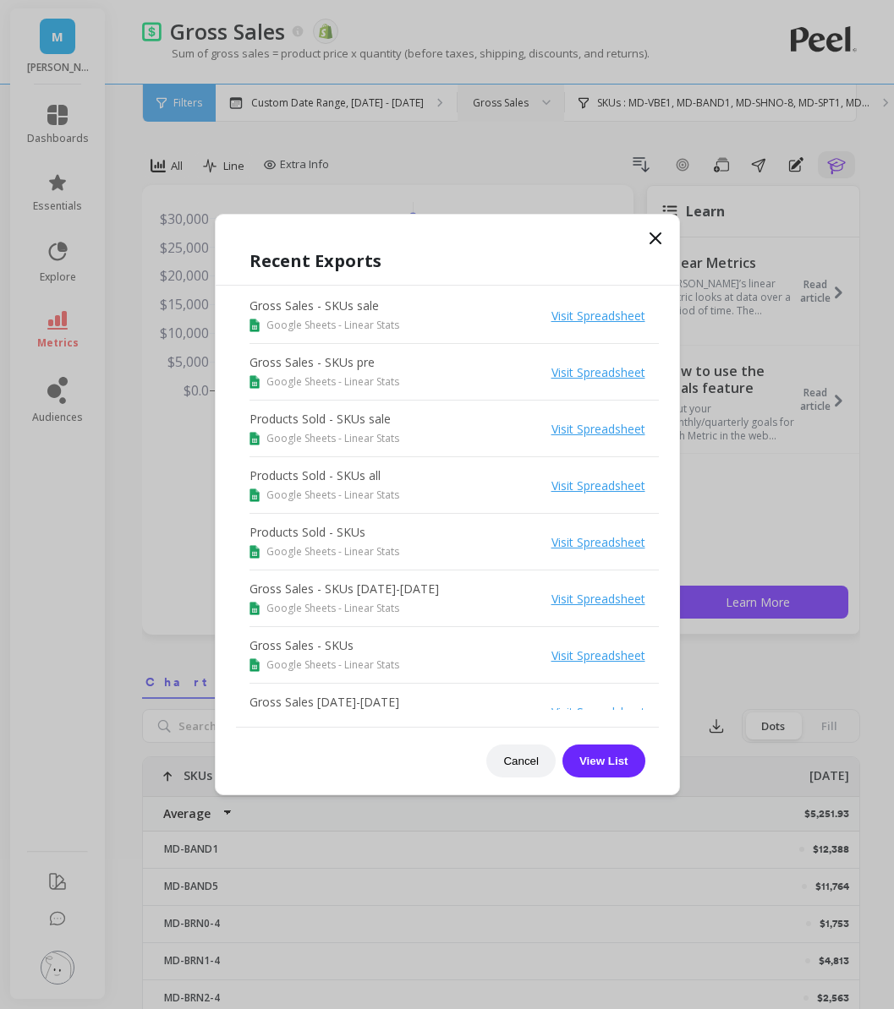
click at [653, 242] on icon at bounding box center [655, 238] width 20 height 20
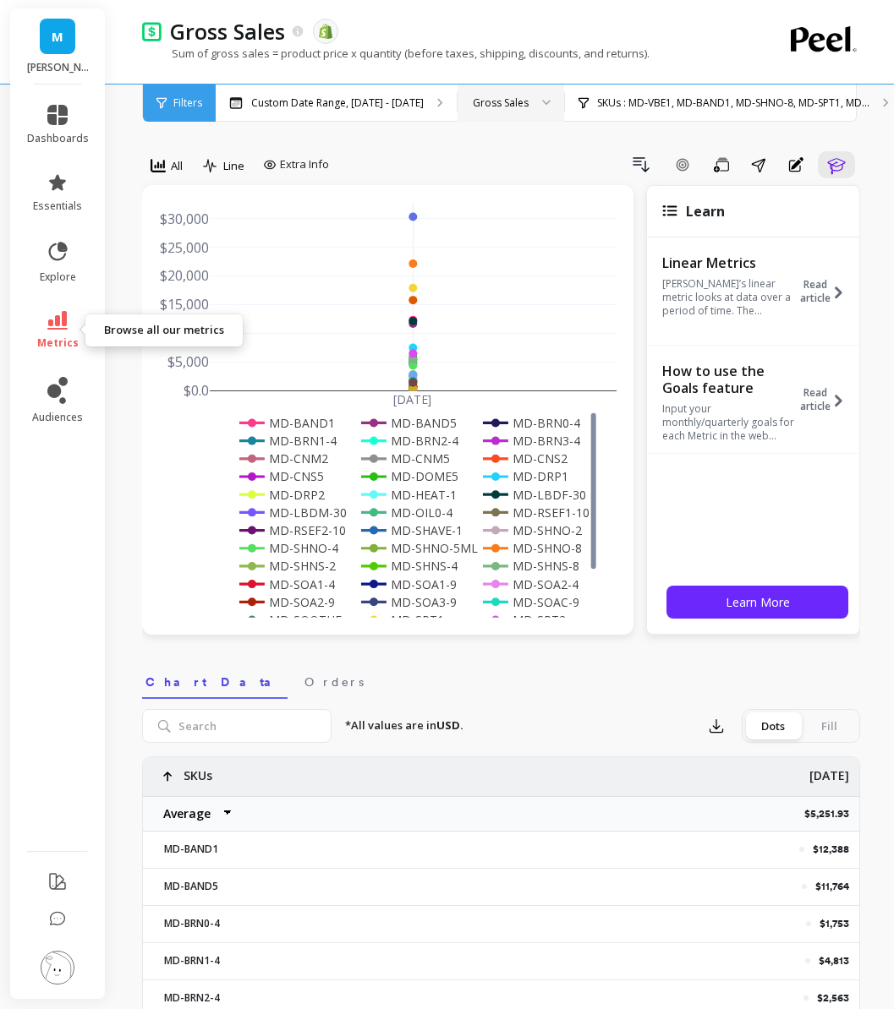
click at [48, 331] on link "metrics" at bounding box center [58, 330] width 62 height 39
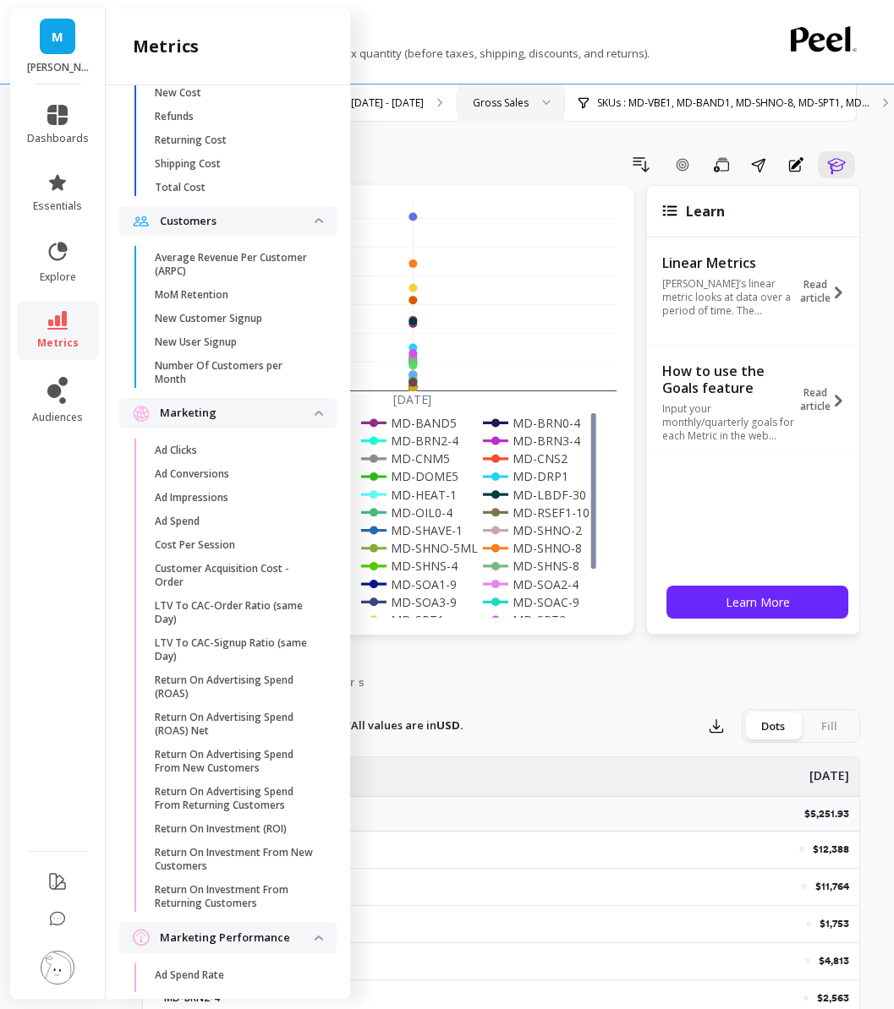
scroll to position [876, 0]
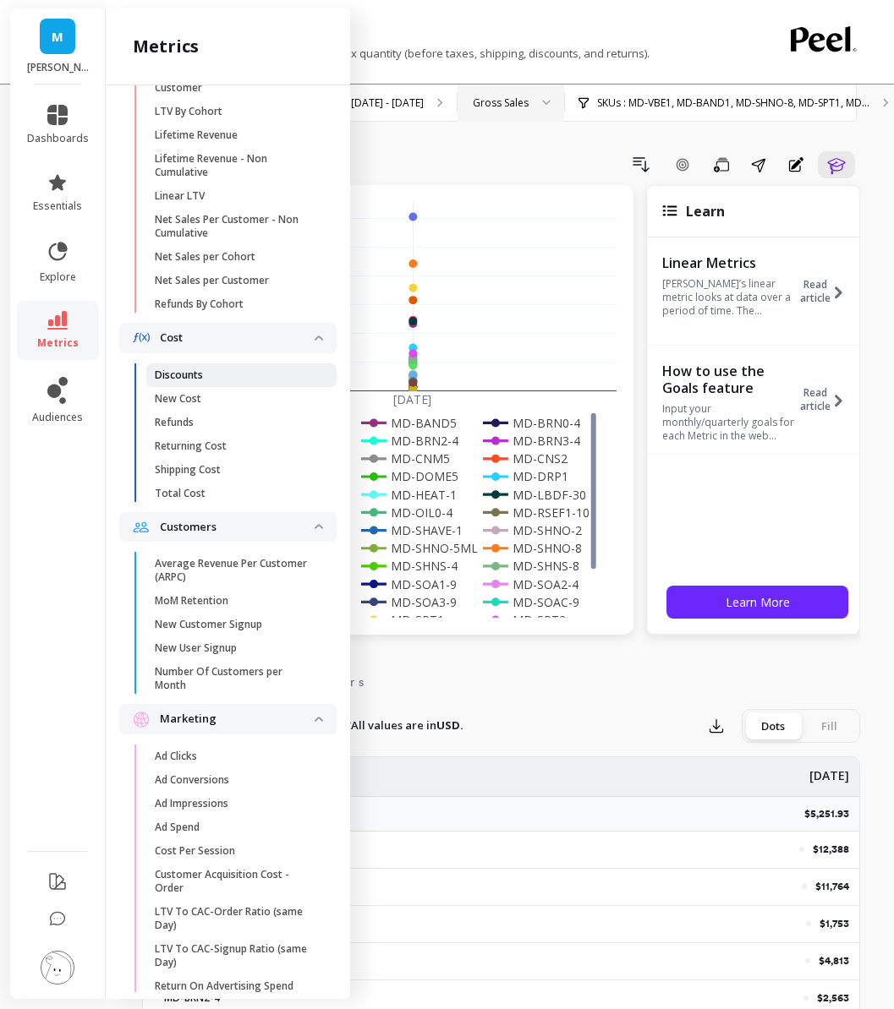
click at [228, 378] on span "Discounts" at bounding box center [235, 376] width 161 height 14
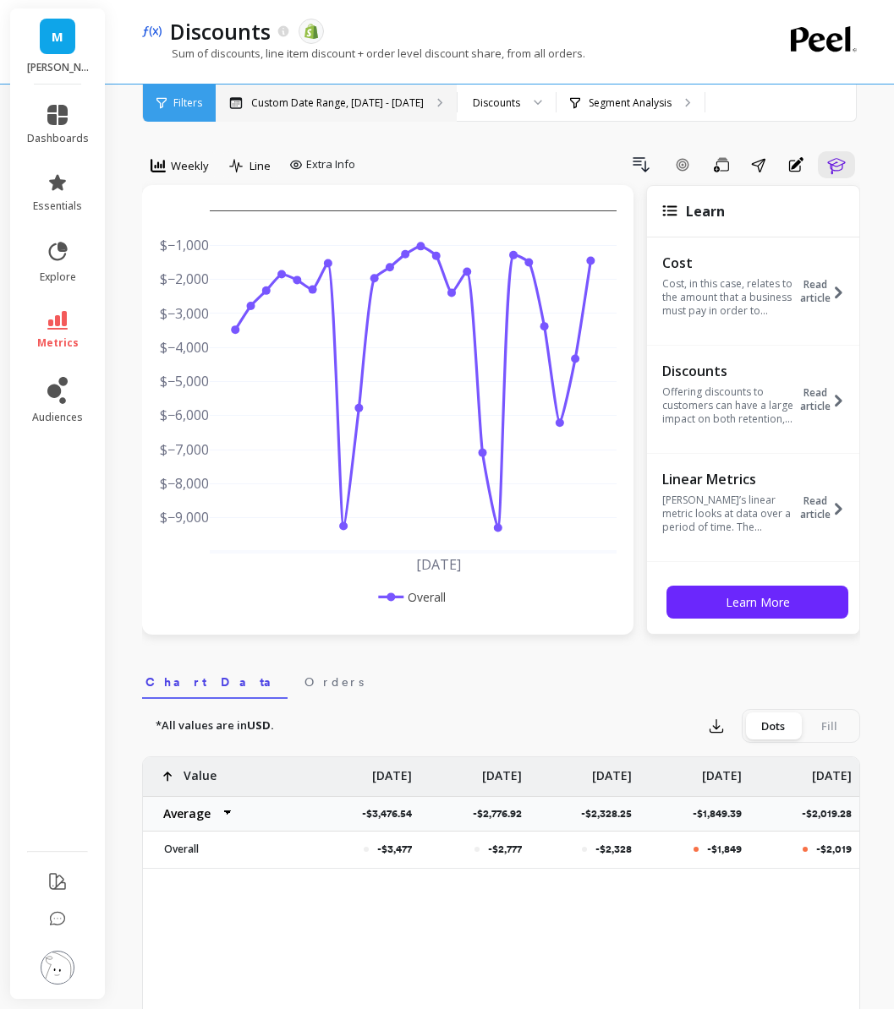
click at [368, 108] on p "Custom Date Range, [DATE] - [DATE]" at bounding box center [337, 103] width 172 height 14
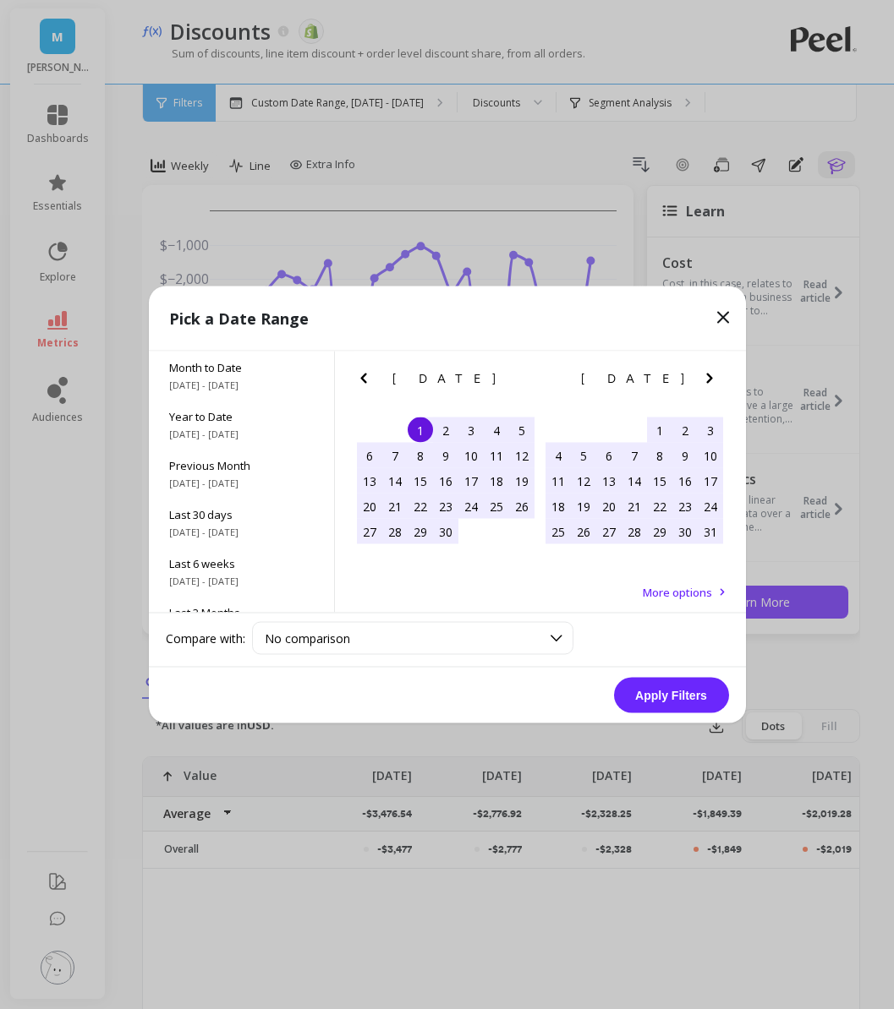
click at [365, 388] on icon "Previous Month" at bounding box center [363, 379] width 20 height 20
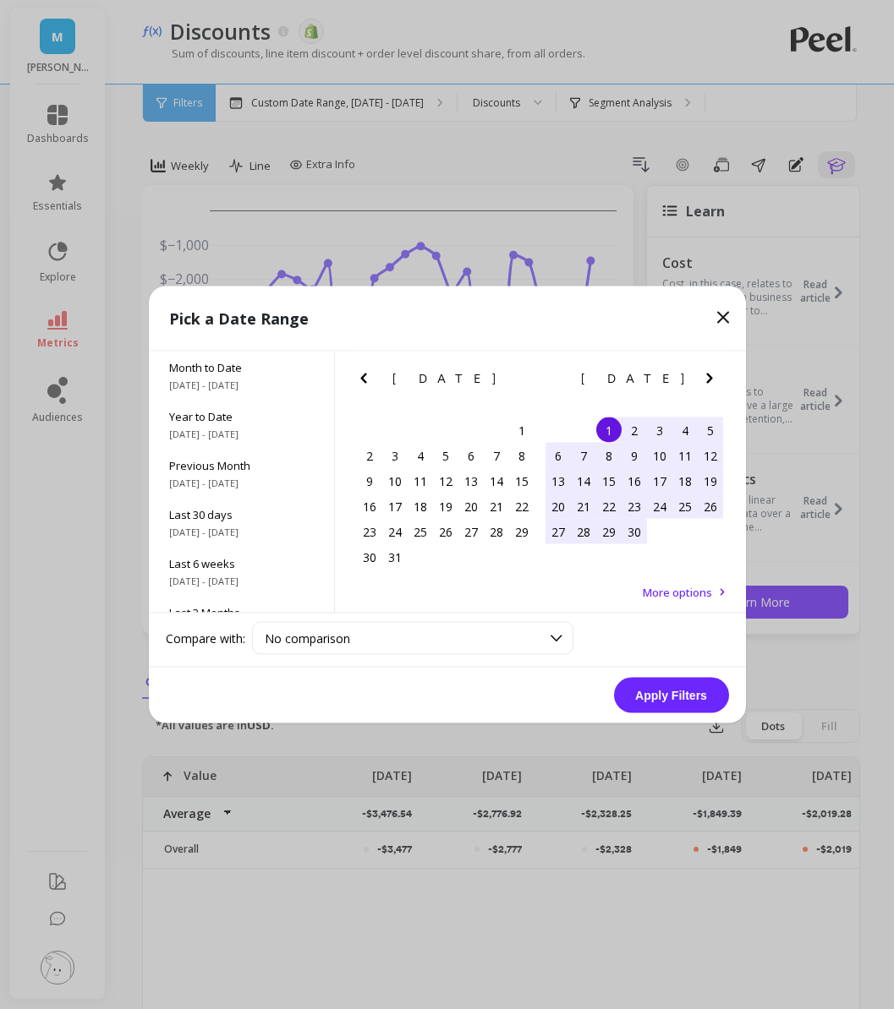
click at [365, 388] on icon "Previous Month" at bounding box center [363, 379] width 20 height 20
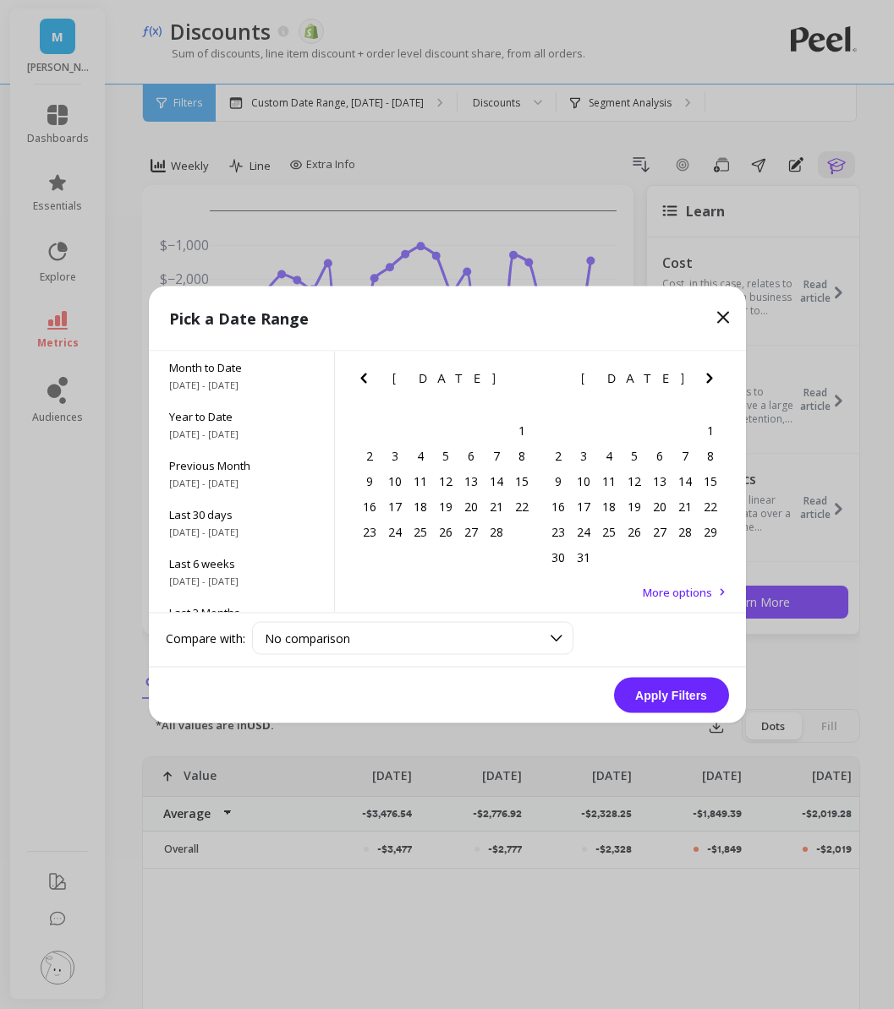
click at [365, 388] on icon "Previous Month" at bounding box center [363, 379] width 20 height 20
click at [365, 387] on icon "Previous Month" at bounding box center [363, 379] width 20 height 20
click at [362, 385] on icon "Previous Month" at bounding box center [363, 379] width 20 height 20
click at [497, 512] on div "22" at bounding box center [496, 506] width 25 height 25
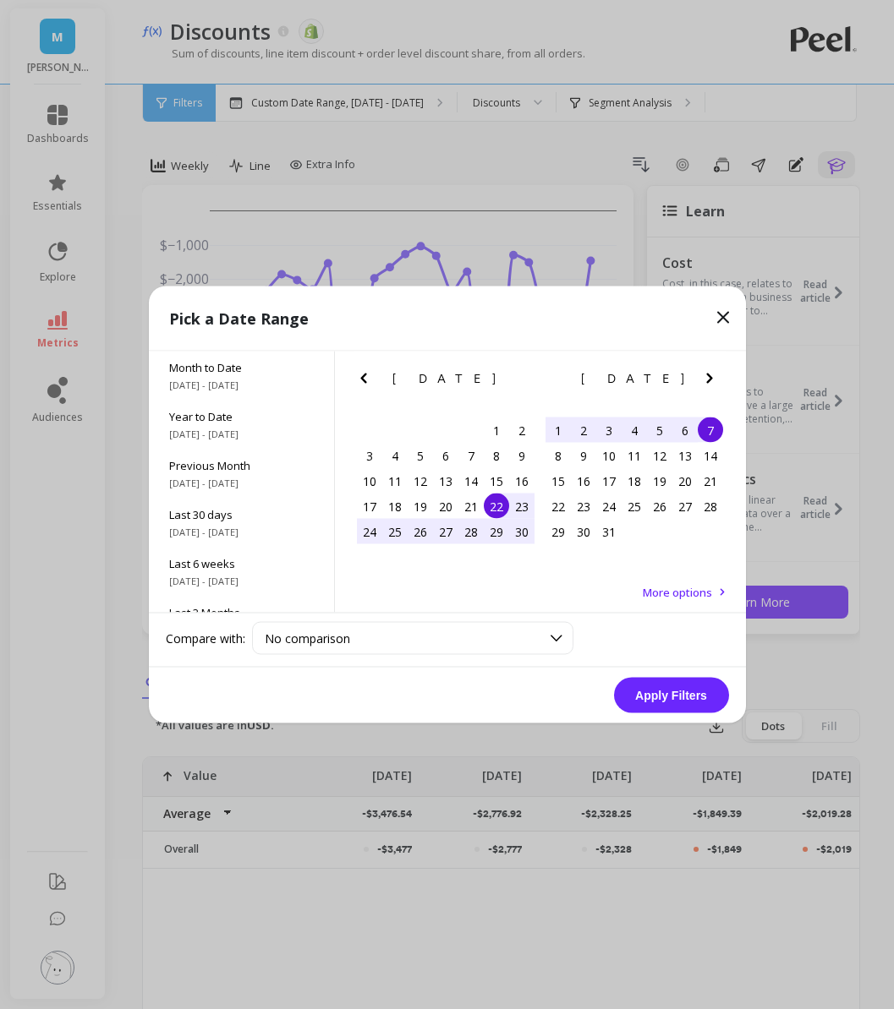
click at [722, 426] on div "1 2 3 4 5 6 7" at bounding box center [634, 430] width 178 height 25
click at [659, 698] on button "Apply Filters" at bounding box center [671, 696] width 115 height 36
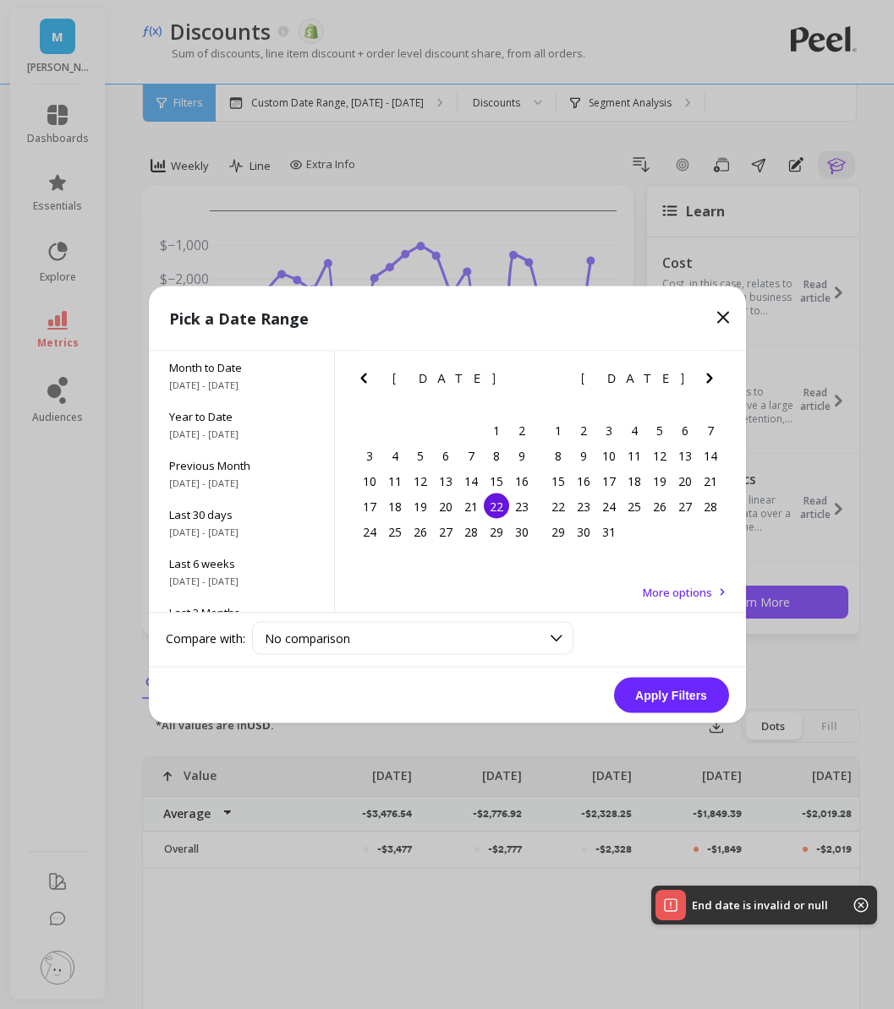
click at [495, 507] on div "22" at bounding box center [496, 506] width 25 height 25
click at [698, 437] on div "7" at bounding box center [709, 430] width 25 height 25
click at [488, 511] on div "22" at bounding box center [496, 506] width 25 height 25
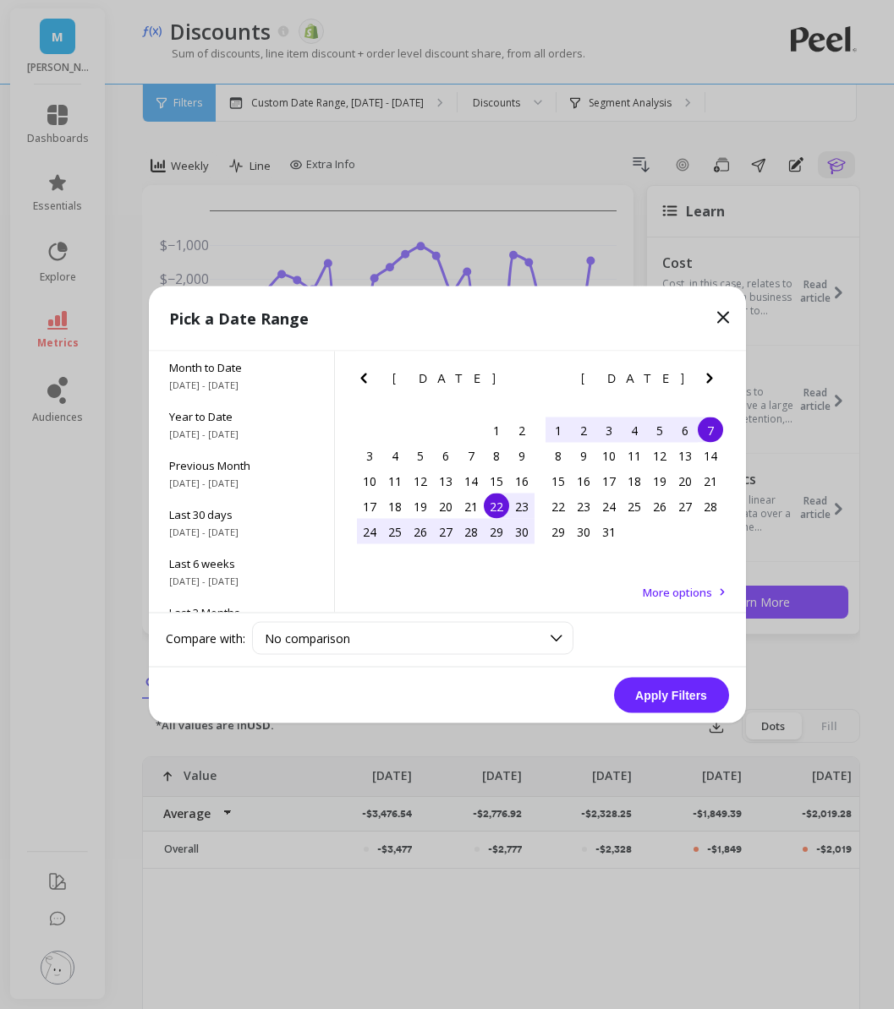
click at [711, 429] on div "7" at bounding box center [709, 430] width 25 height 25
click at [652, 695] on button "Apply Filters" at bounding box center [671, 696] width 115 height 36
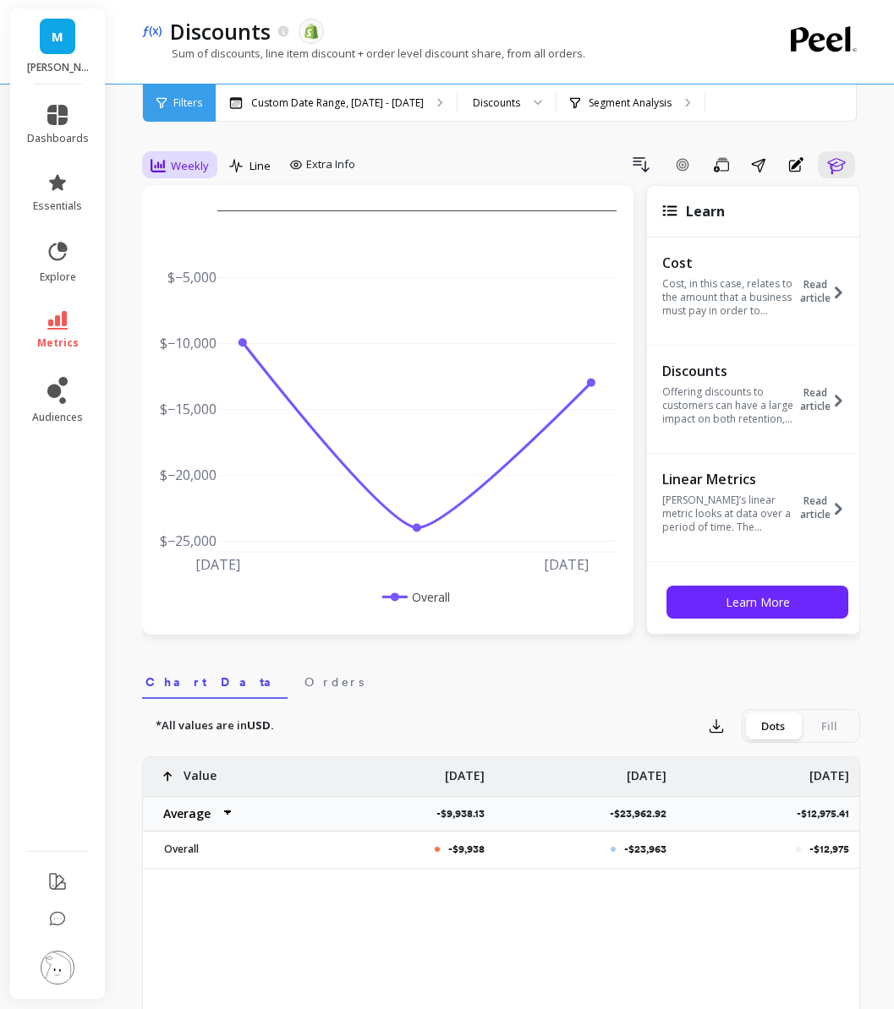
click at [184, 162] on span "Weekly" at bounding box center [190, 166] width 38 height 16
click at [202, 201] on div "All" at bounding box center [204, 204] width 96 height 16
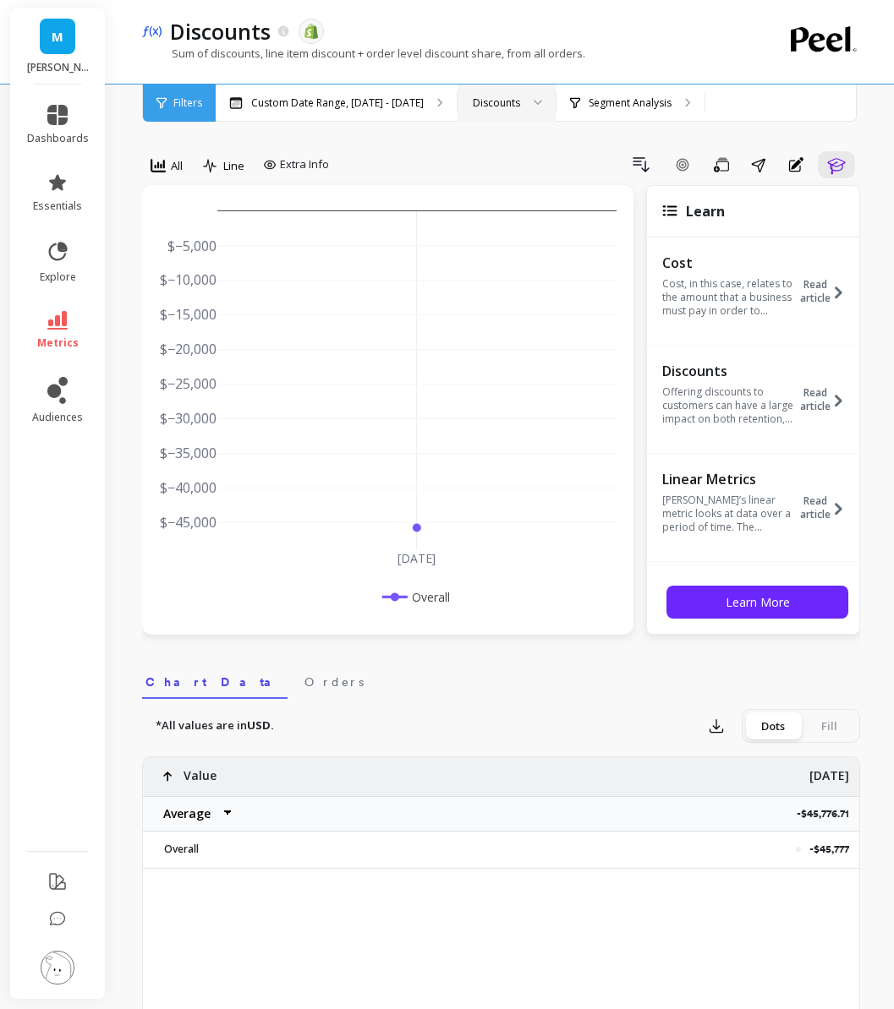
click at [486, 109] on div "Discounts" at bounding box center [496, 103] width 47 height 16
click at [601, 103] on p "Segment Analysis" at bounding box center [629, 103] width 83 height 14
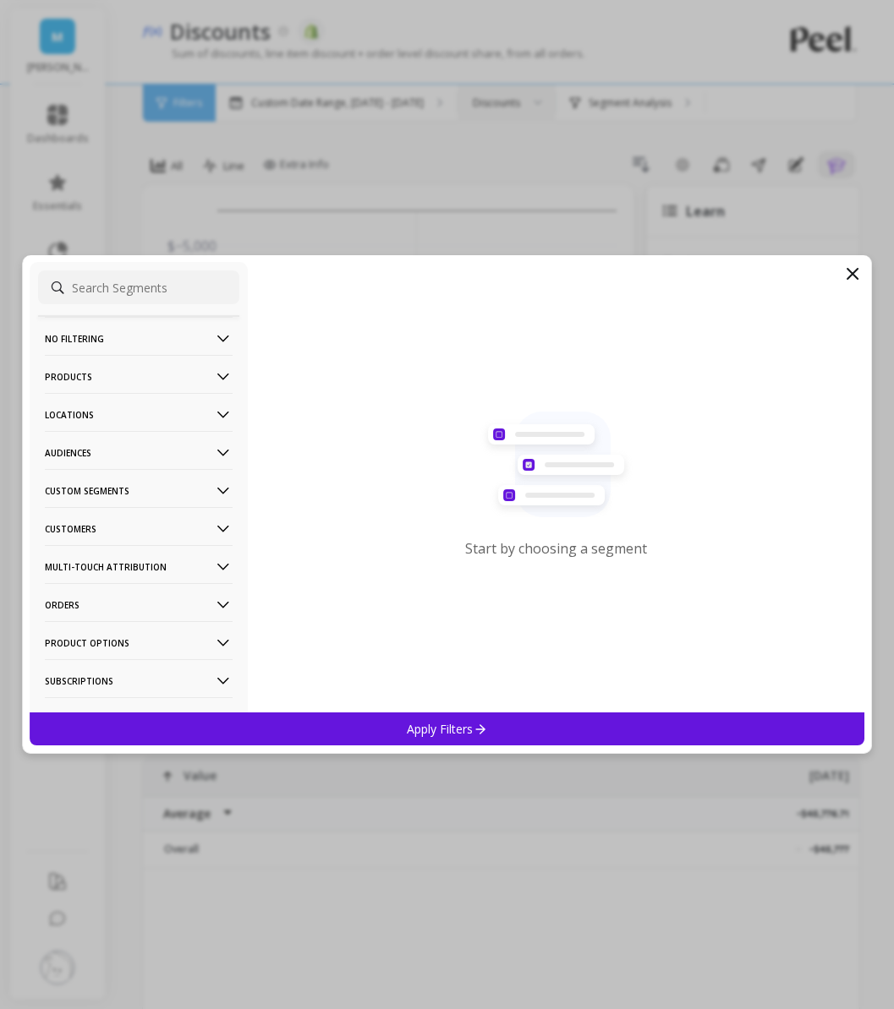
click at [112, 377] on p "Products" at bounding box center [139, 376] width 188 height 43
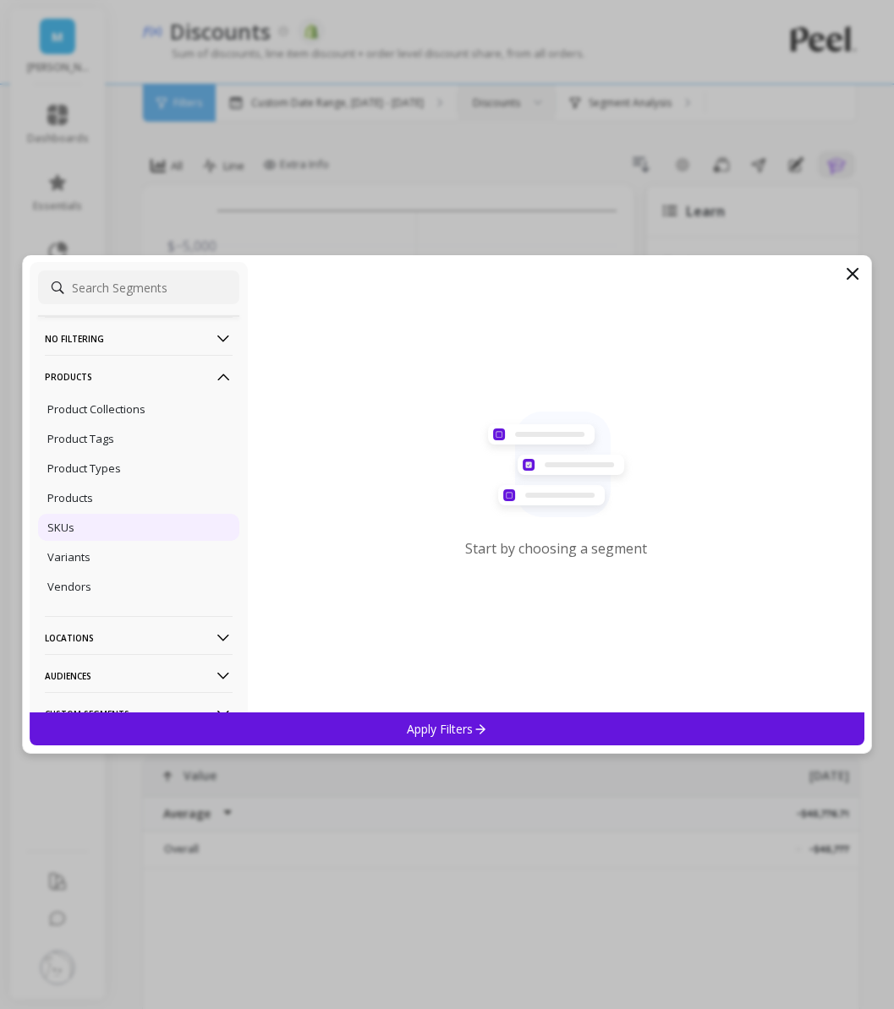
click at [73, 529] on p "SKUs" at bounding box center [60, 527] width 27 height 15
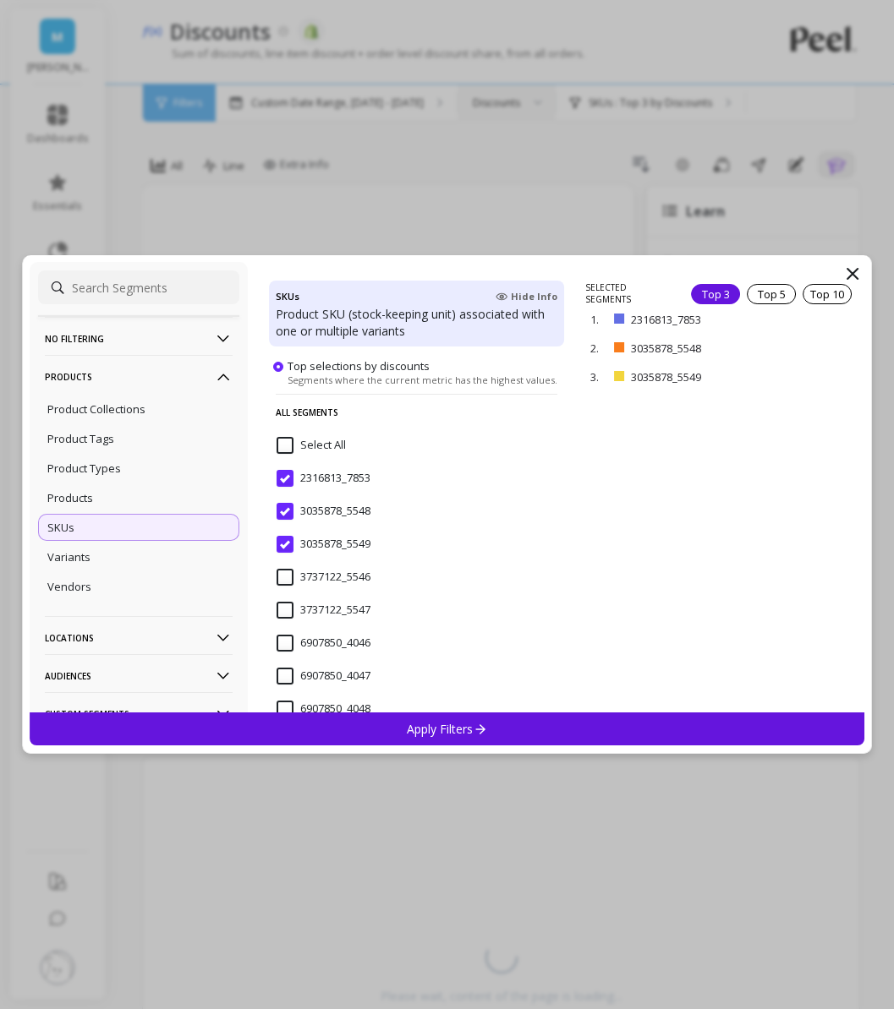
scroll to position [173, 0]
click at [284, 483] on input "2316813_7853" at bounding box center [323, 479] width 94 height 17
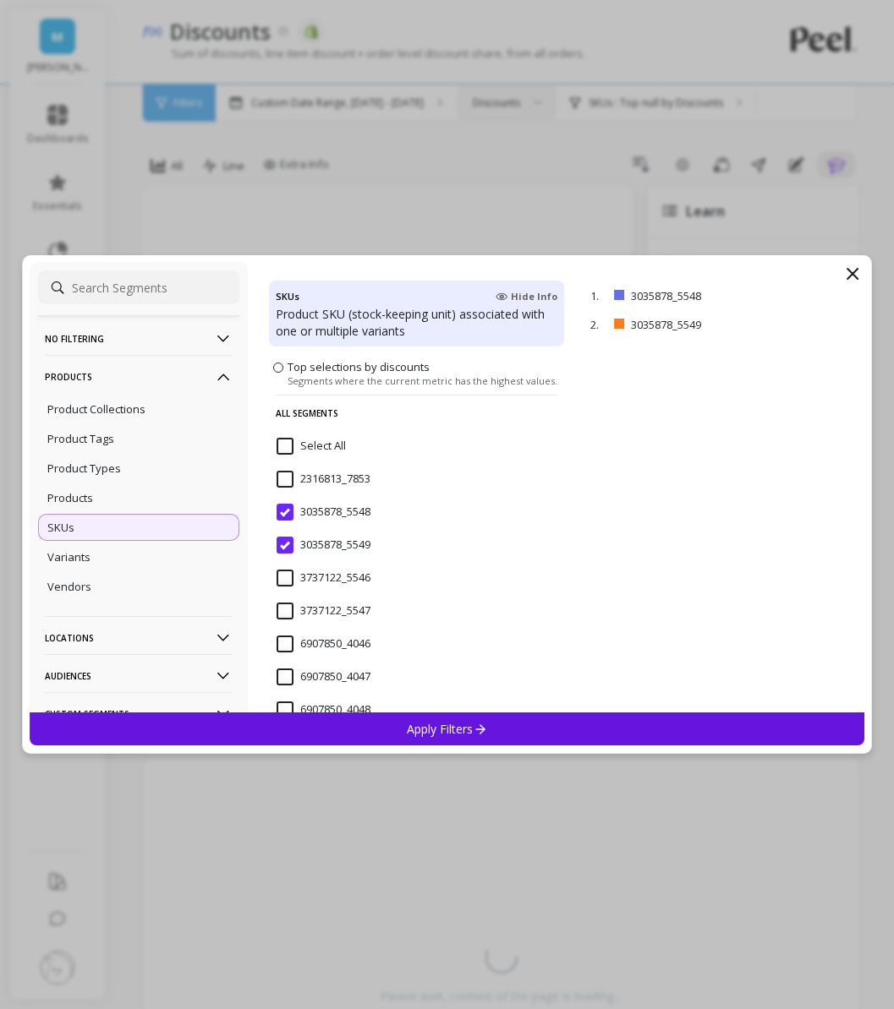
click at [284, 516] on input "3035878_5548" at bounding box center [323, 512] width 94 height 17
click at [284, 535] on div "3035878_5549" at bounding box center [416, 554] width 295 height 51
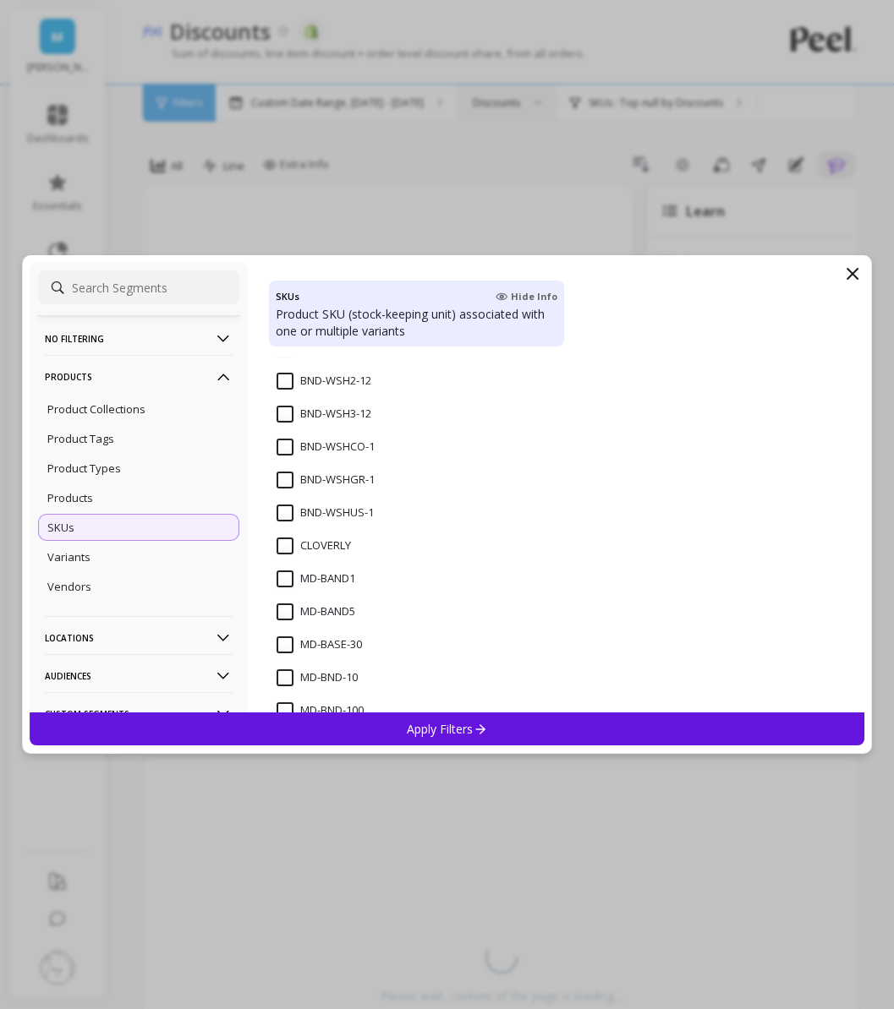
scroll to position [1891, 0]
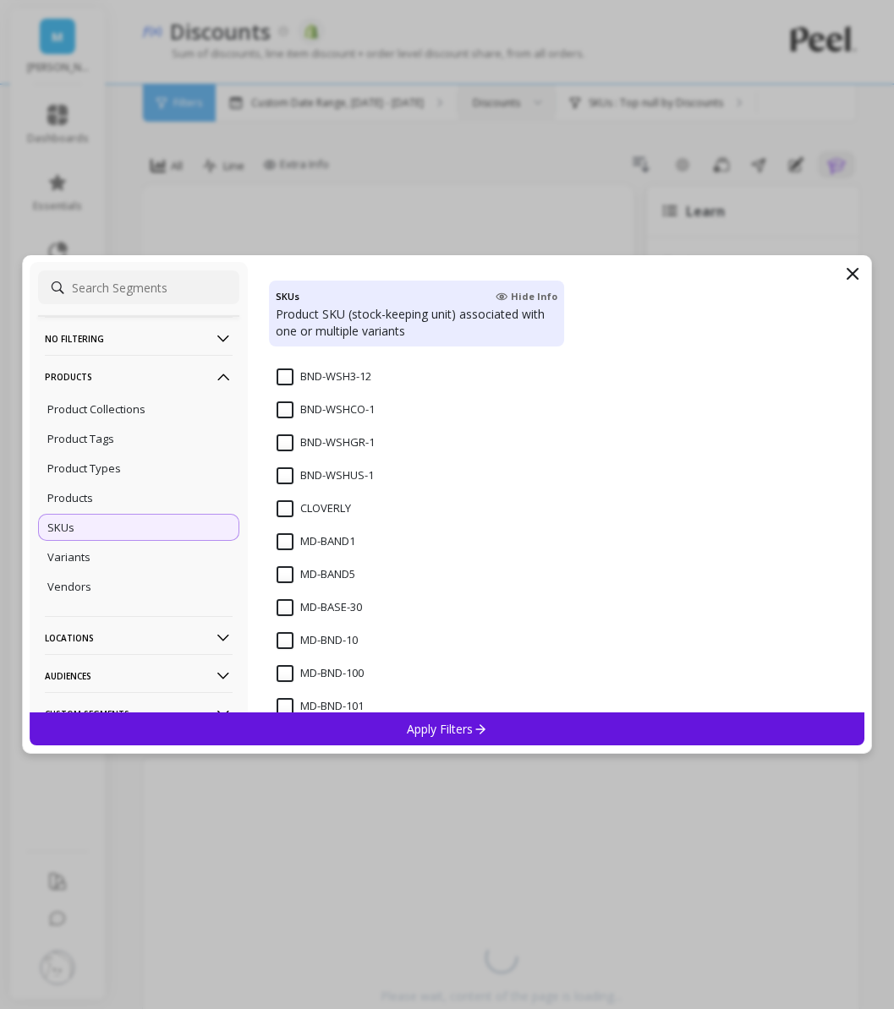
click at [287, 542] on input "MD-BAND1" at bounding box center [315, 541] width 79 height 17
click at [287, 573] on input "MD-BAND5" at bounding box center [315, 574] width 79 height 17
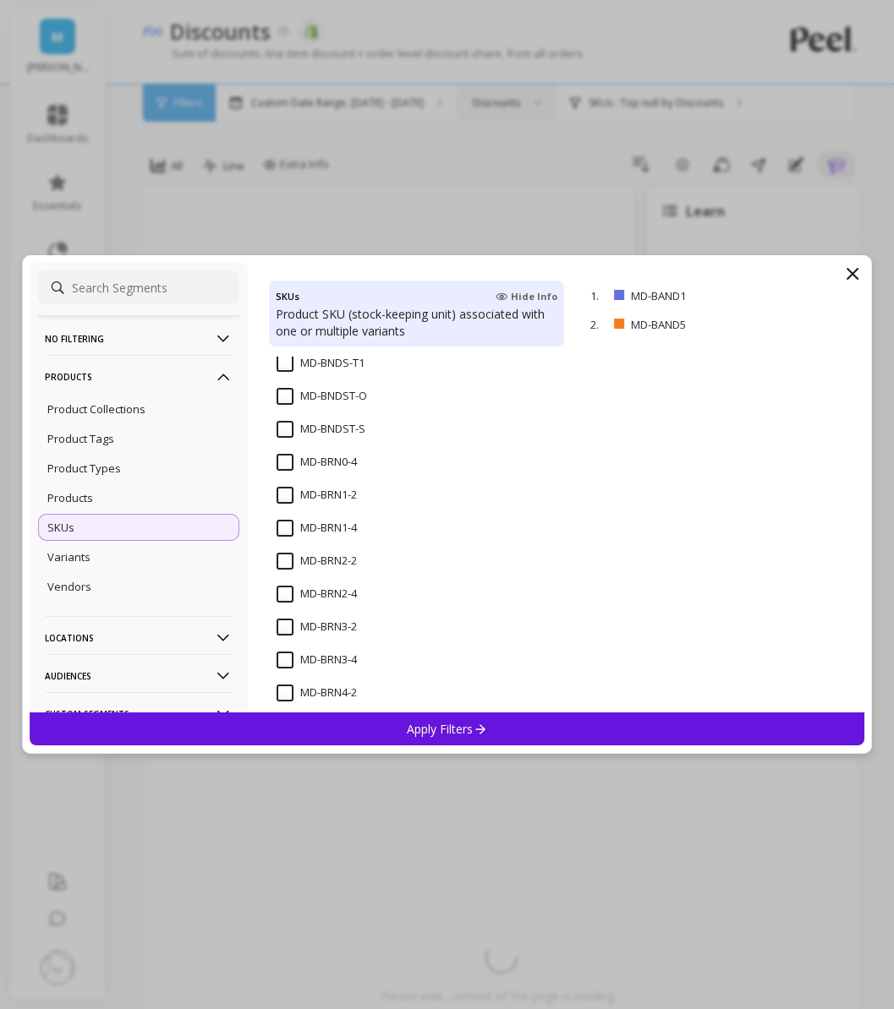
scroll to position [5265, 0]
click at [281, 469] on input "MD-BRN0-4" at bounding box center [316, 464] width 80 height 17
click at [281, 541] on span "MD-BRN1-4" at bounding box center [316, 540] width 80 height 36
click at [281, 594] on input "MD-BRN2-4" at bounding box center [316, 595] width 80 height 17
click at [282, 657] on input "MD-BRN3-4" at bounding box center [316, 661] width 80 height 17
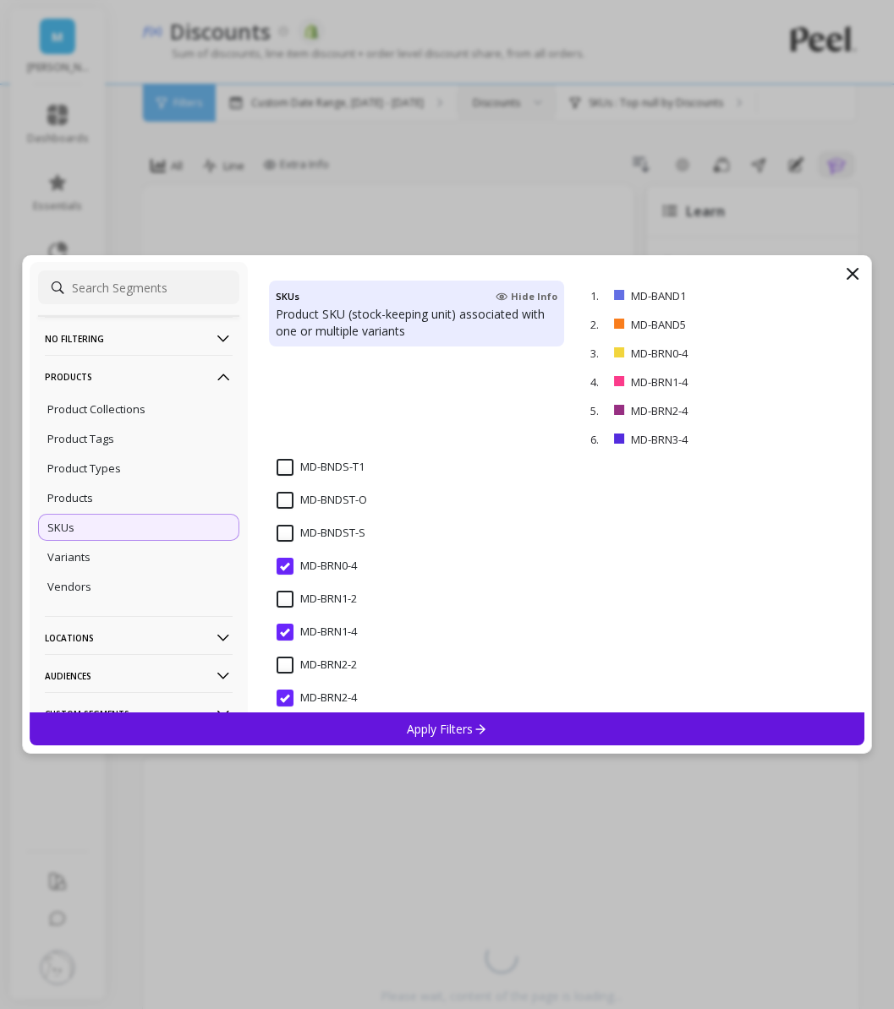
scroll to position [5453, 0]
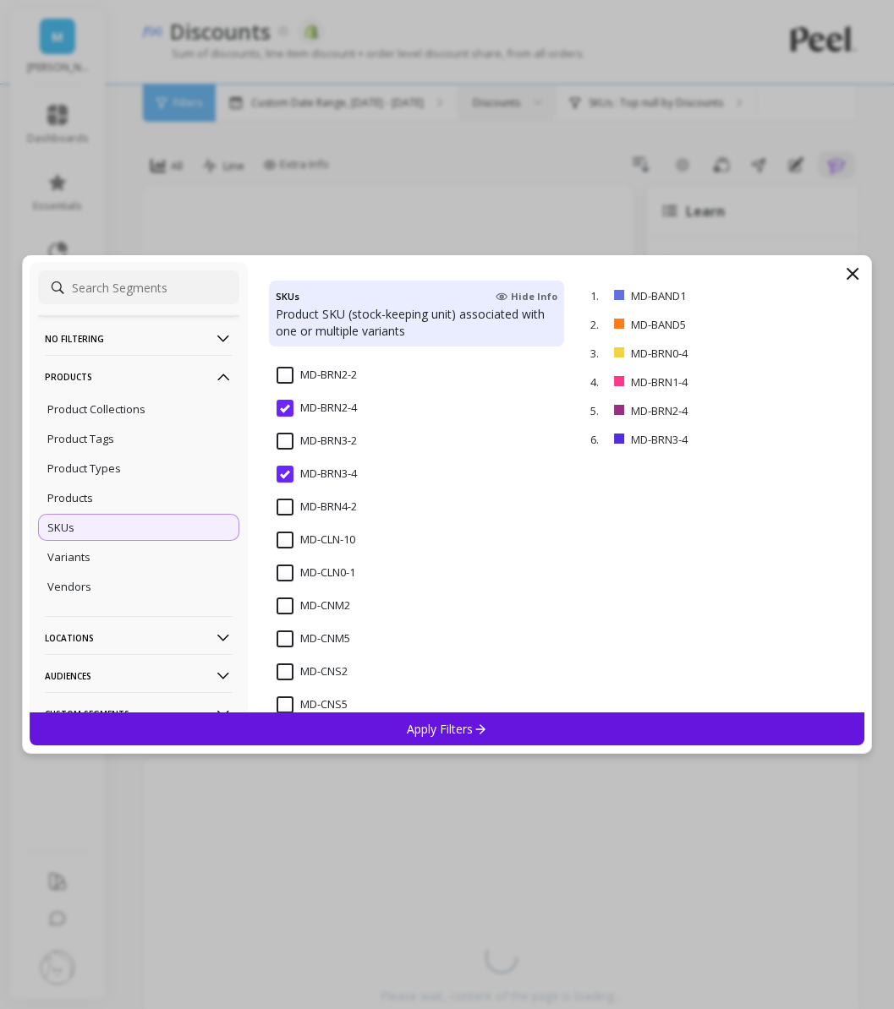
click at [274, 607] on div "MD-CNM2" at bounding box center [416, 615] width 295 height 51
click at [276, 636] on input "MD-CNM5" at bounding box center [313, 639] width 74 height 17
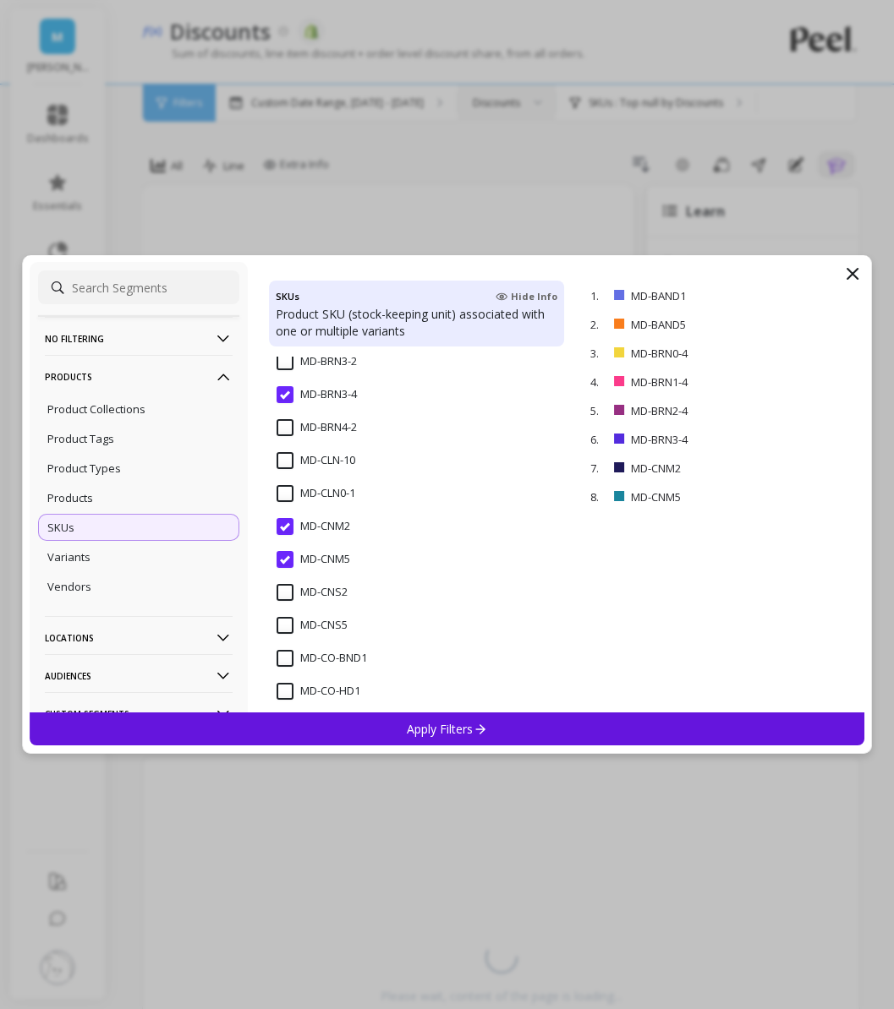
scroll to position [5539, 0]
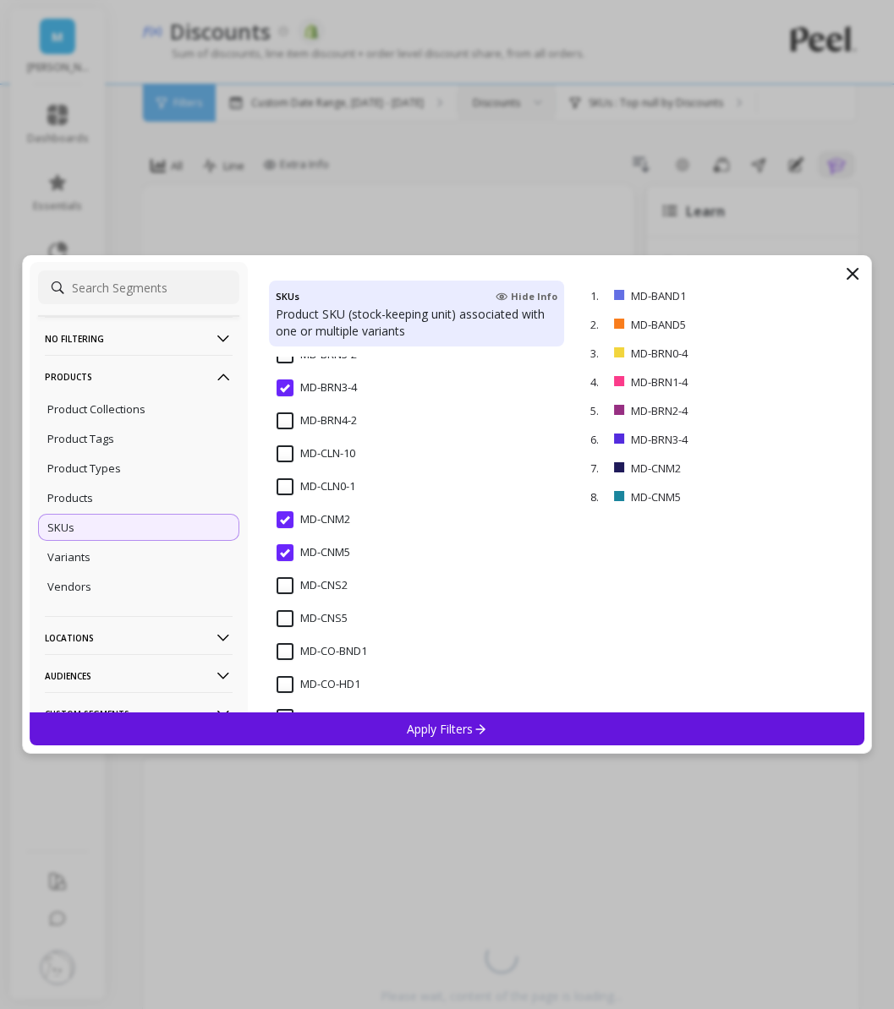
click at [284, 582] on input "MD-CNS2" at bounding box center [311, 585] width 71 height 17
click at [284, 620] on input "MD-CNS5" at bounding box center [311, 618] width 71 height 17
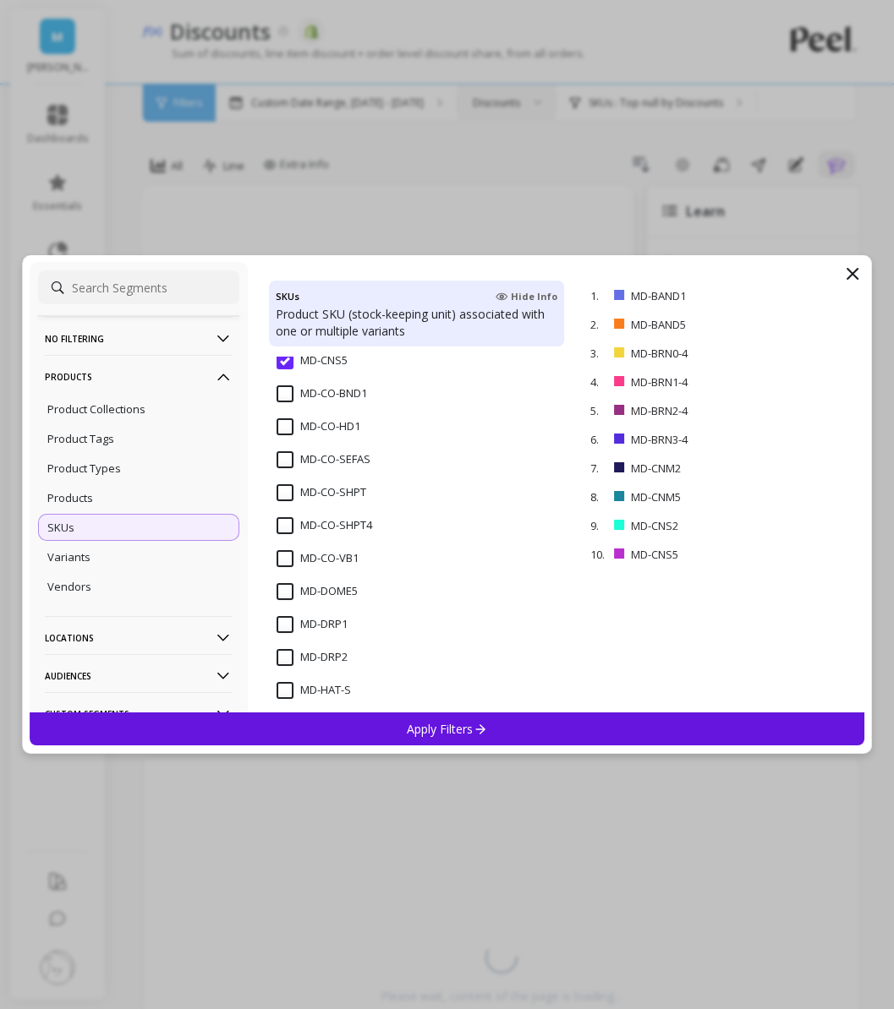
scroll to position [5816, 0]
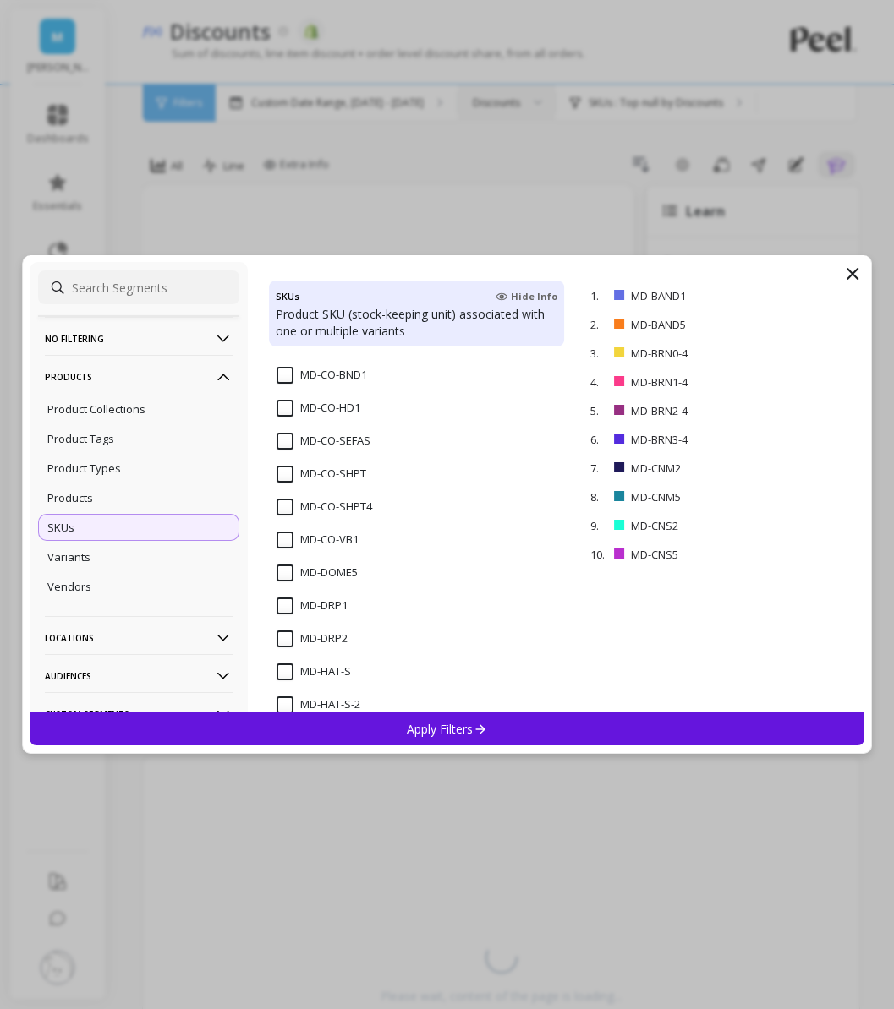
click at [284, 577] on input "MD-DOME5" at bounding box center [316, 573] width 81 height 17
click at [284, 606] on input "MD-DRP1" at bounding box center [311, 606] width 71 height 17
click at [284, 643] on input "MD-DRP2" at bounding box center [311, 639] width 71 height 17
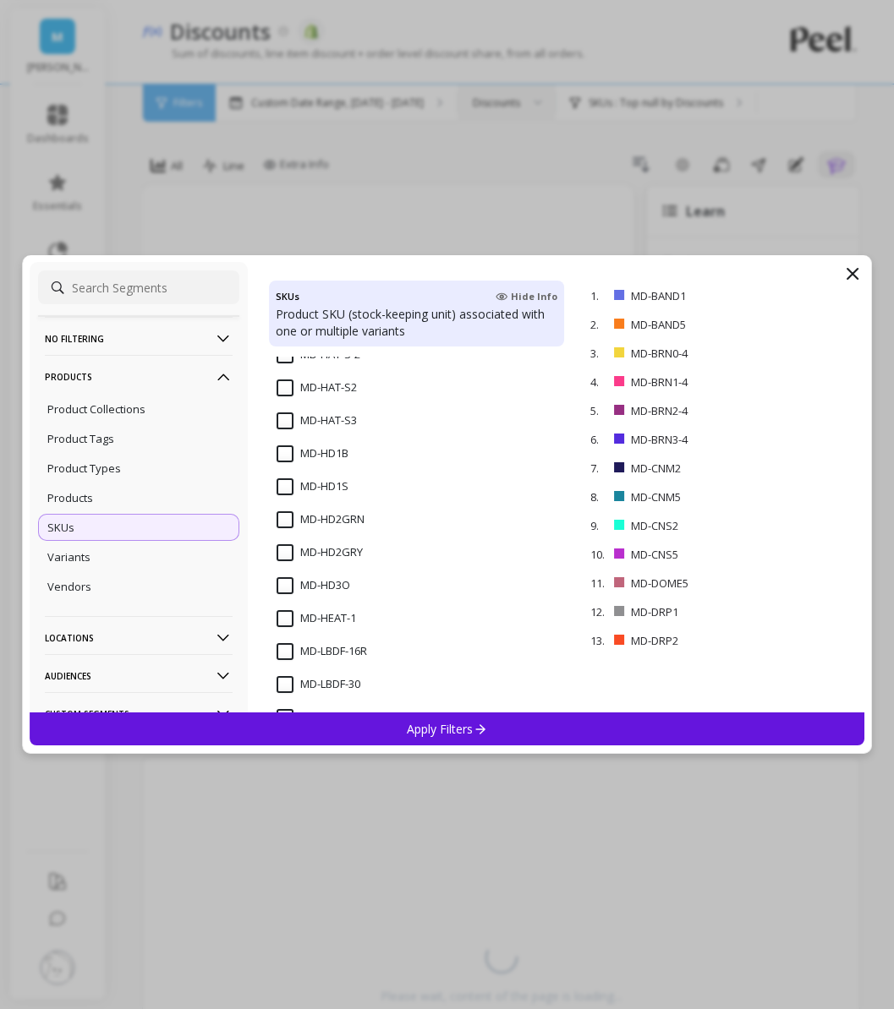
scroll to position [6184, 0]
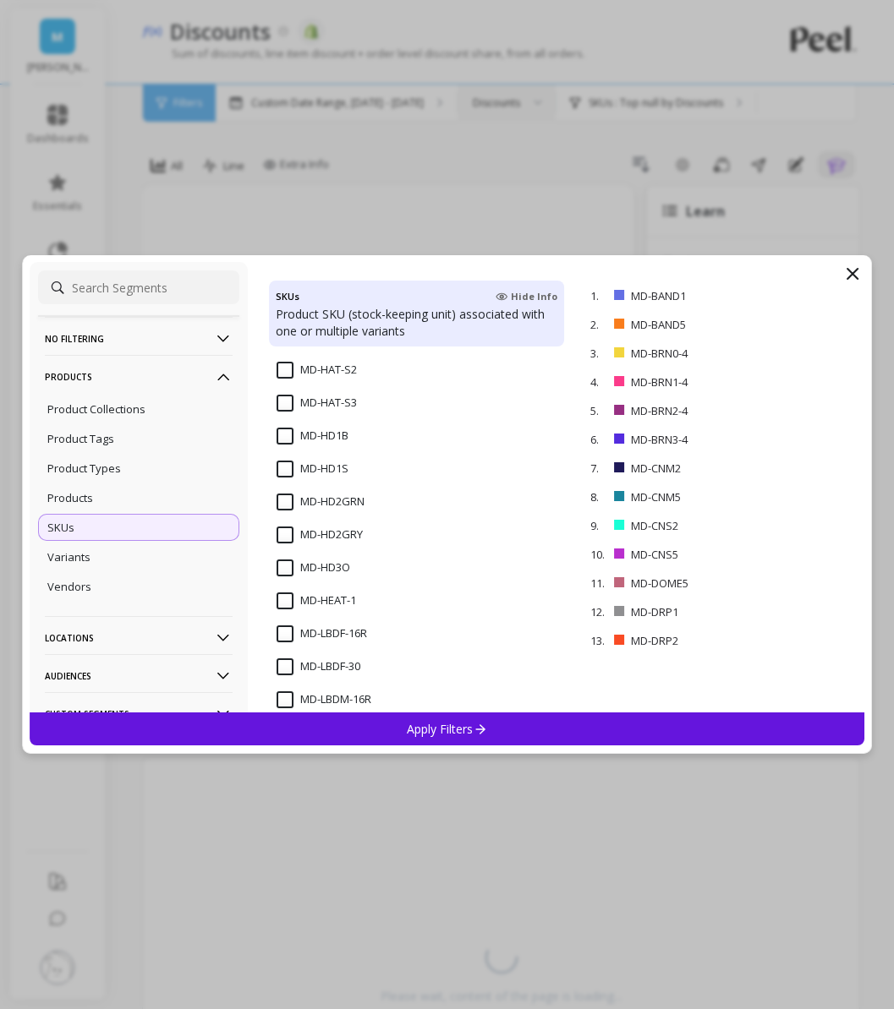
click at [284, 605] on input "MD-HEAT-1" at bounding box center [315, 601] width 79 height 17
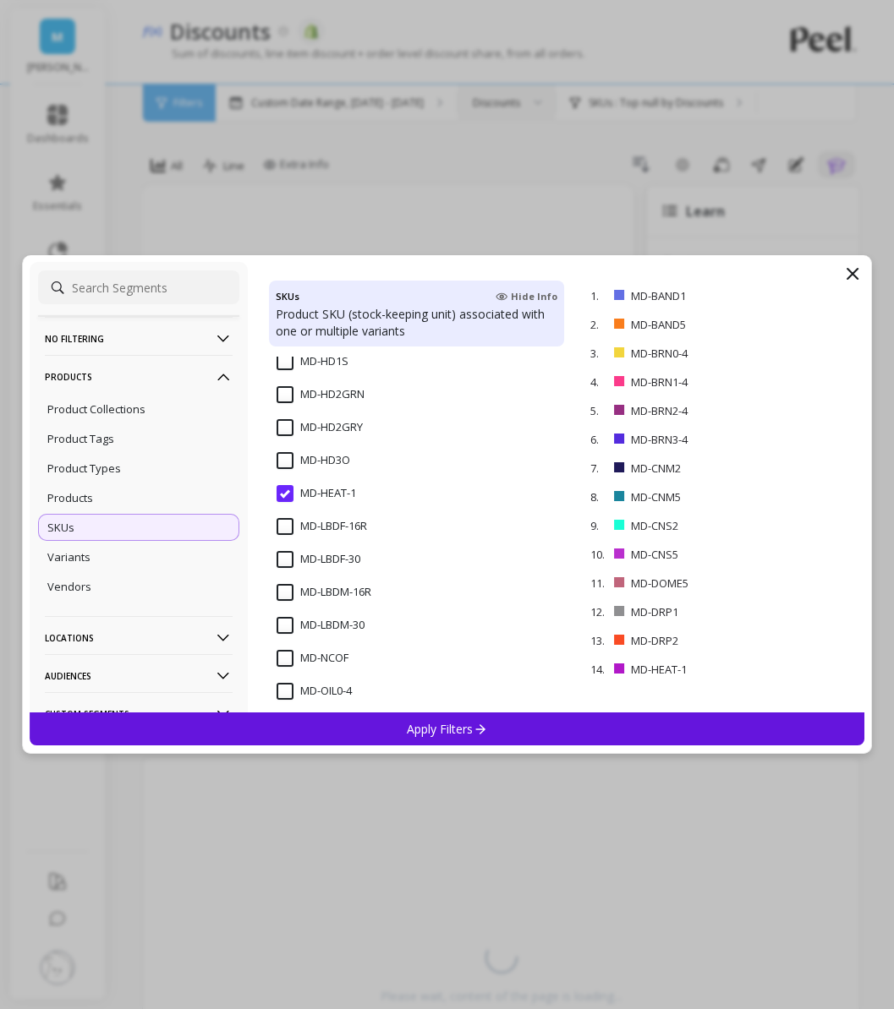
scroll to position [6325, 0]
click at [288, 528] on input "MD-LBDF-30" at bounding box center [318, 525] width 84 height 17
click at [286, 592] on input "MD-LBDM-30" at bounding box center [320, 591] width 88 height 17
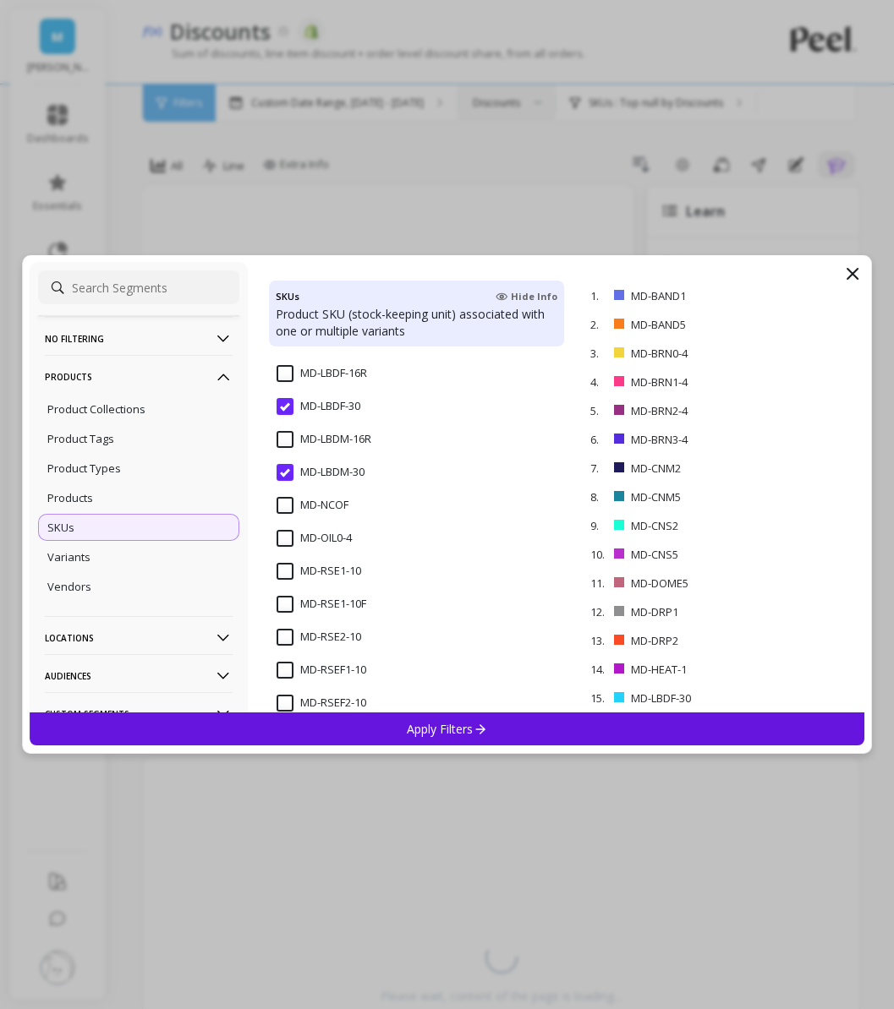
scroll to position [6445, 0]
click at [282, 539] on input "MD-OIL0-4" at bounding box center [313, 537] width 75 height 17
click at [285, 672] on input "MD-RSEF1-10" at bounding box center [321, 669] width 90 height 17
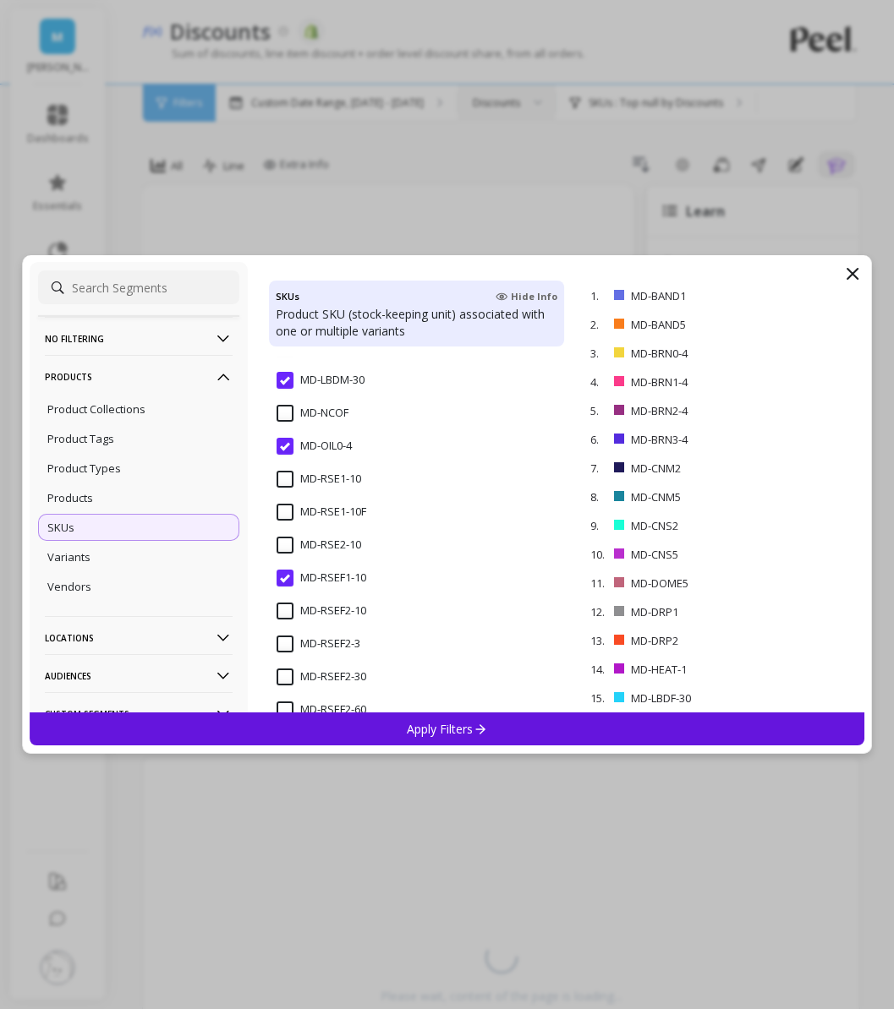
scroll to position [6567, 0]
click at [283, 576] on input "MD-RSEF2-10" at bounding box center [321, 579] width 90 height 17
click at [283, 628] on span "MD-RSEF2-3" at bounding box center [318, 622] width 84 height 36
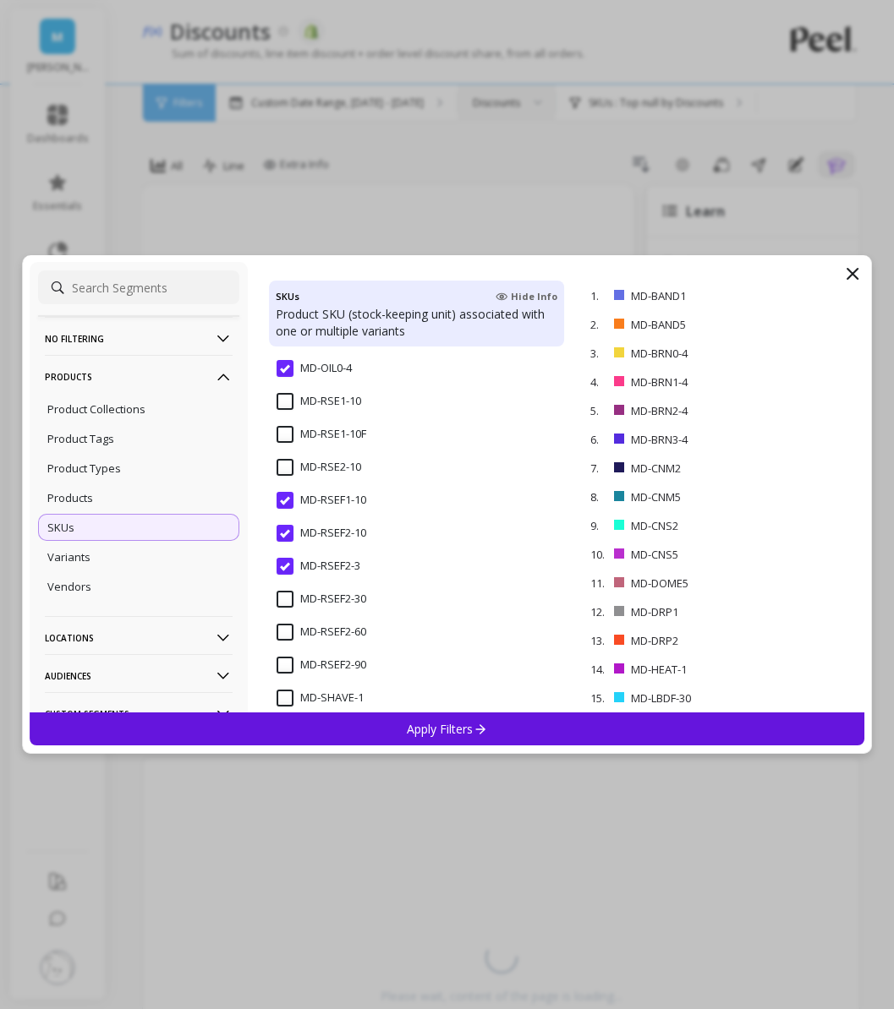
scroll to position [6616, 0]
click at [284, 600] on input "MD-RSEF2-30" at bounding box center [321, 596] width 90 height 17
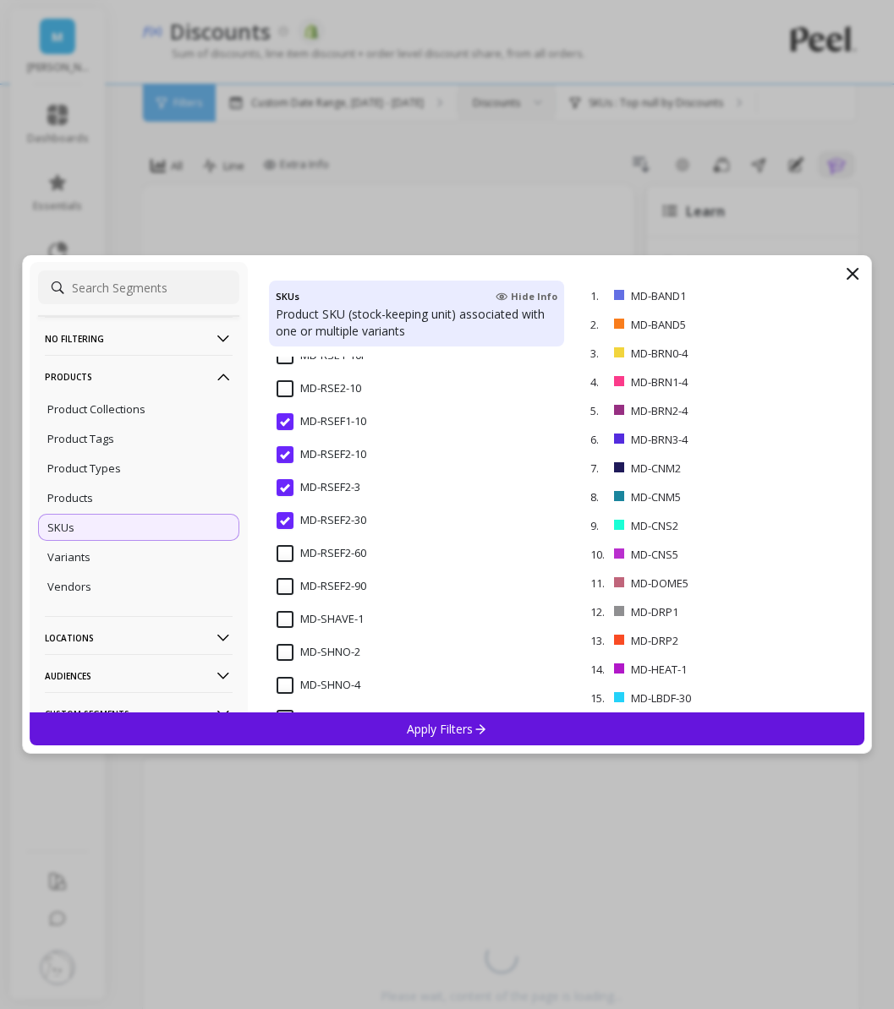
scroll to position [6697, 0]
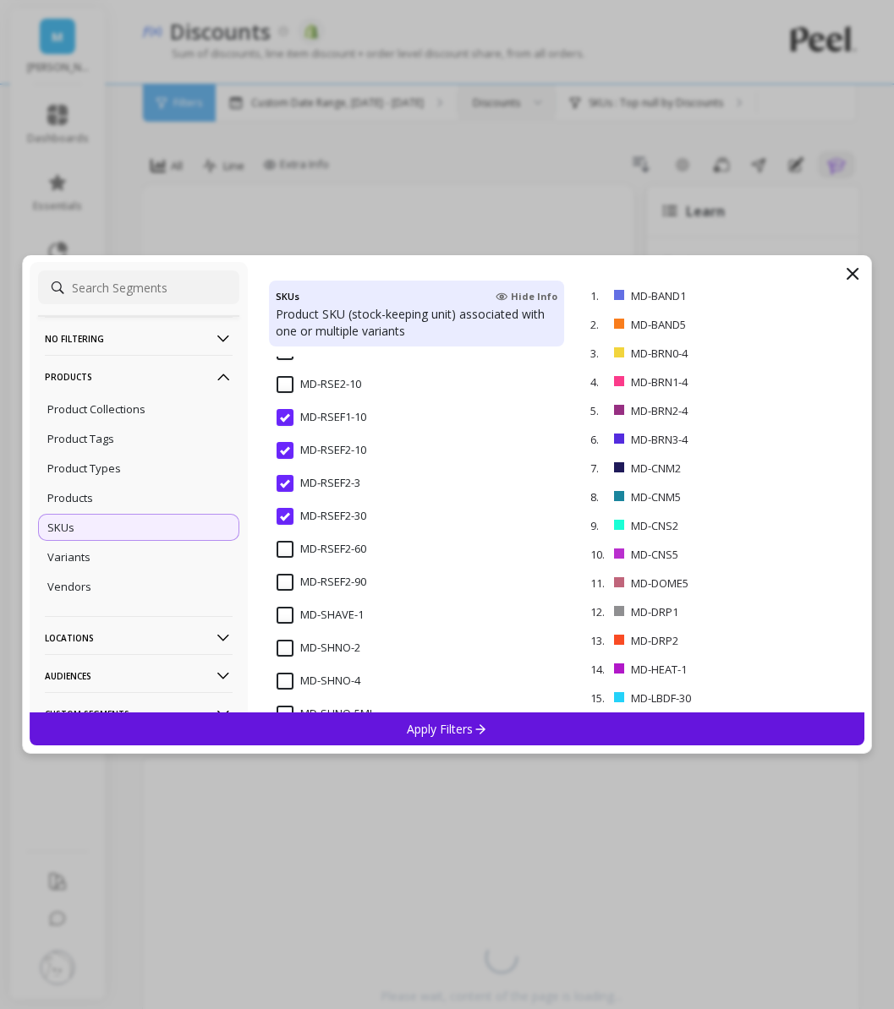
click at [281, 621] on input "MD-SHAVE-1" at bounding box center [319, 615] width 87 height 17
click at [291, 646] on input "MD-SHNO-2" at bounding box center [318, 648] width 84 height 17
click at [291, 669] on div "MD-SHNO-4" at bounding box center [416, 690] width 295 height 51
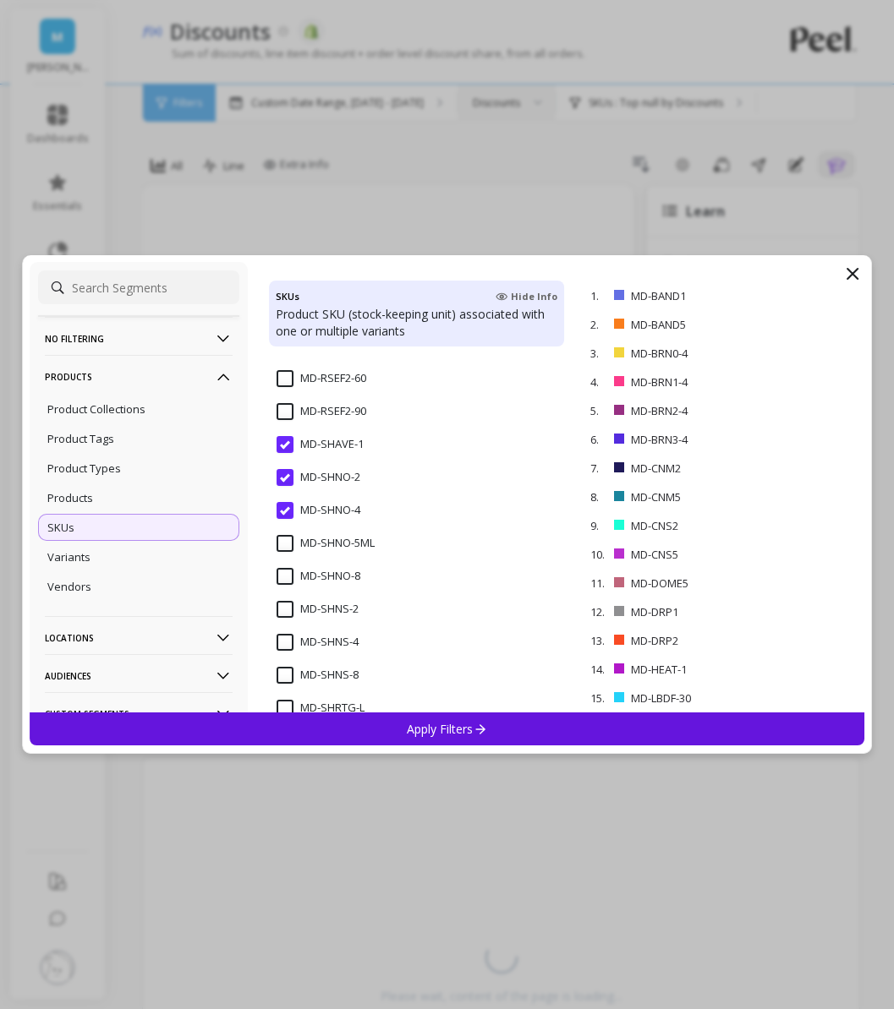
scroll to position [6870, 0]
click at [282, 581] on input "MD-SHNO-8" at bounding box center [318, 574] width 84 height 17
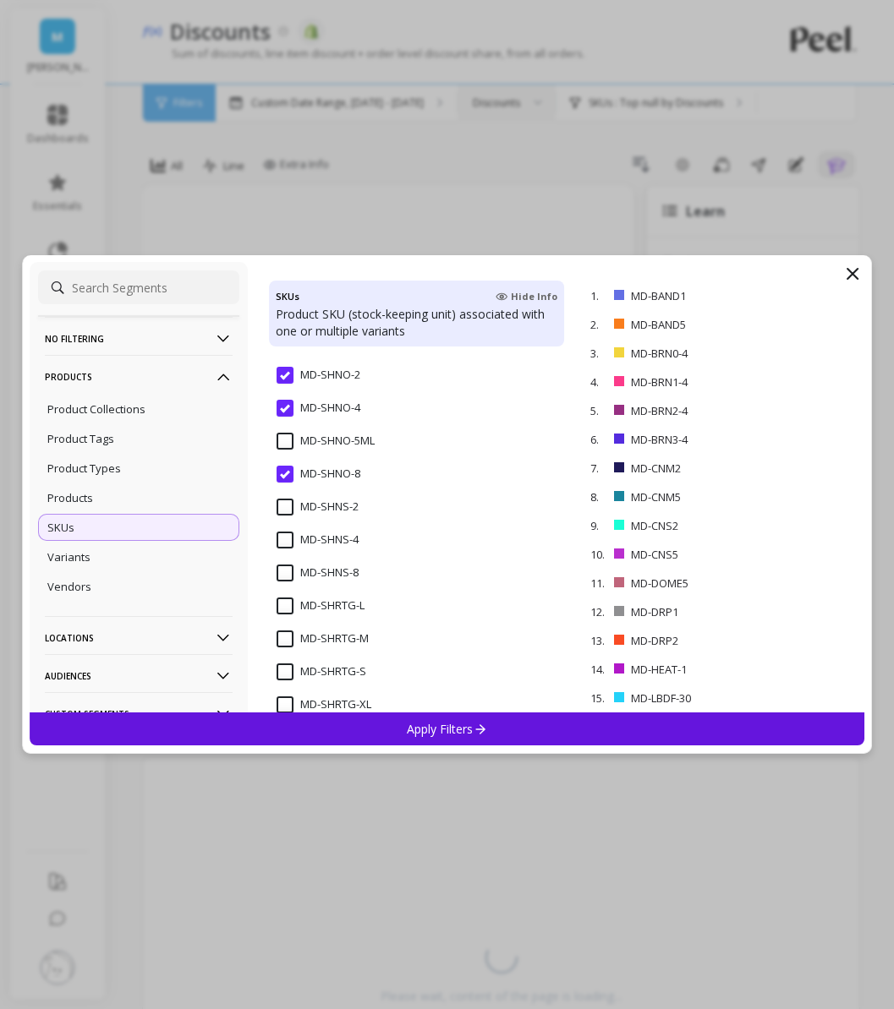
click at [288, 516] on span "MD-SHNS-2" at bounding box center [317, 517] width 82 height 36
click at [285, 547] on input "MD-SHNS-4" at bounding box center [317, 540] width 82 height 17
click at [283, 585] on span "MD-SHNS-8" at bounding box center [317, 583] width 82 height 36
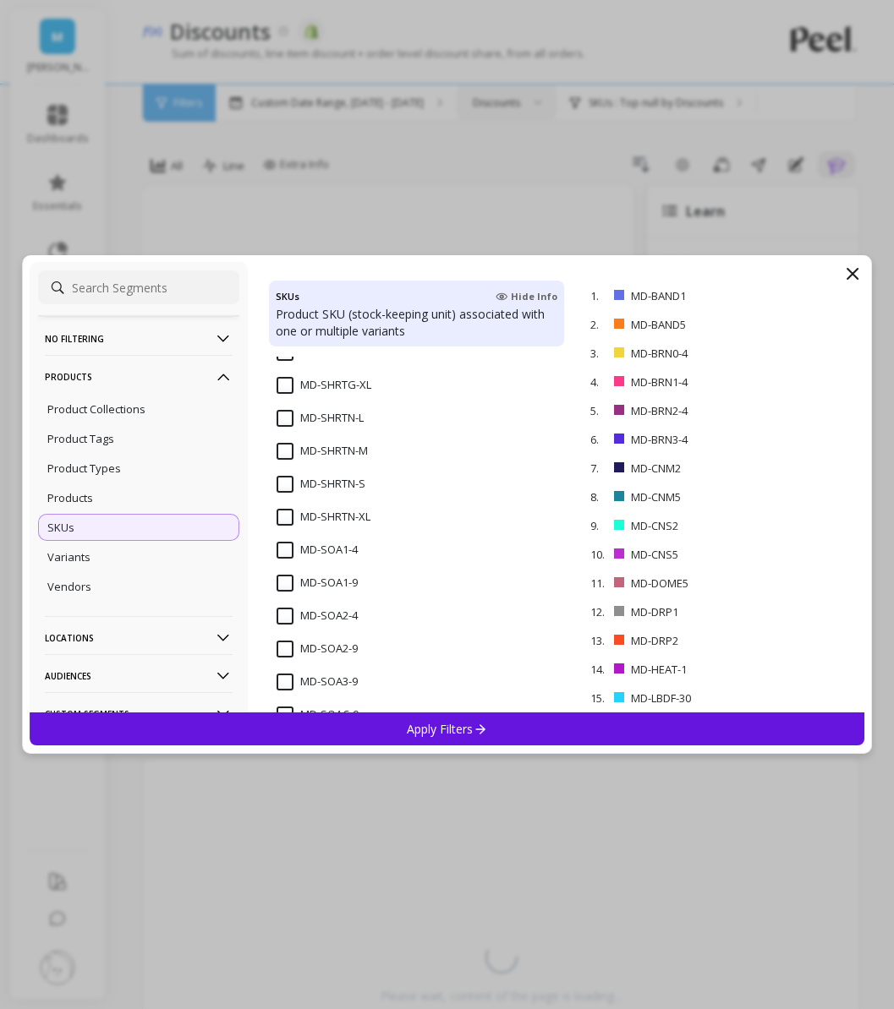
scroll to position [7293, 0]
click at [282, 577] on input "MD-SOA1-9" at bounding box center [316, 579] width 81 height 17
click at [282, 577] on input "MD-SOA2-9" at bounding box center [316, 579] width 81 height 17
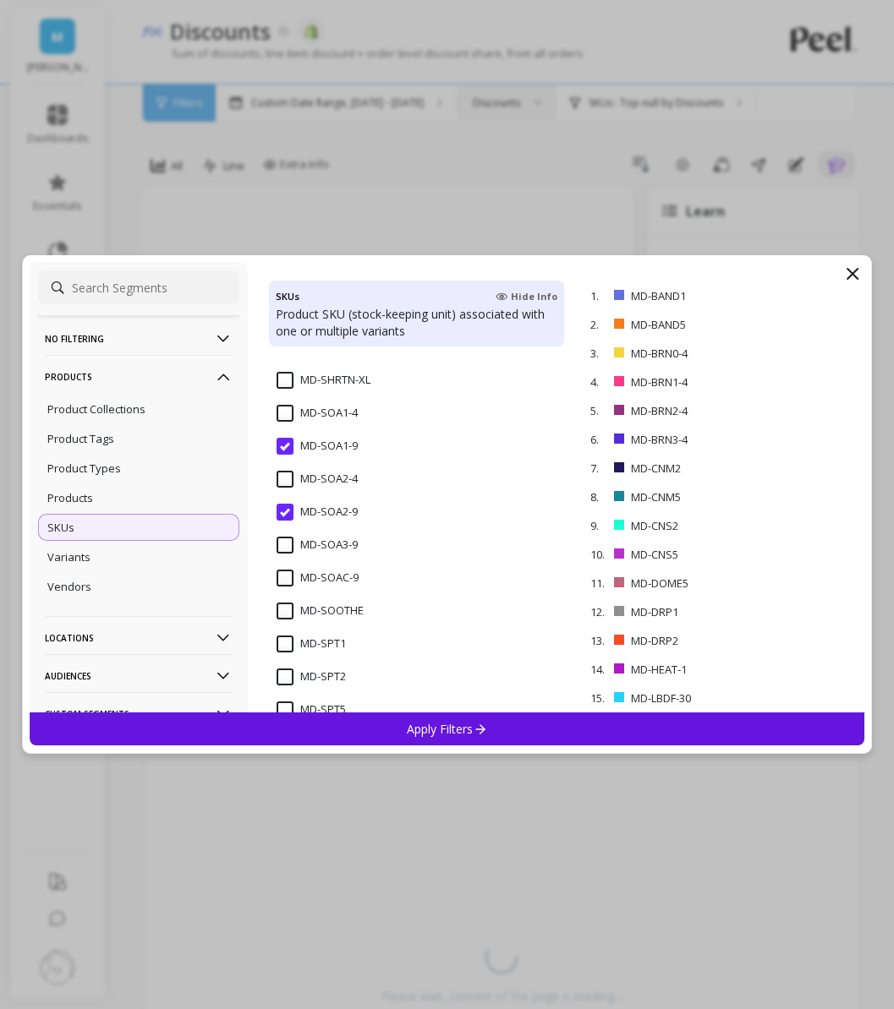
click at [282, 550] on input "MD-SOA3-9" at bounding box center [316, 545] width 81 height 17
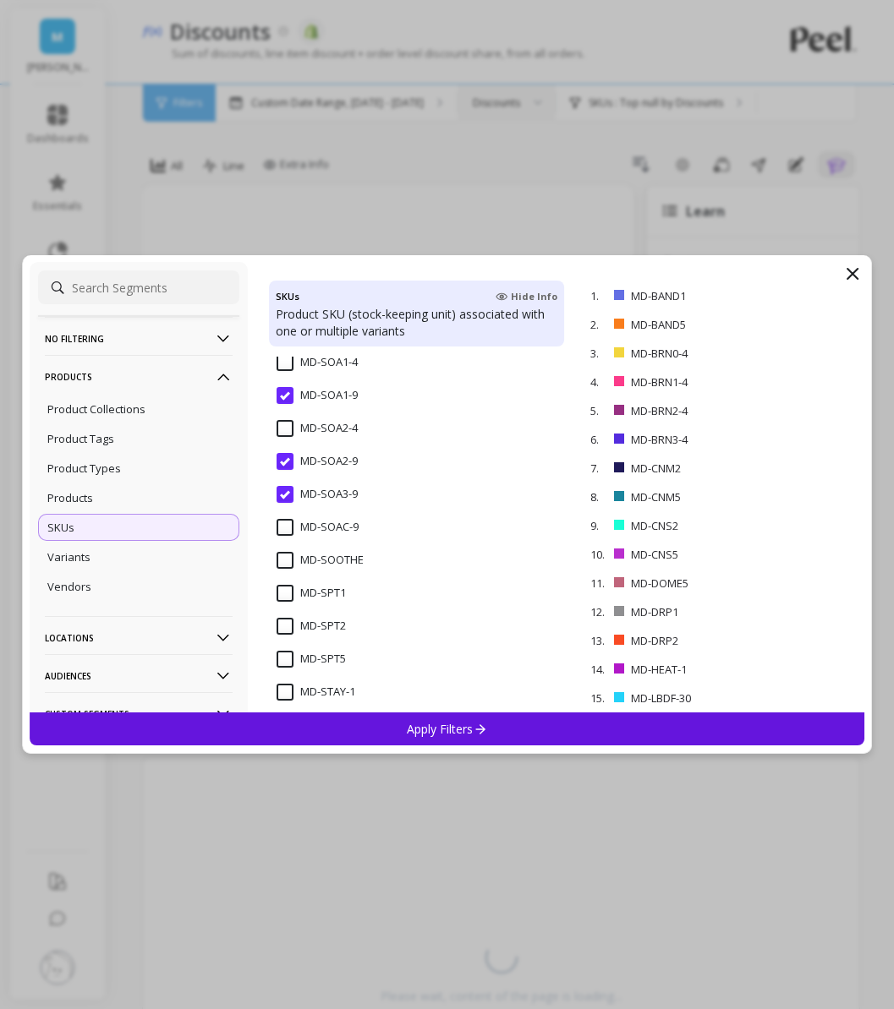
click at [284, 527] on input "MD-SOAC-9" at bounding box center [317, 527] width 82 height 17
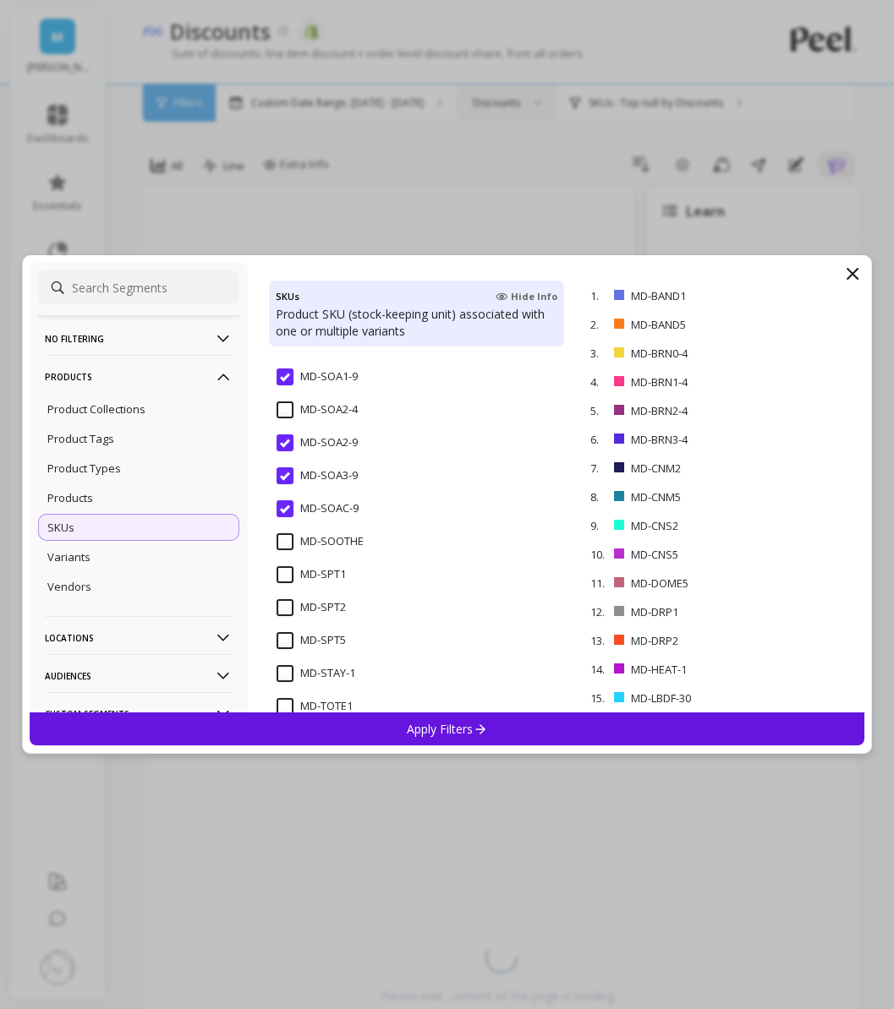
scroll to position [7496, 0]
click at [284, 540] on input "MD-SOOTHE" at bounding box center [319, 541] width 87 height 17
click at [284, 566] on input "MD-SPT1" at bounding box center [310, 574] width 69 height 17
click at [284, 601] on input "MD-SPT2" at bounding box center [310, 606] width 69 height 17
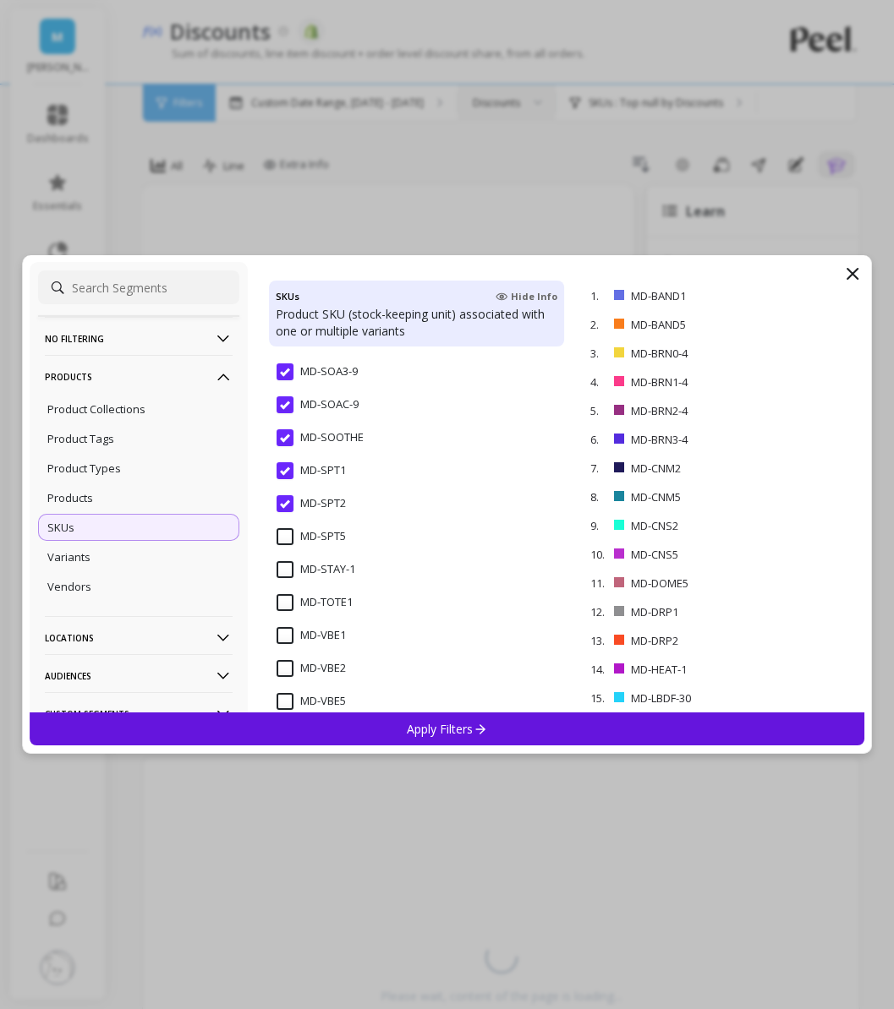
scroll to position [7609, 0]
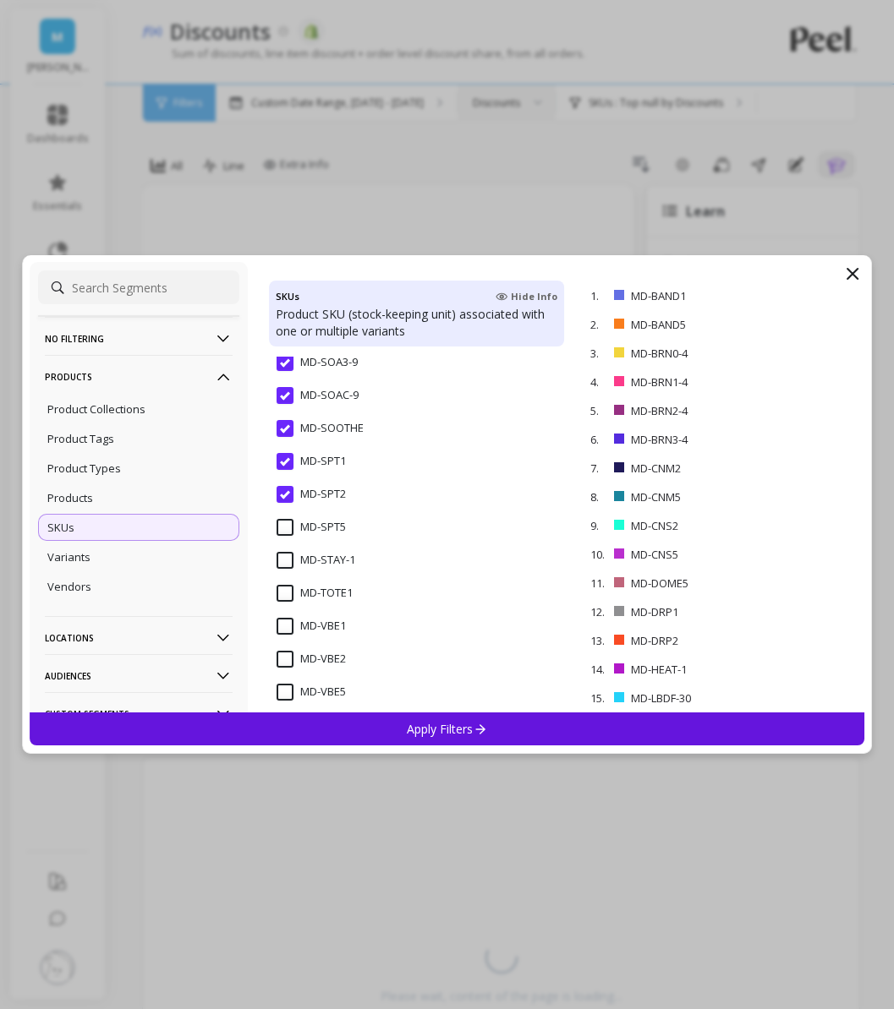
click at [286, 567] on input "MD-STAY-1" at bounding box center [315, 560] width 79 height 17
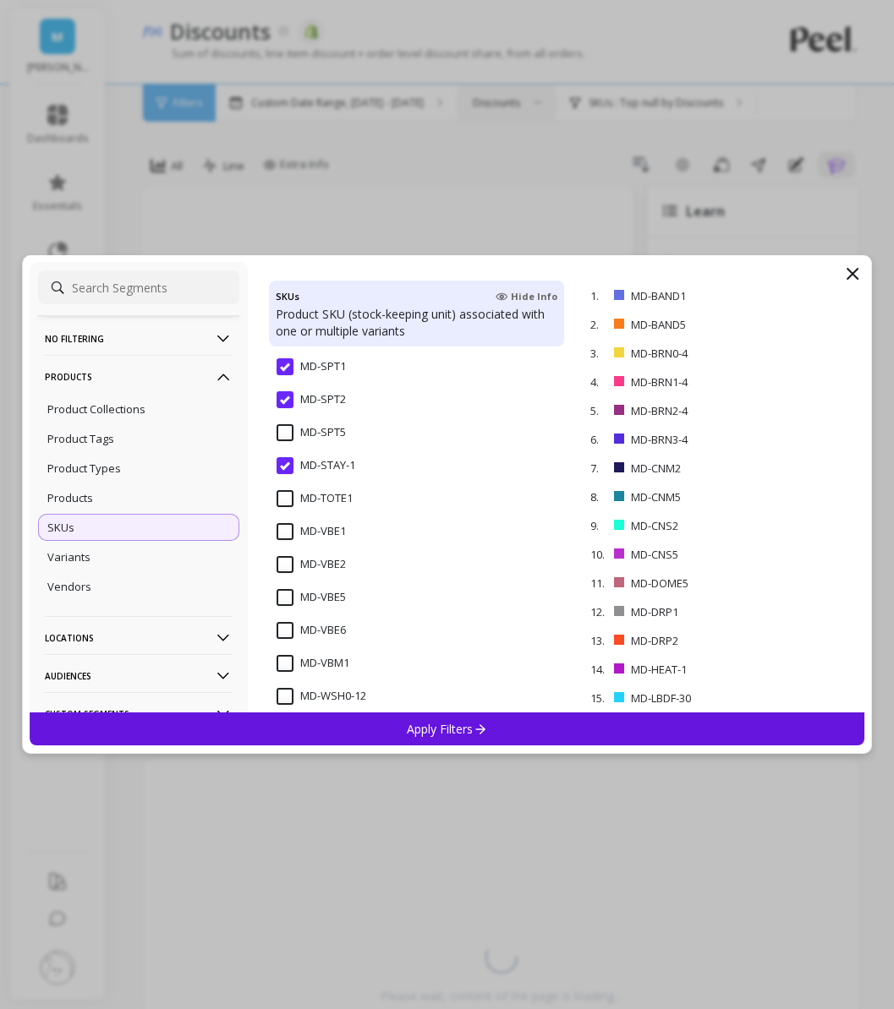
click at [284, 541] on span "MD-VBE1" at bounding box center [310, 541] width 69 height 36
click at [284, 554] on div "MD-VBE2" at bounding box center [416, 574] width 295 height 51
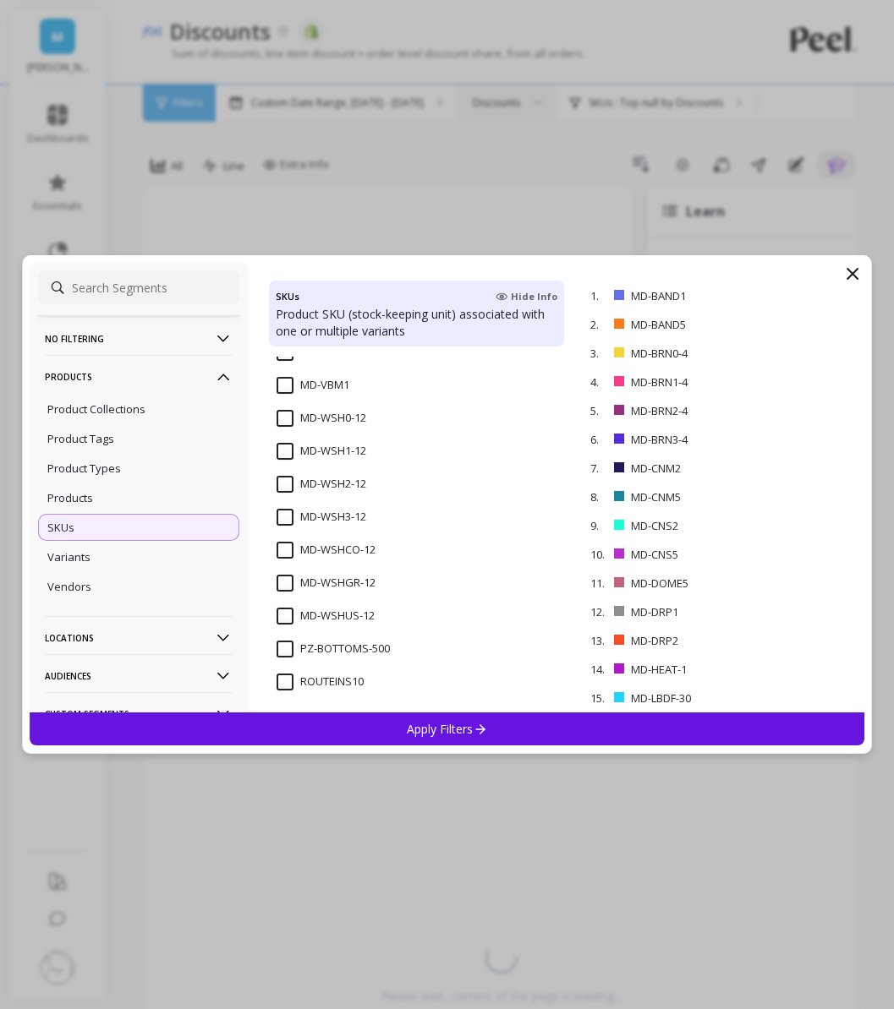
scroll to position [7986, 0]
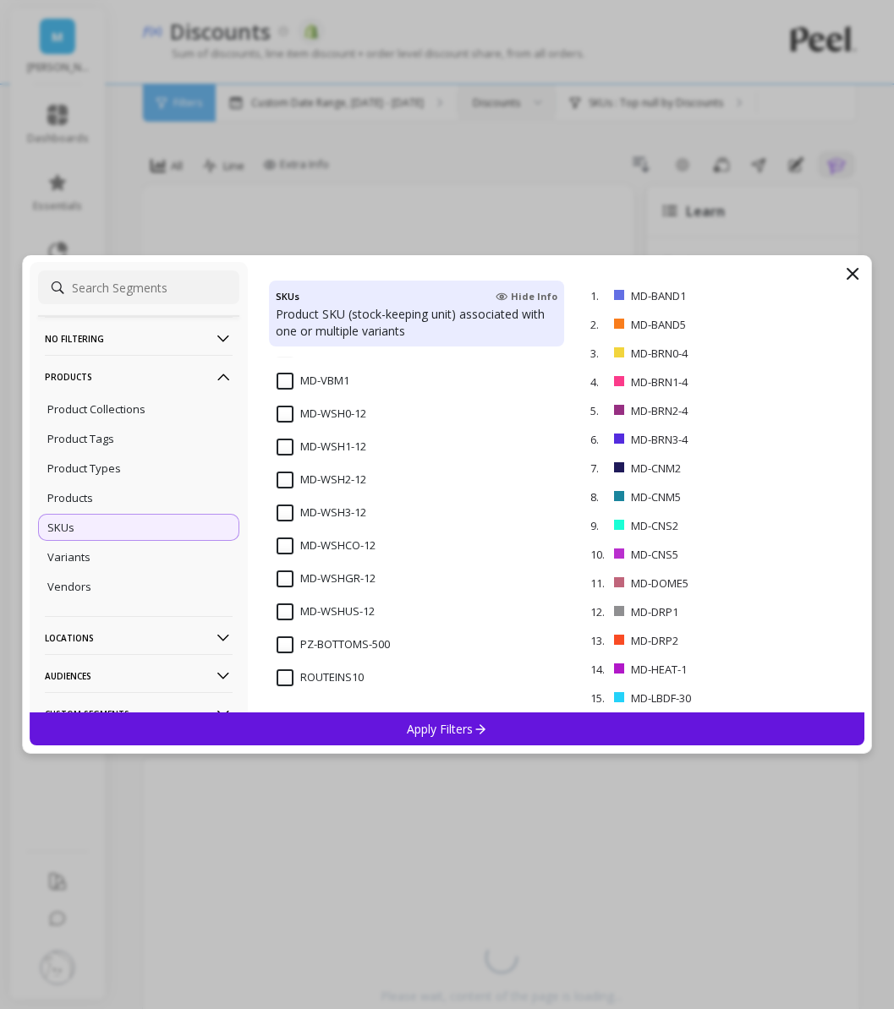
click at [283, 413] on input "MD-WSH0-12" at bounding box center [321, 414] width 90 height 17
click at [282, 446] on input "MD-WSH1-12" at bounding box center [321, 447] width 90 height 17
click at [282, 471] on div "MD-WSH2-12" at bounding box center [416, 489] width 295 height 51
click at [282, 516] on input "MD-WSH3-12" at bounding box center [321, 513] width 90 height 17
click at [391, 732] on div "Apply Filters" at bounding box center [447, 729] width 835 height 33
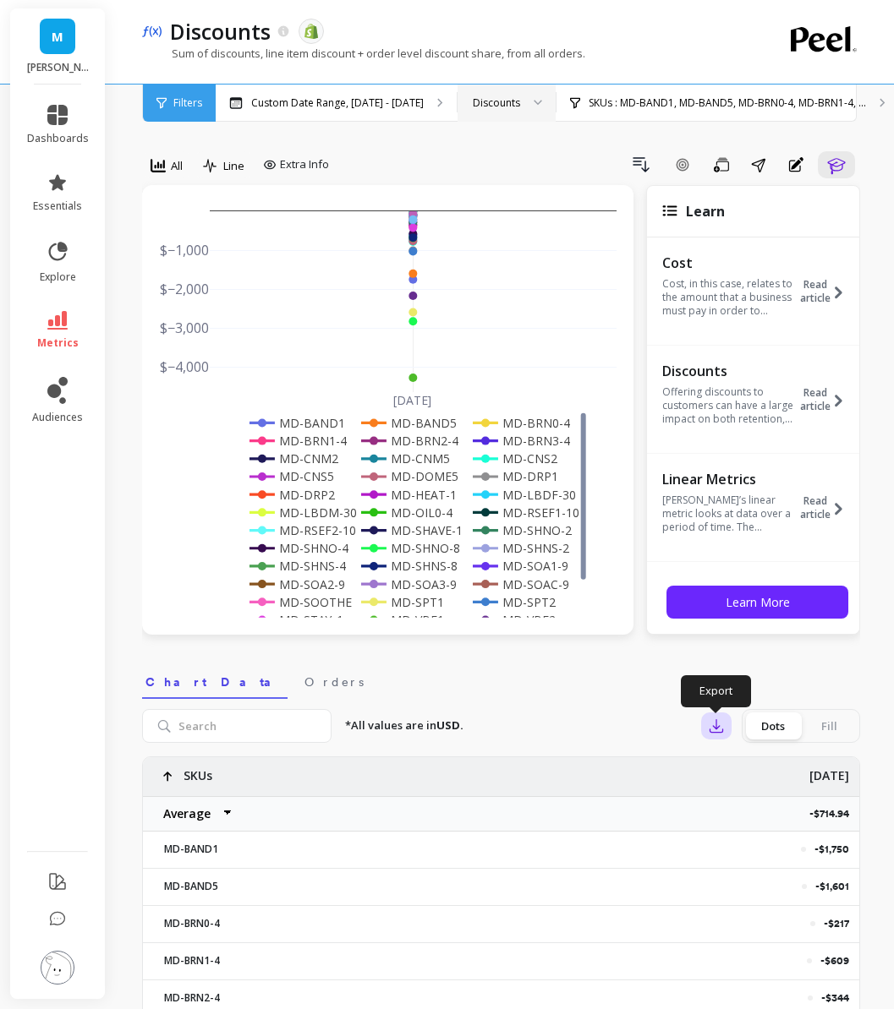
click at [719, 728] on icon "button" at bounding box center [716, 726] width 17 height 17
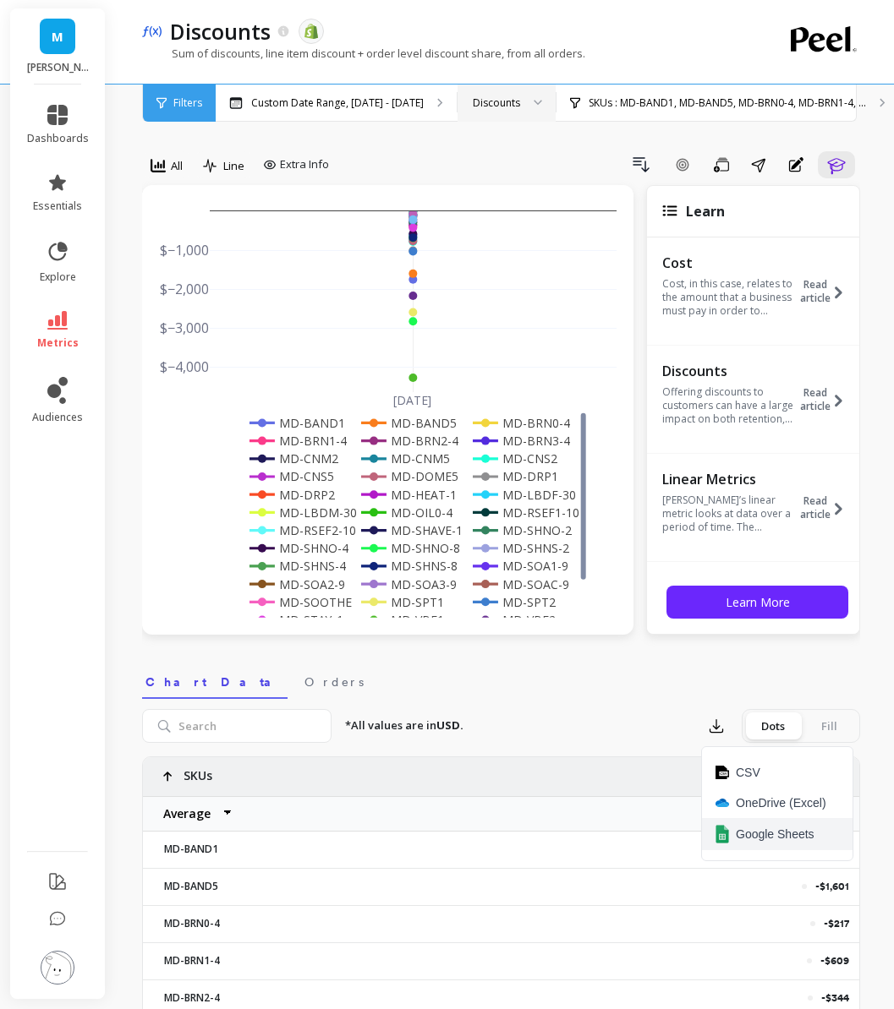
click at [742, 833] on span "Google Sheets" at bounding box center [774, 834] width 79 height 17
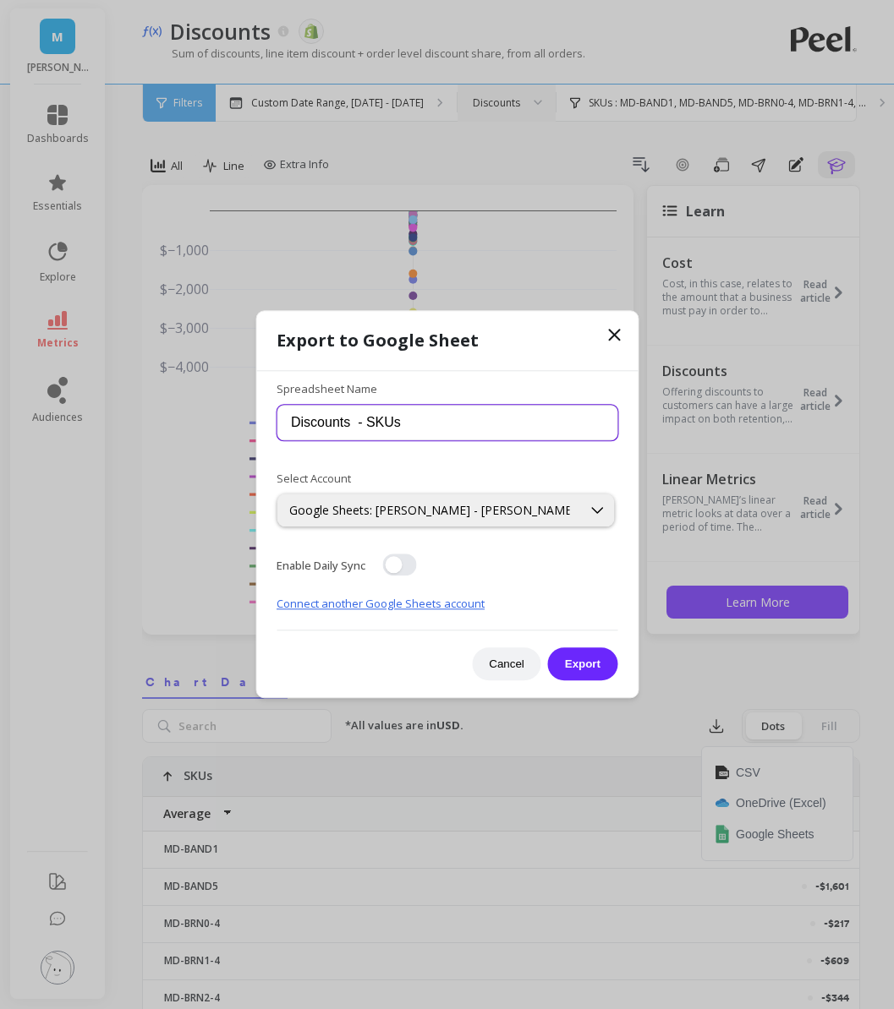
click at [506, 421] on input "Discounts - SKUs" at bounding box center [446, 423] width 341 height 36
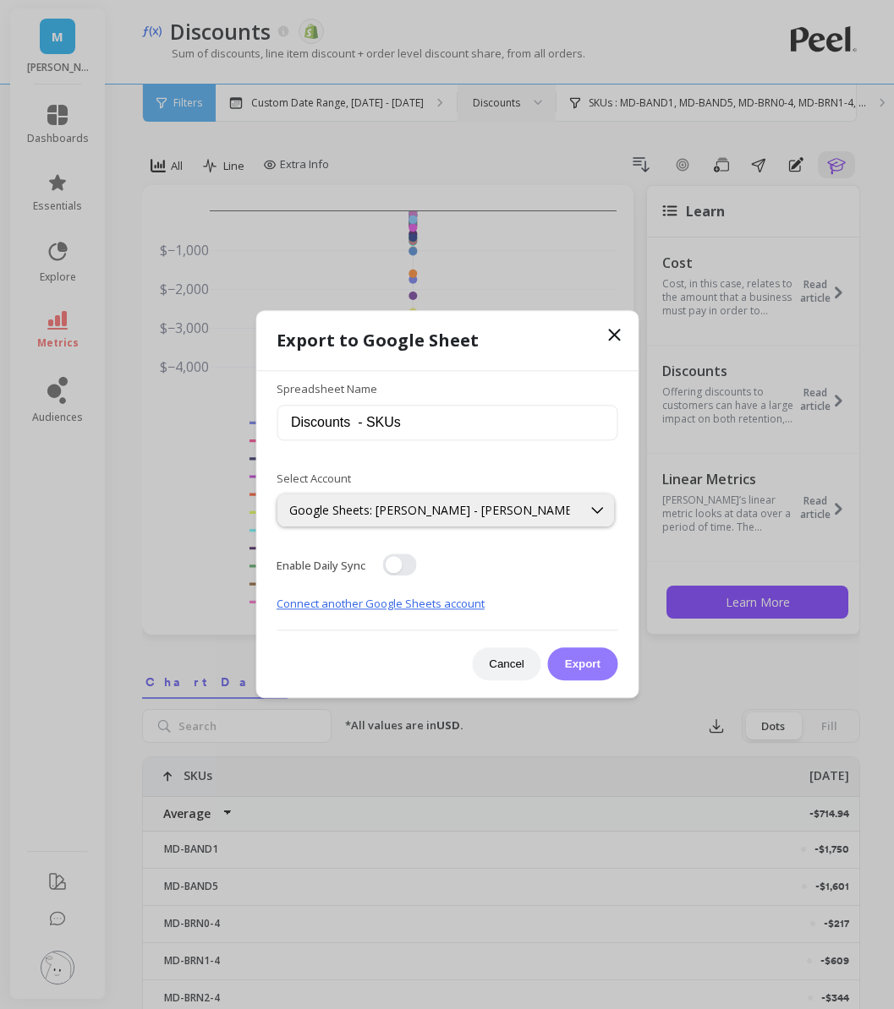
click at [577, 675] on button "Export" at bounding box center [582, 664] width 69 height 33
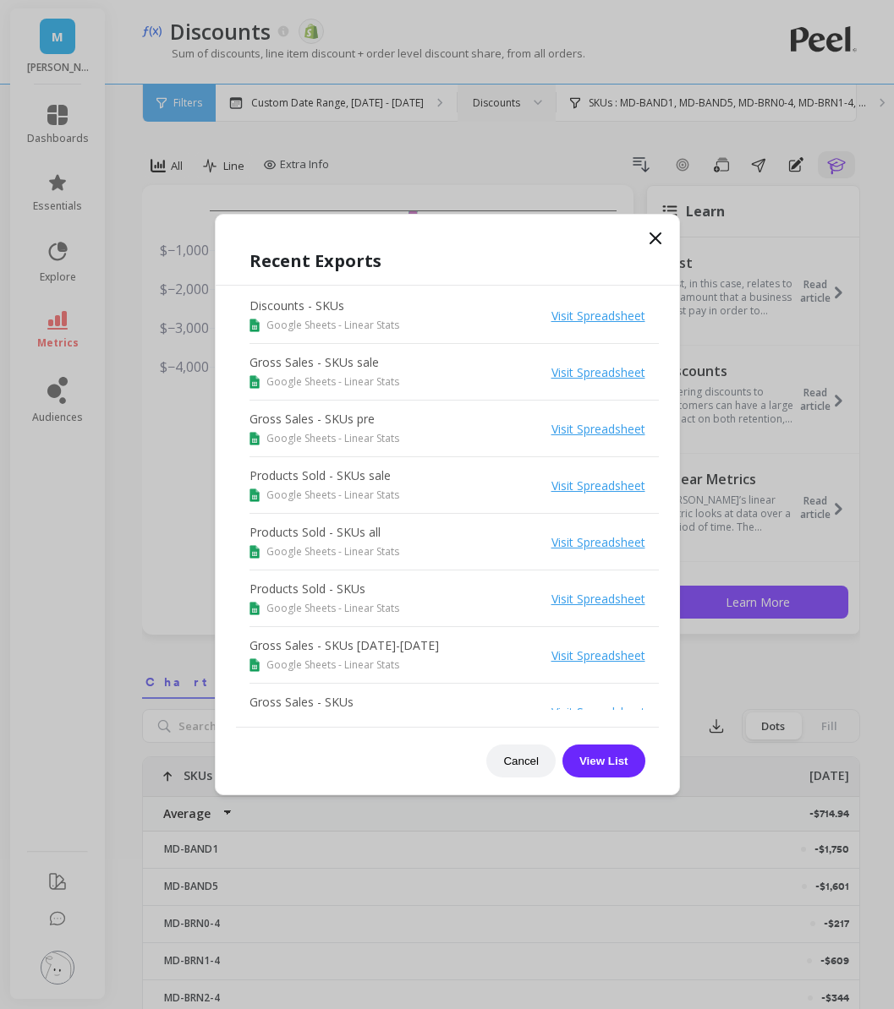
click at [659, 238] on icon at bounding box center [655, 238] width 20 height 20
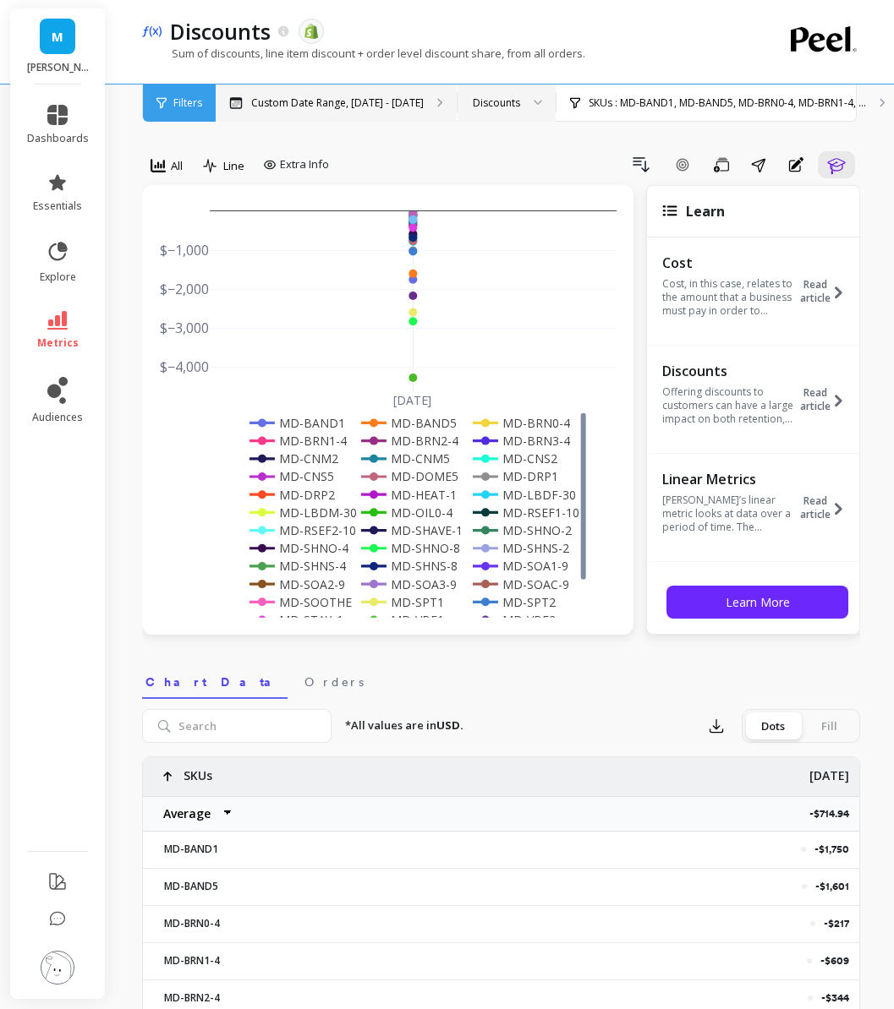
click at [392, 98] on p "Custom Date Range, [DATE] - [DATE]" at bounding box center [337, 103] width 172 height 14
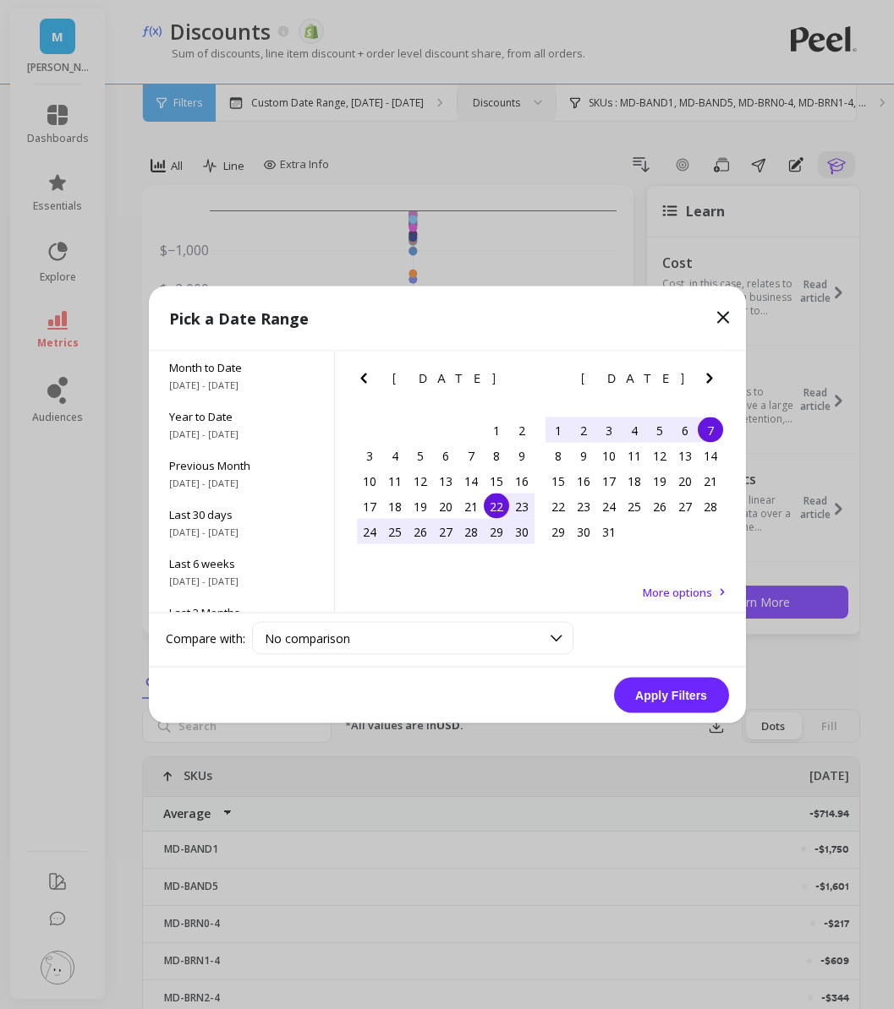
click at [359, 380] on icon "Previous Month" at bounding box center [363, 379] width 20 height 20
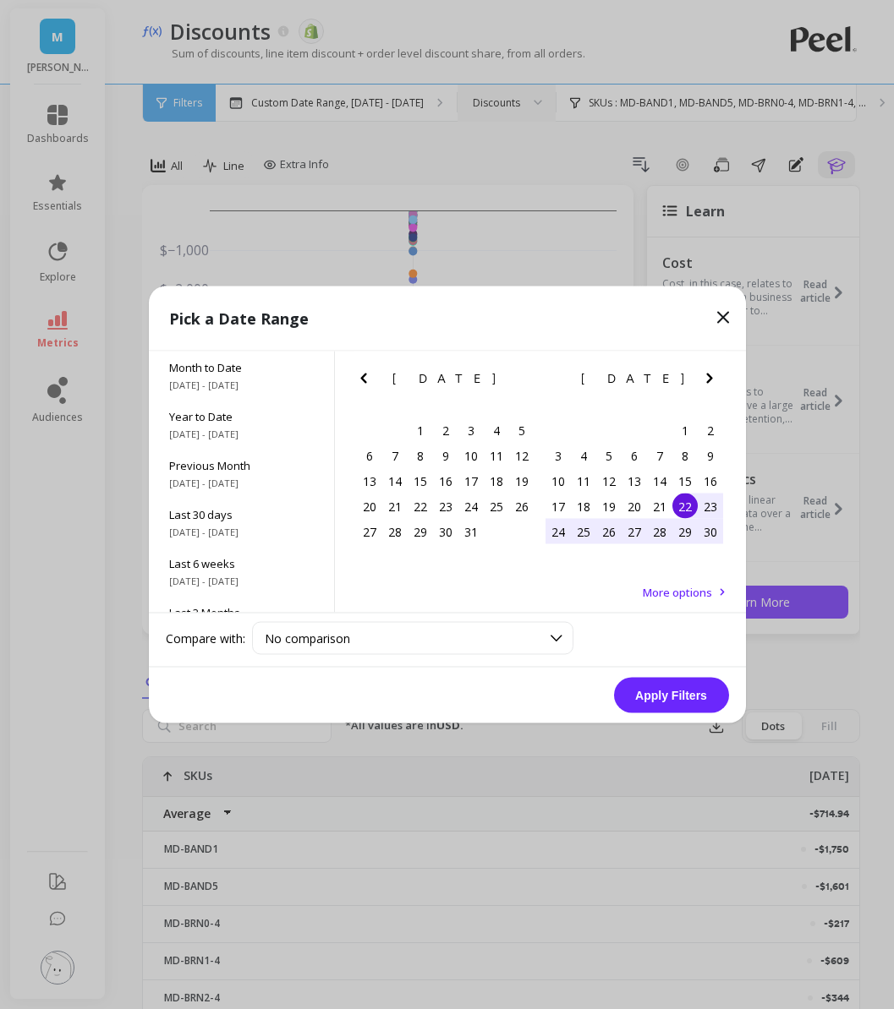
click at [359, 380] on icon "Previous Month" at bounding box center [363, 379] width 20 height 20
click at [373, 433] on div "1" at bounding box center [369, 430] width 25 height 25
click at [361, 371] on icon "Previous Month" at bounding box center [363, 379] width 20 height 20
click at [477, 430] on div "1" at bounding box center [470, 430] width 25 height 25
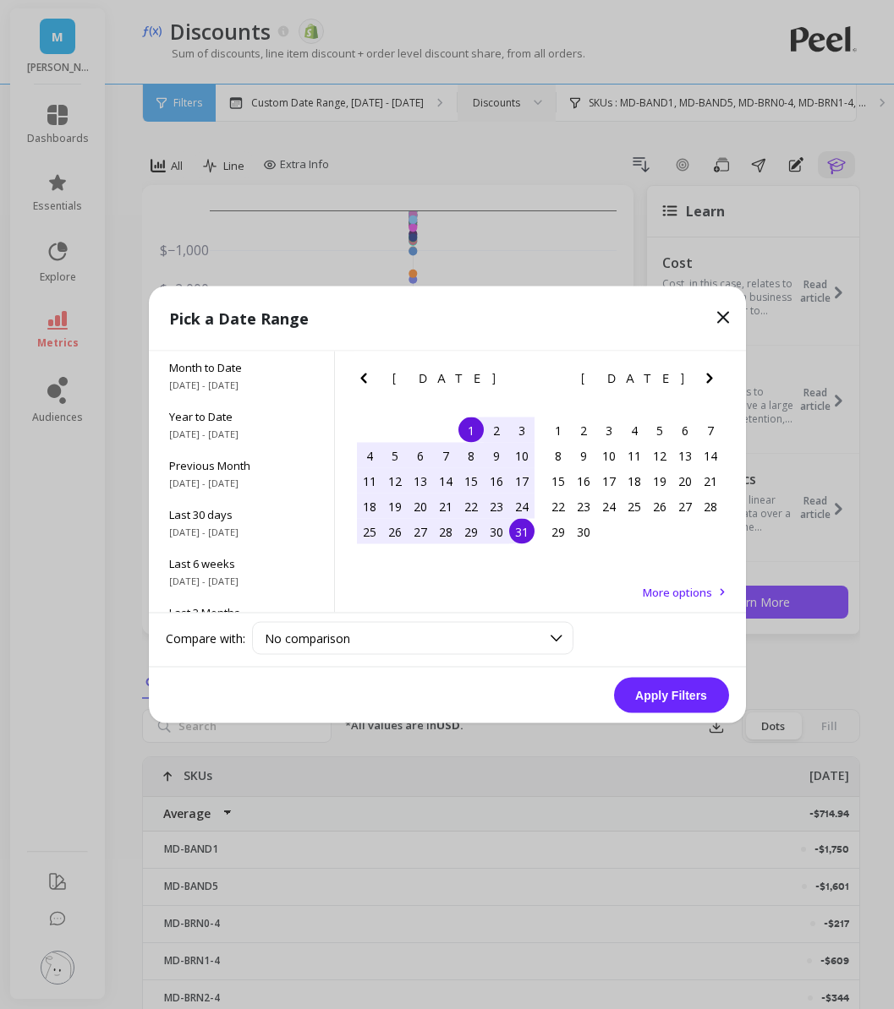
click at [519, 530] on div "31" at bounding box center [521, 531] width 25 height 25
click at [650, 706] on button "Apply Filters" at bounding box center [671, 696] width 115 height 36
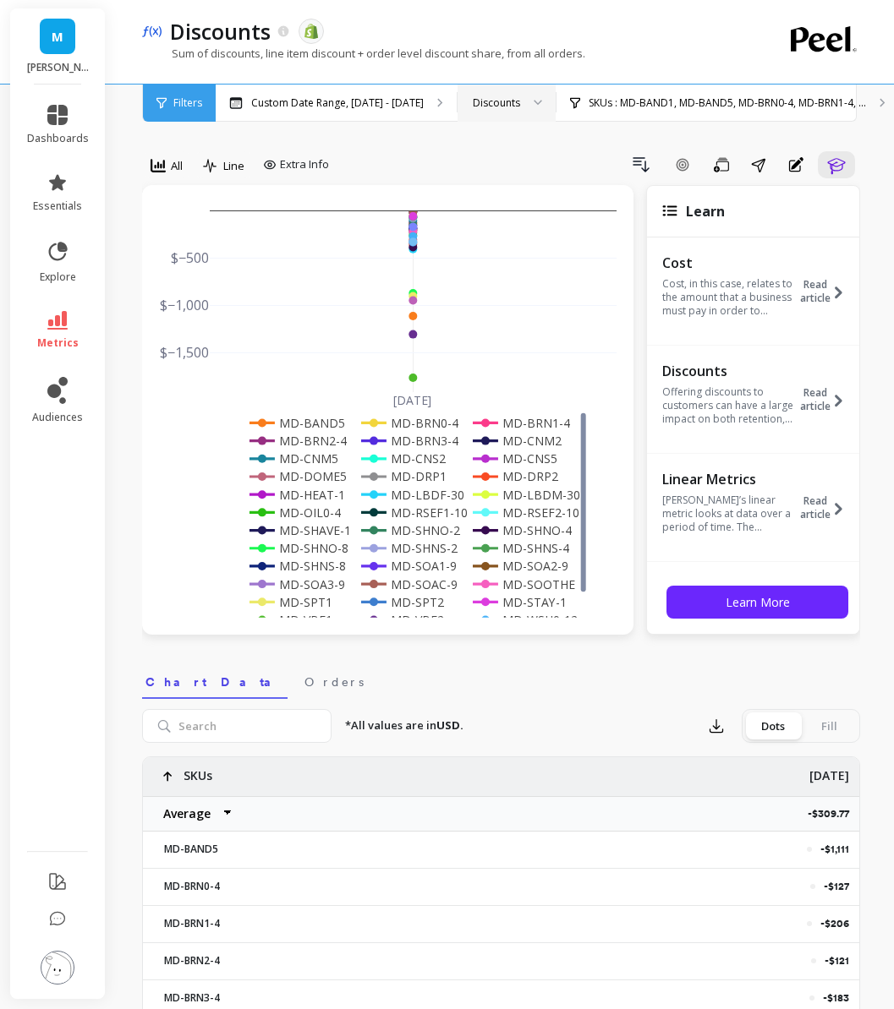
click at [474, 100] on div "Discounts" at bounding box center [496, 103] width 47 height 16
click at [66, 320] on icon at bounding box center [57, 320] width 20 height 19
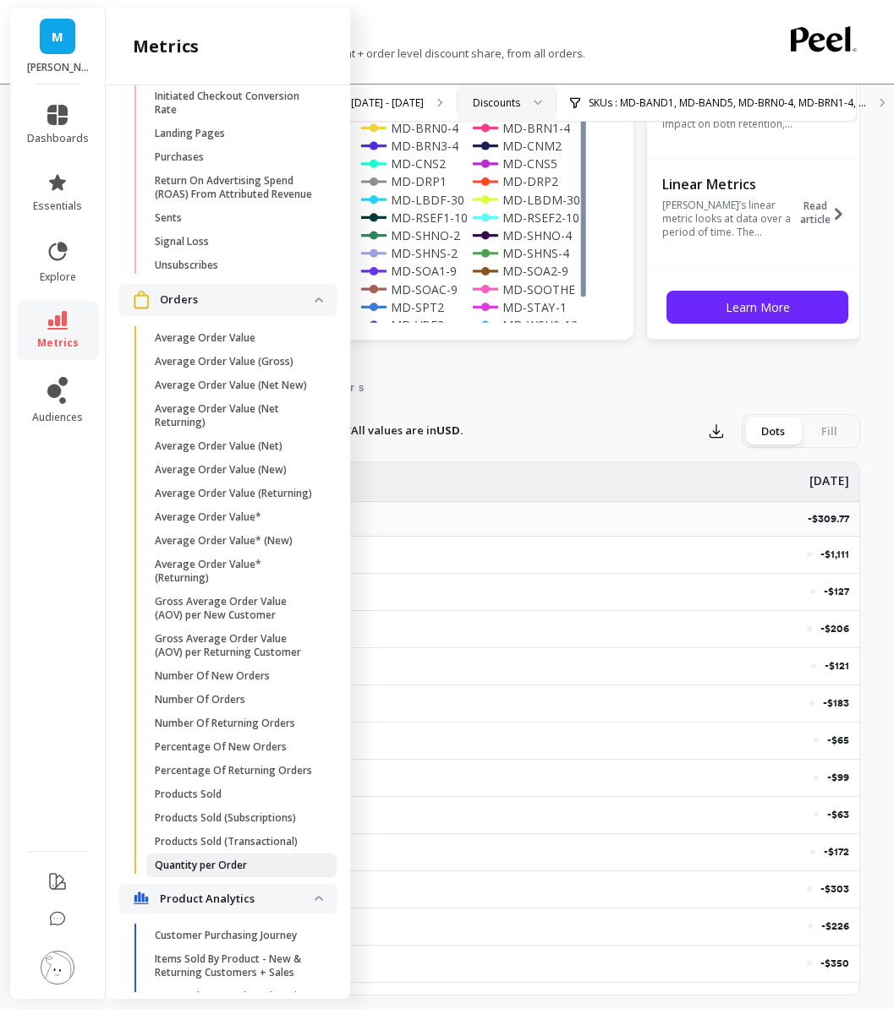
scroll to position [2546, 0]
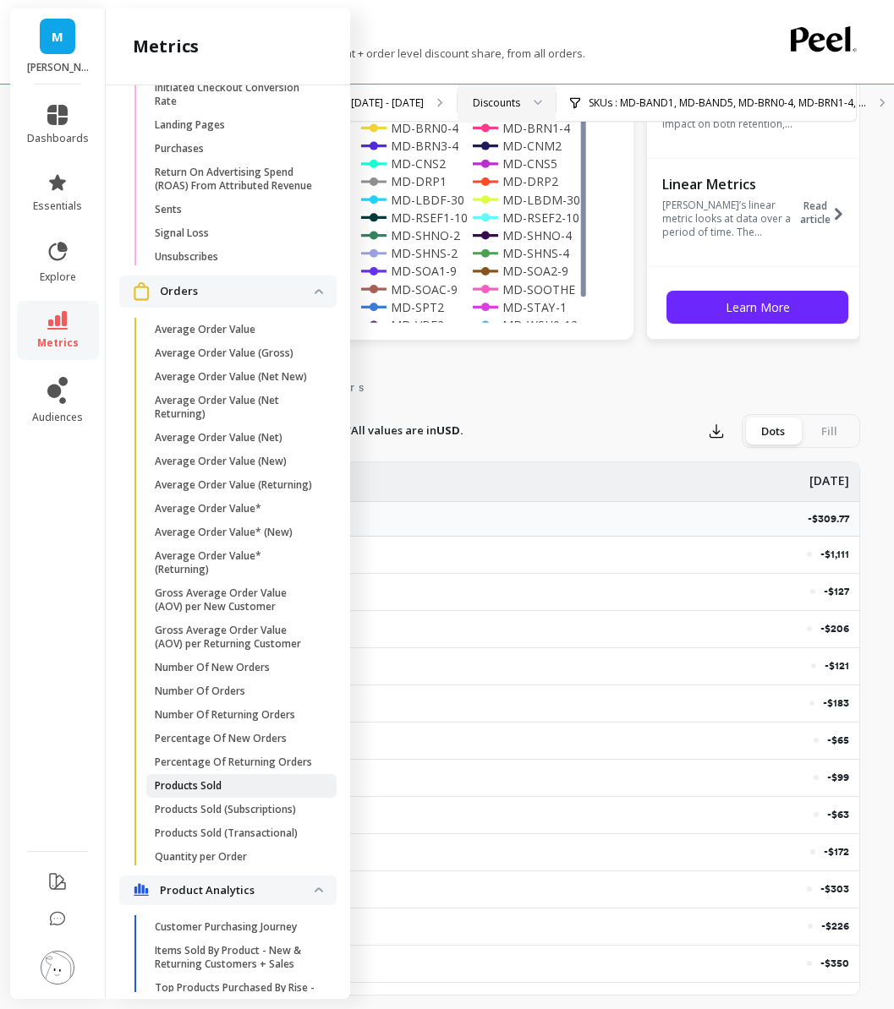
click at [222, 789] on span "Products Sold" at bounding box center [235, 786] width 161 height 14
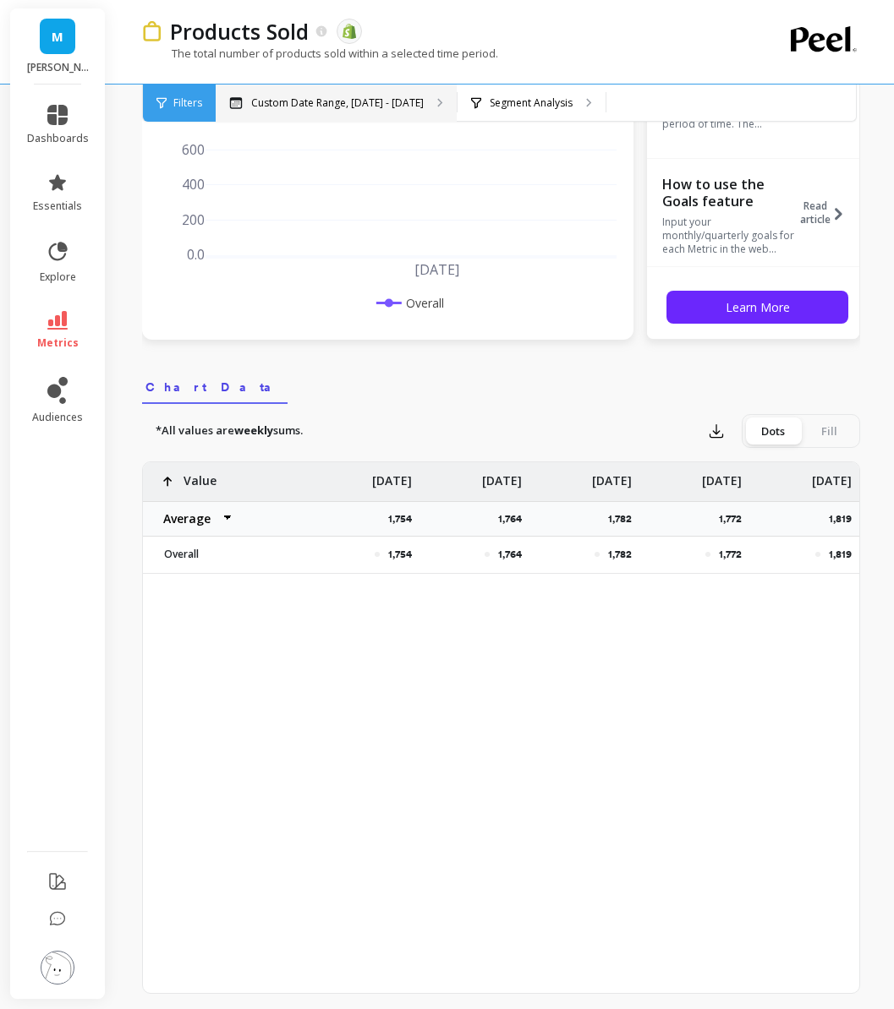
click at [418, 117] on div "Custom Date Range, [DATE] - [DATE]" at bounding box center [336, 103] width 241 height 37
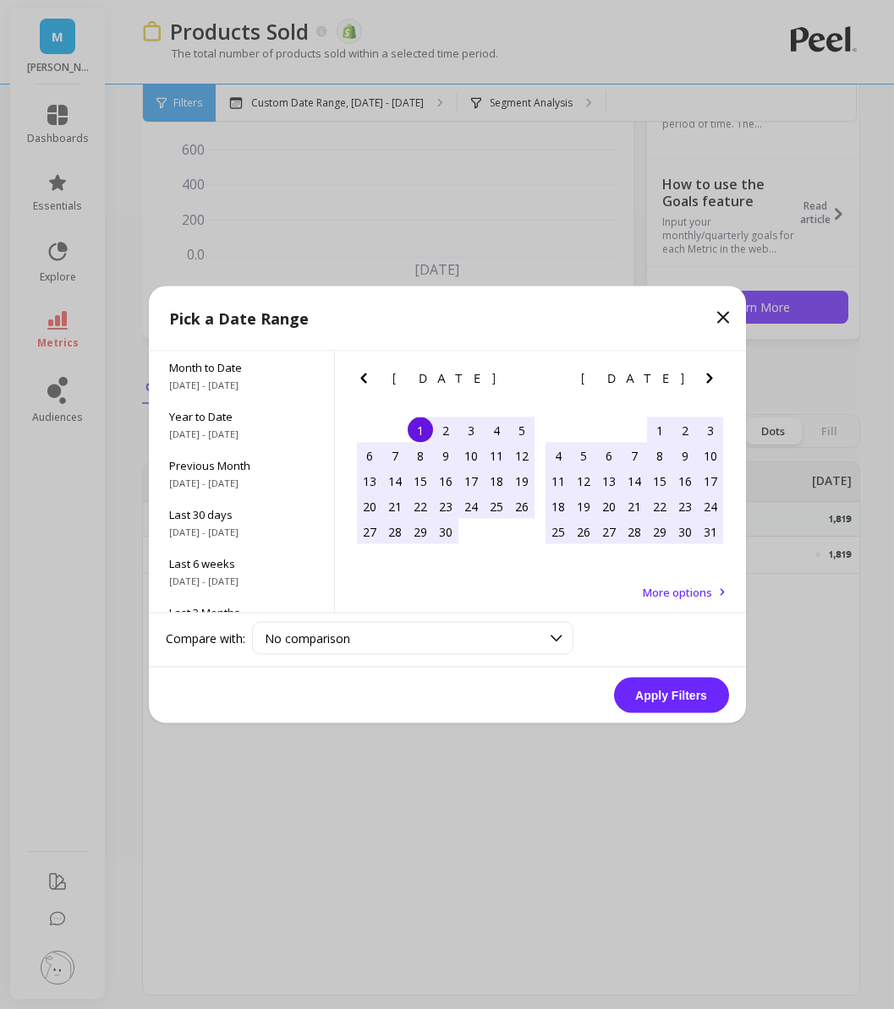
click at [364, 372] on icon "Previous Month" at bounding box center [363, 379] width 20 height 20
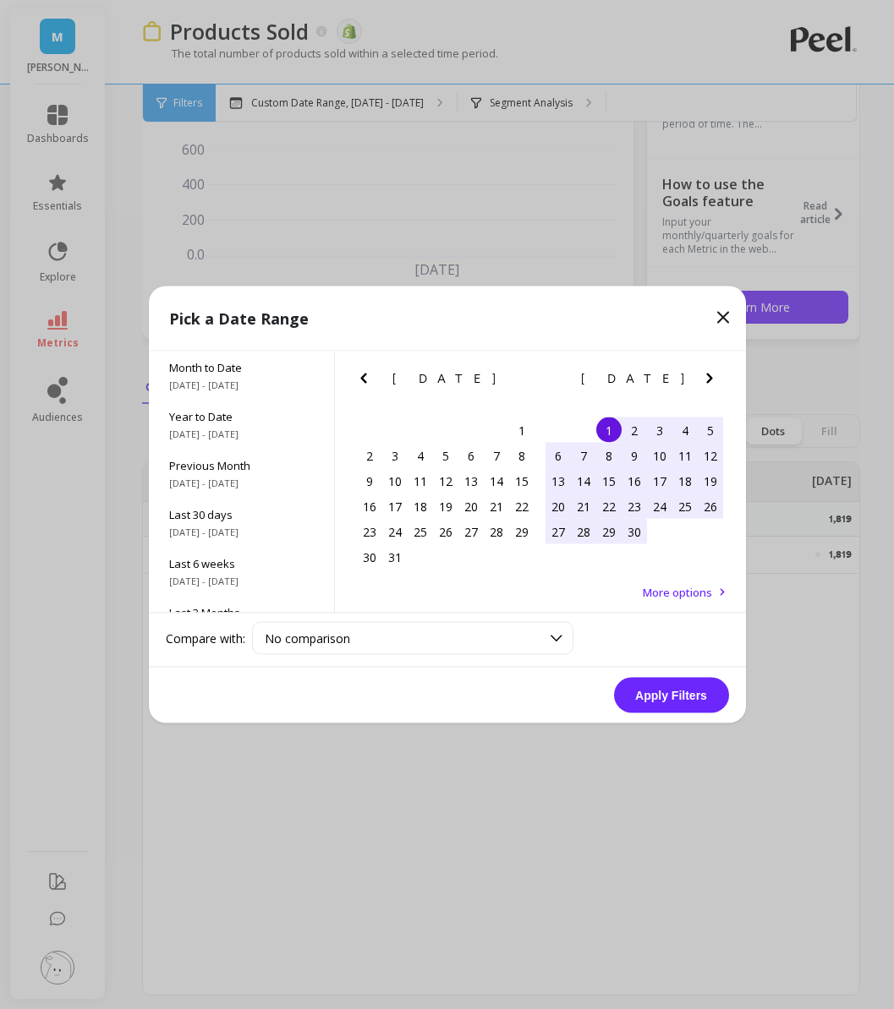
click at [364, 372] on icon "Previous Month" at bounding box center [363, 379] width 20 height 20
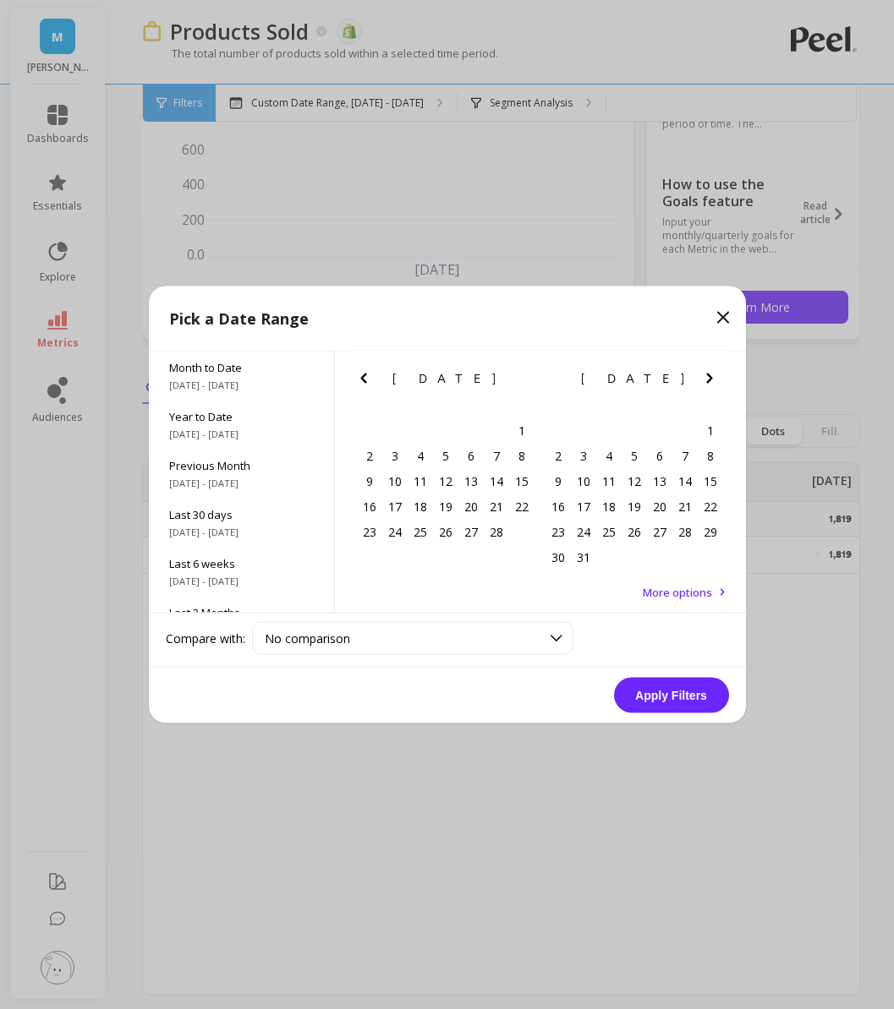
click at [364, 372] on icon "Previous Month" at bounding box center [363, 379] width 20 height 20
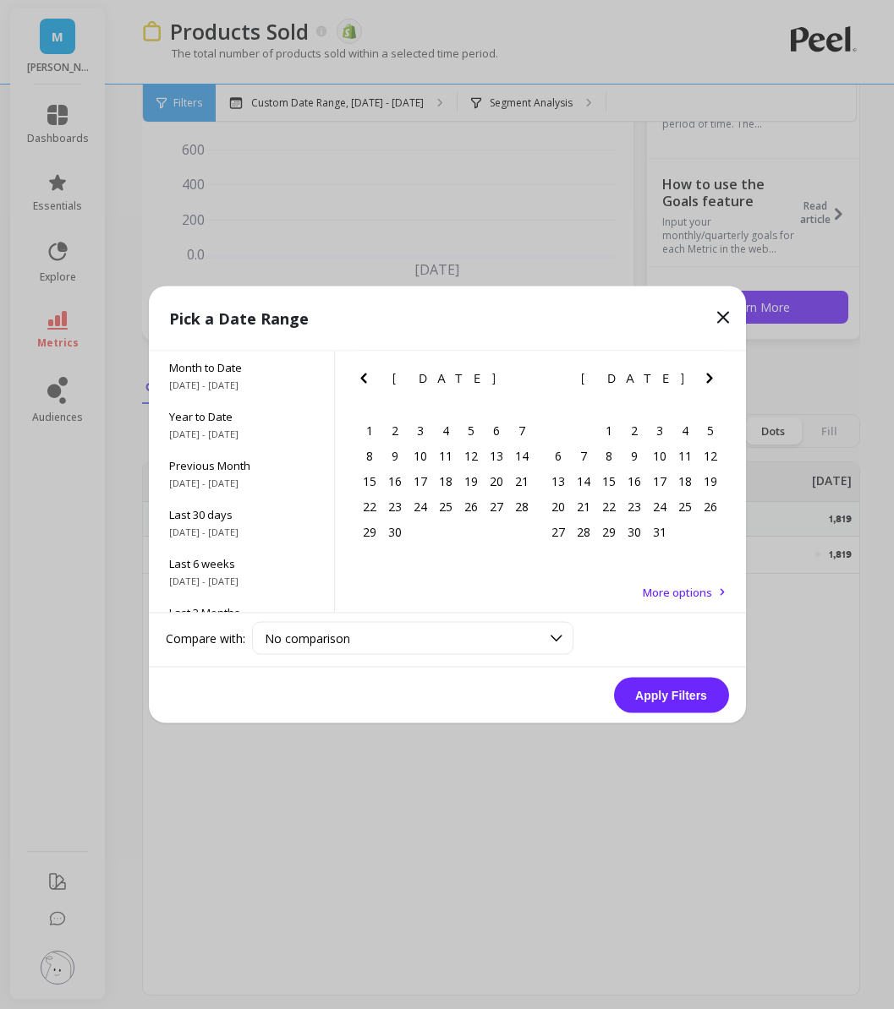
click at [366, 370] on icon "Previous Month" at bounding box center [363, 379] width 20 height 20
click at [475, 424] on div "1" at bounding box center [470, 430] width 25 height 25
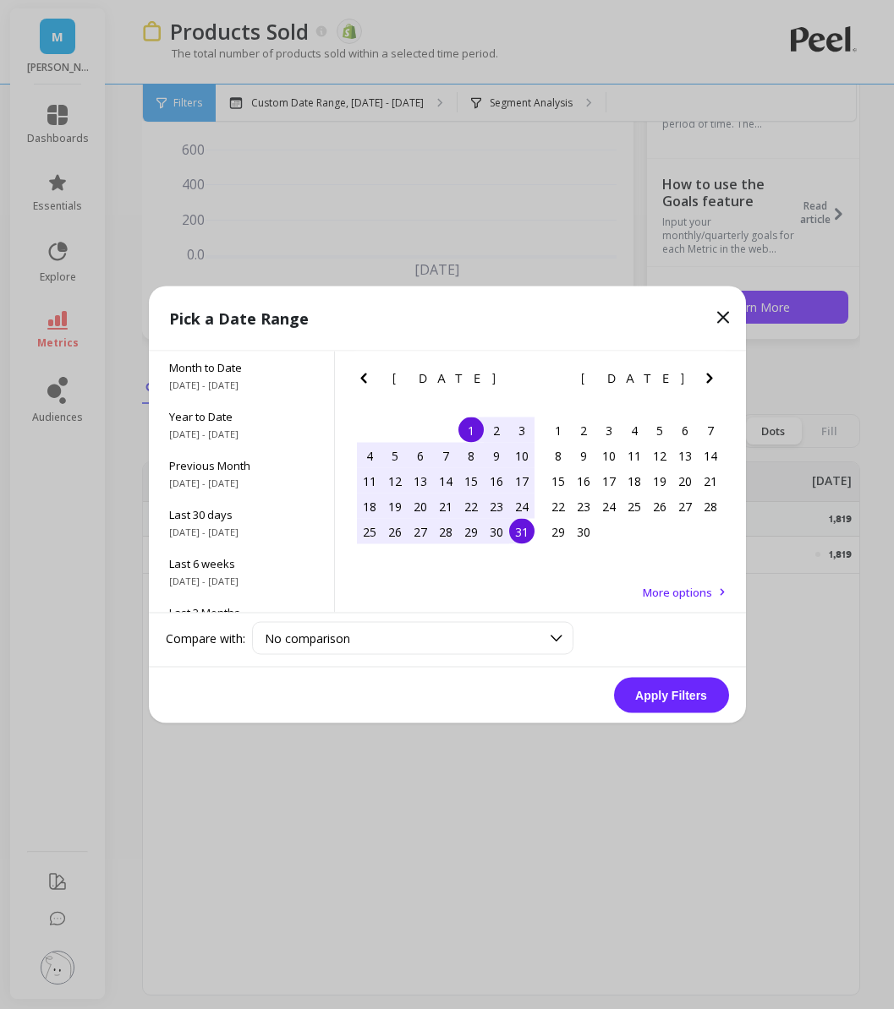
click at [518, 539] on div "31" at bounding box center [521, 531] width 25 height 25
click at [659, 691] on button "Apply Filters" at bounding box center [671, 696] width 115 height 36
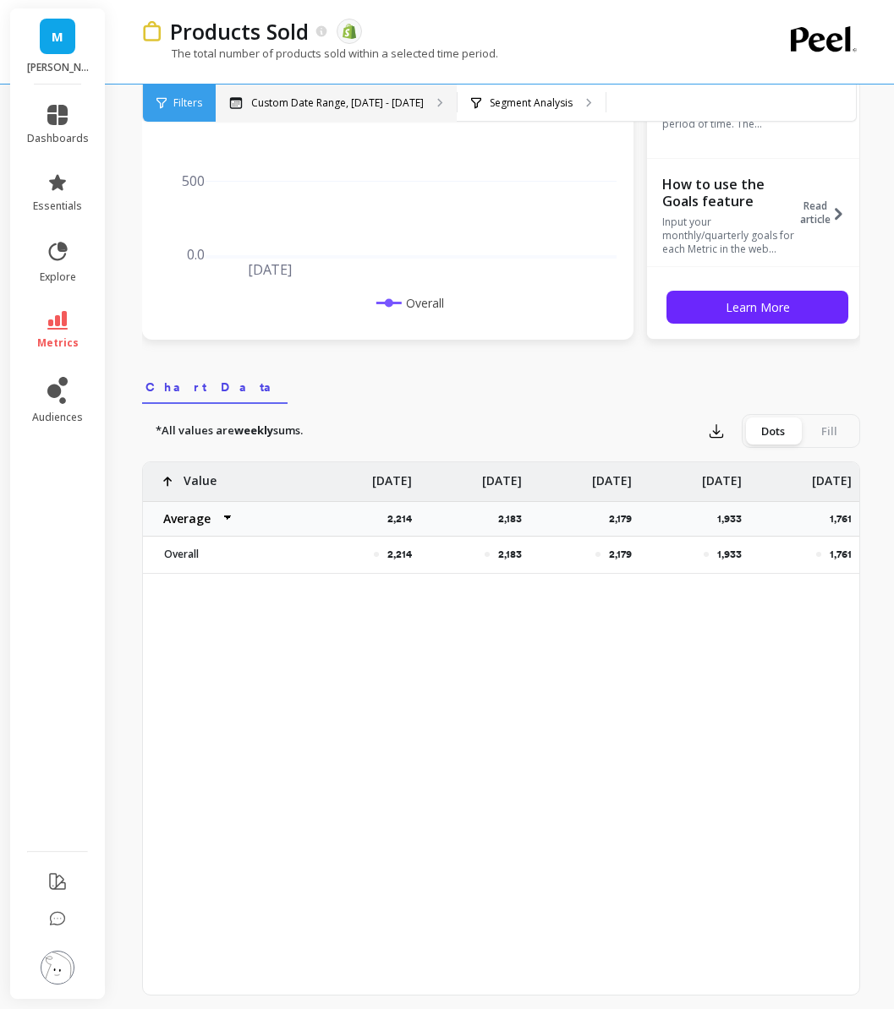
click at [347, 98] on p "Custom Date Range, [DATE] - [DATE]" at bounding box center [337, 103] width 172 height 14
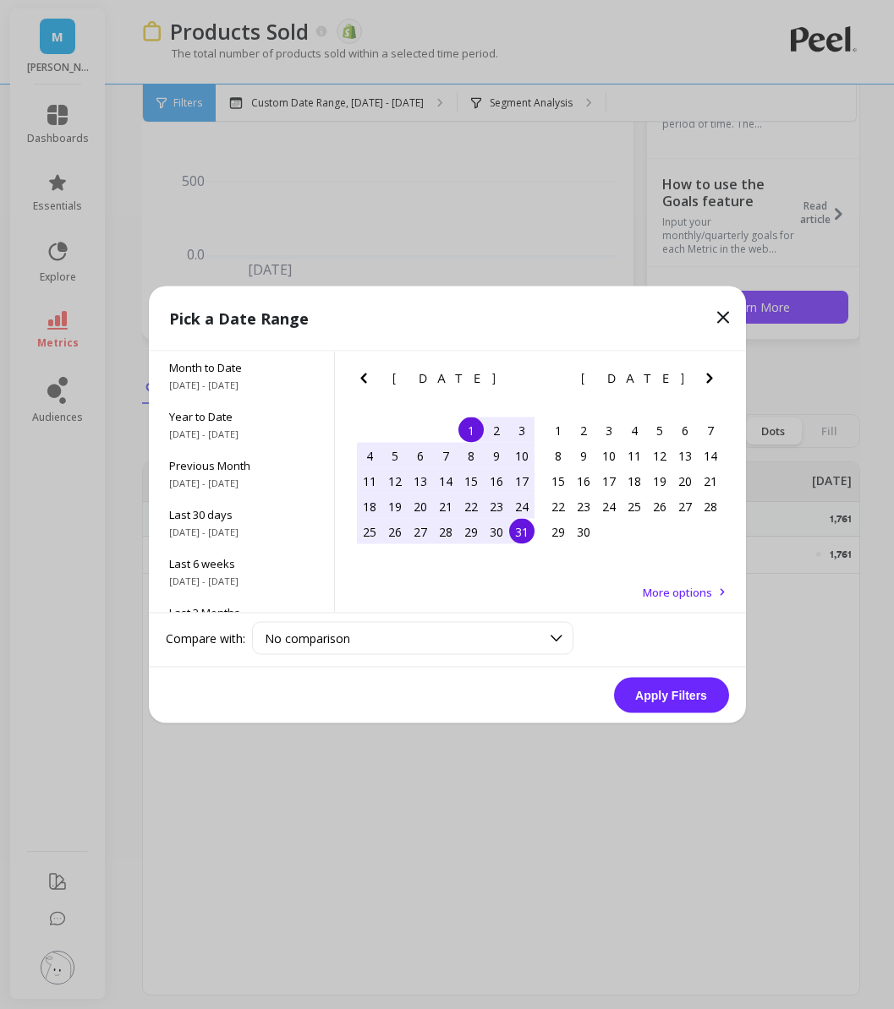
click at [364, 390] on button "Previous Month" at bounding box center [366, 382] width 27 height 27
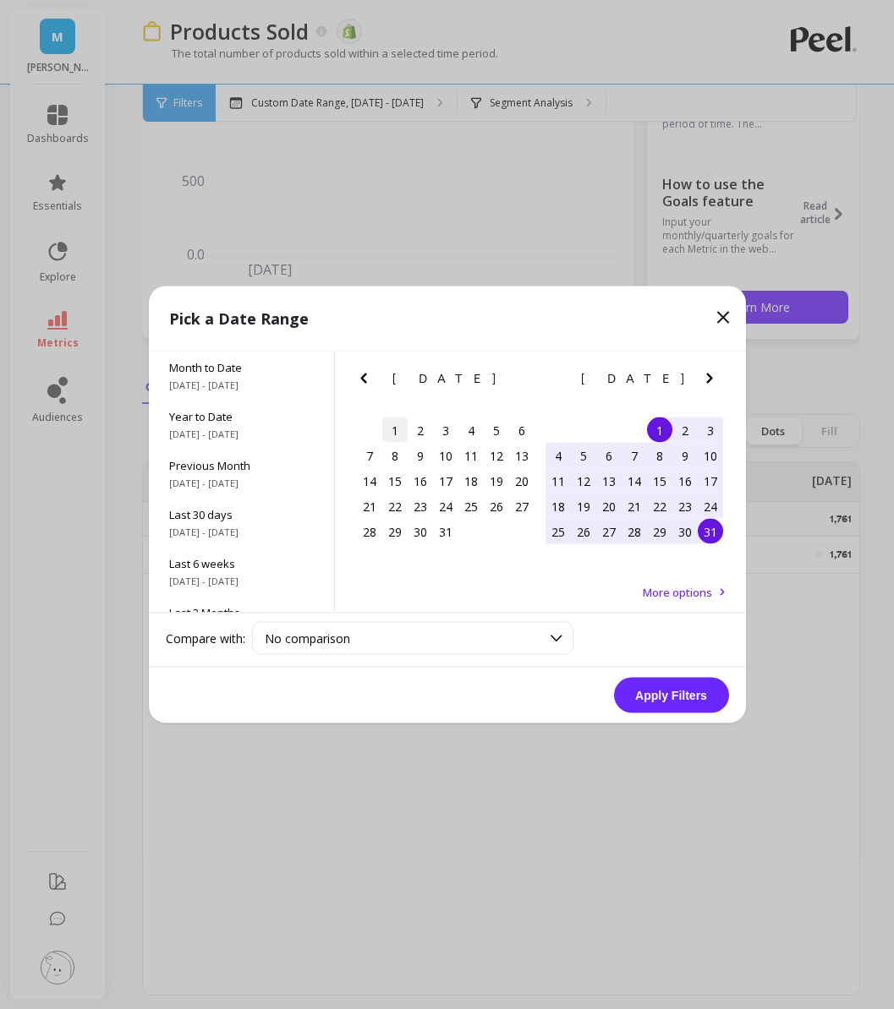
click at [392, 432] on div "1" at bounding box center [394, 430] width 25 height 25
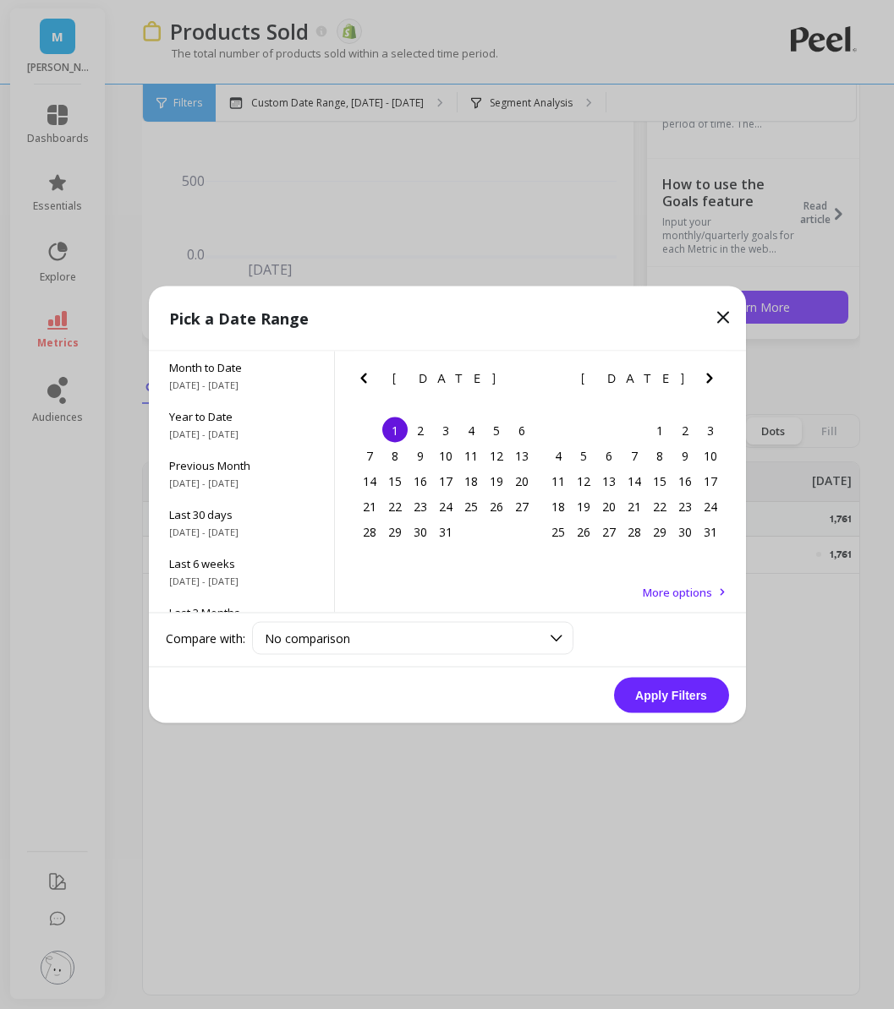
click at [358, 369] on icon "Previous Month" at bounding box center [363, 379] width 20 height 20
click at [517, 424] on div "1" at bounding box center [521, 430] width 25 height 25
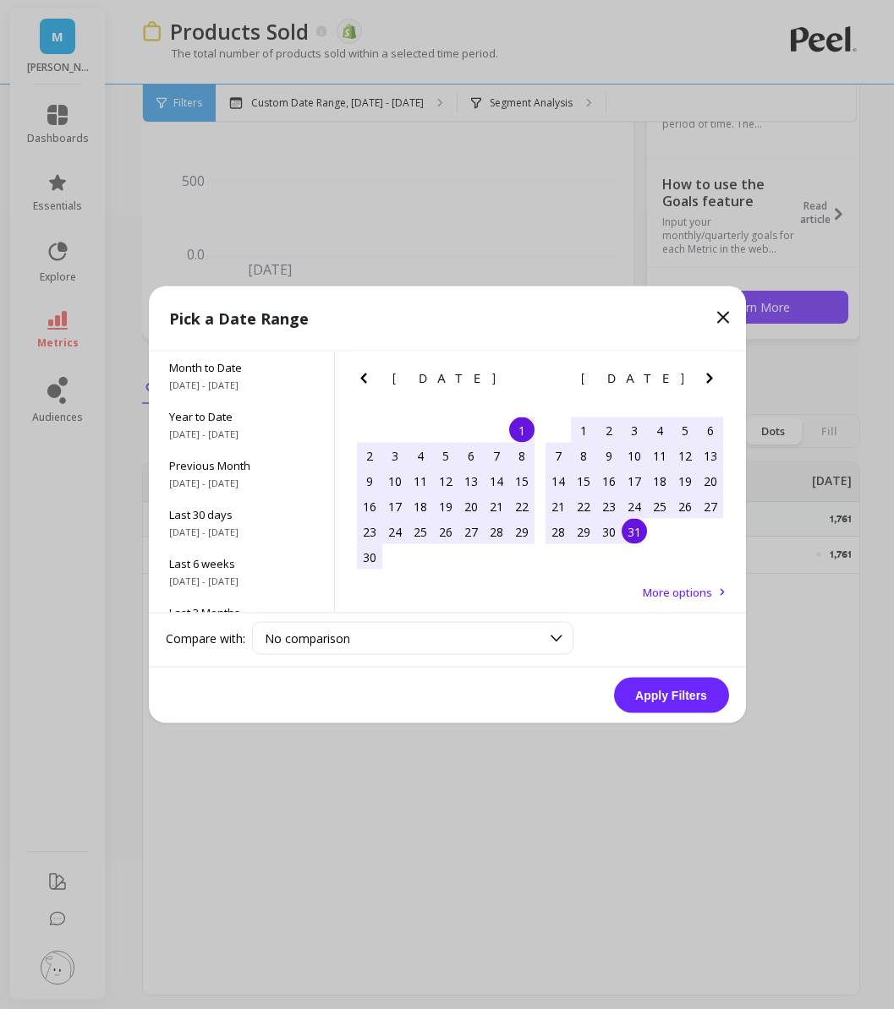
click at [627, 537] on div "31" at bounding box center [633, 531] width 25 height 25
click at [704, 694] on button "Apply Filters" at bounding box center [671, 696] width 115 height 36
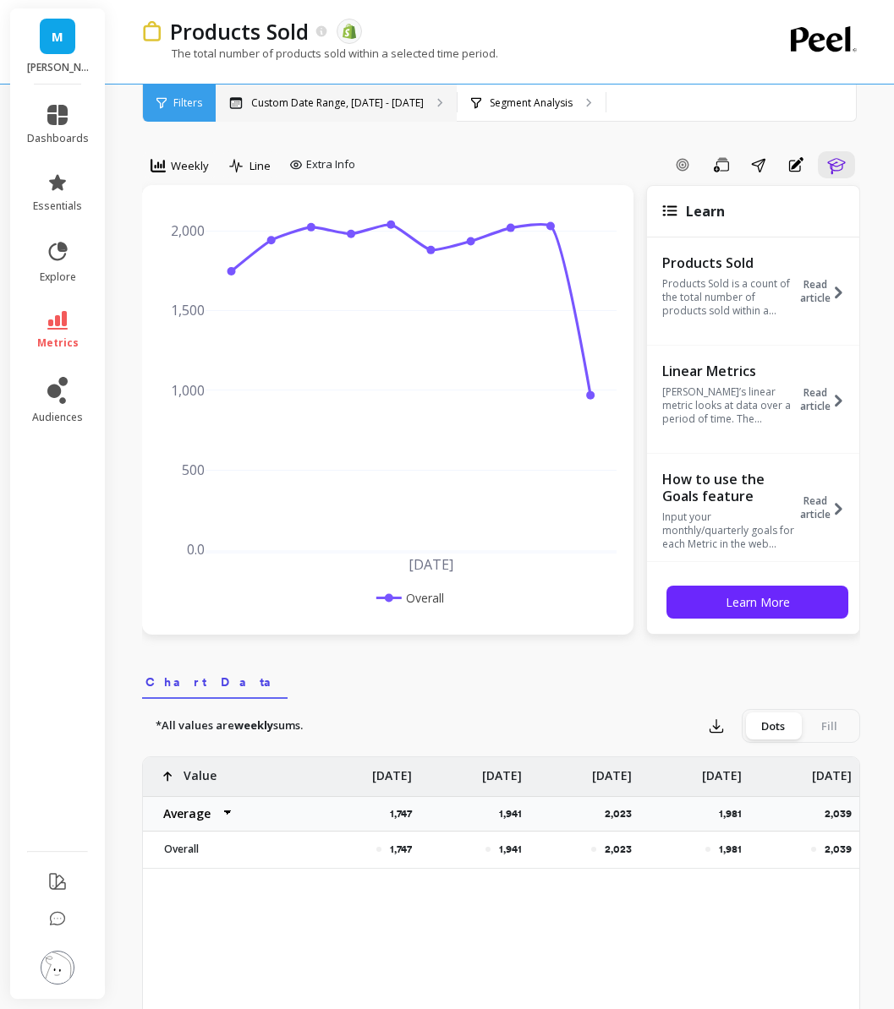
click at [397, 117] on div "Custom Date Range, [DATE] - [DATE]" at bounding box center [336, 103] width 241 height 37
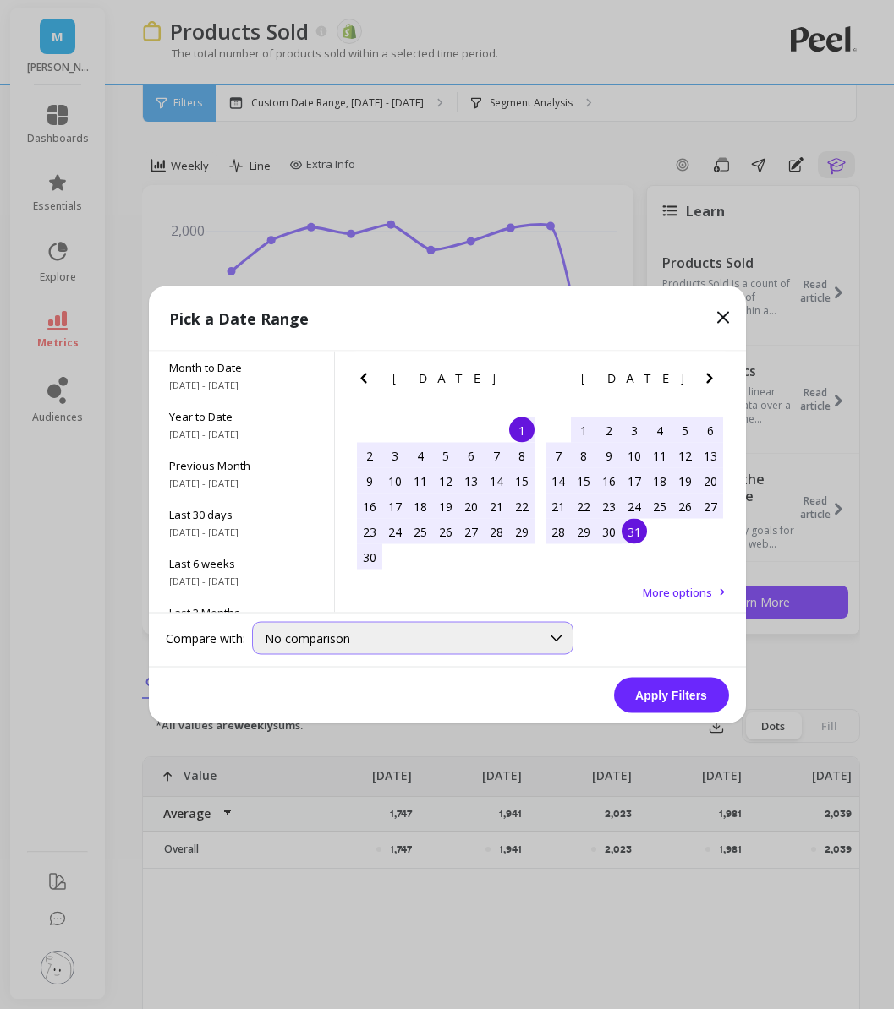
click at [336, 653] on div "No comparison" at bounding box center [412, 638] width 321 height 33
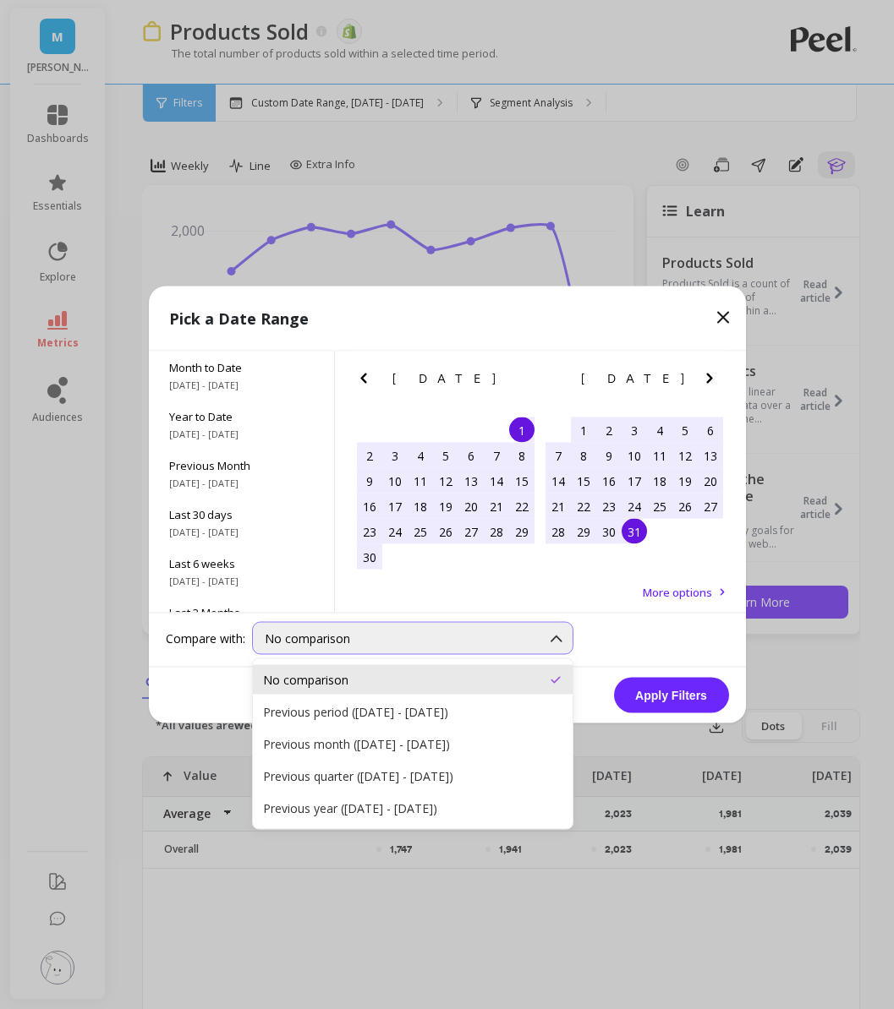
click at [336, 648] on div "No comparison" at bounding box center [412, 638] width 321 height 33
